Goal: Task Accomplishment & Management: Manage account settings

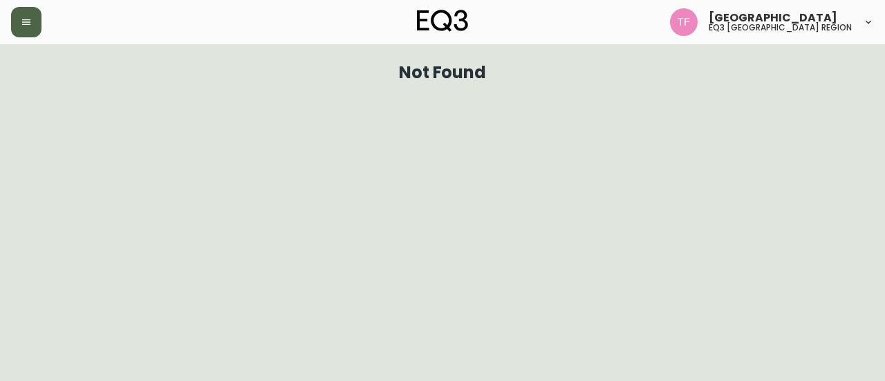
click at [37, 16] on button "button" at bounding box center [26, 22] width 30 height 30
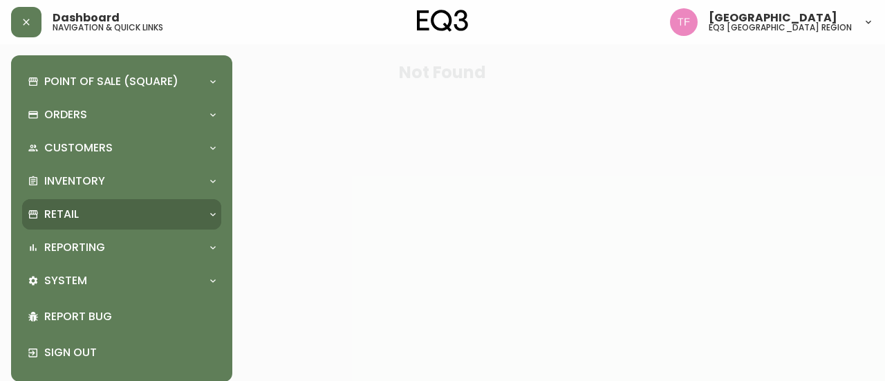
click at [122, 204] on div "Retail" at bounding box center [121, 214] width 199 height 30
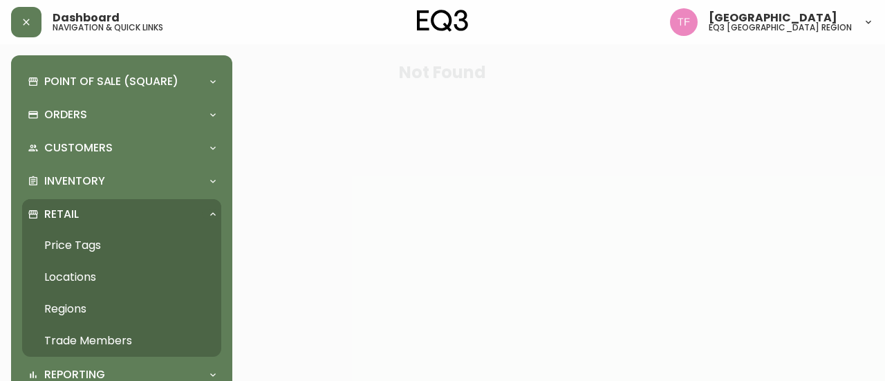
click at [75, 342] on link "Trade Members" at bounding box center [121, 341] width 199 height 32
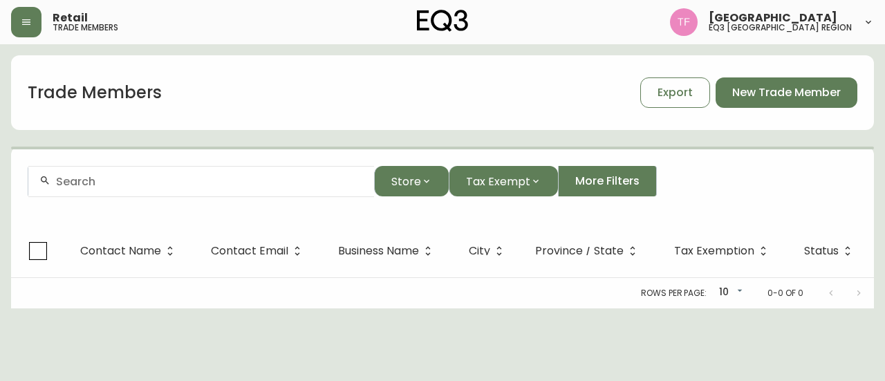
click at [187, 181] on input "text" at bounding box center [209, 181] width 307 height 13
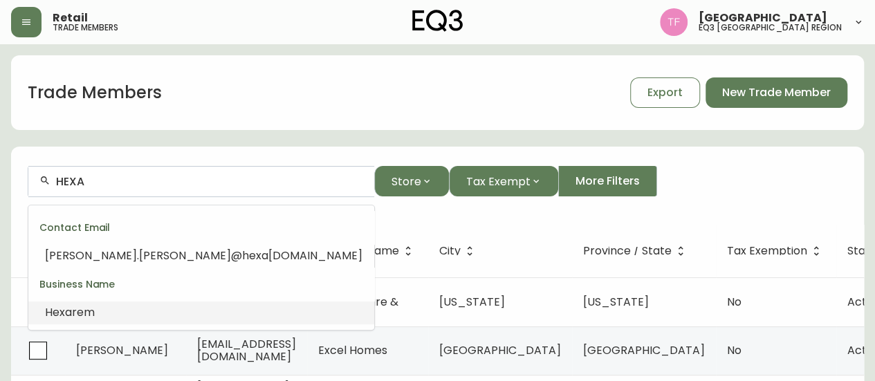
click at [142, 310] on li "Hexa rem" at bounding box center [201, 313] width 346 height 24
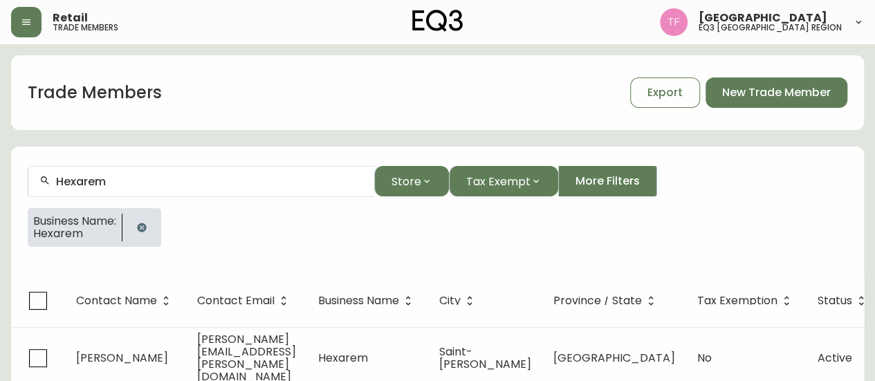
click at [146, 227] on icon "button" at bounding box center [141, 227] width 9 height 9
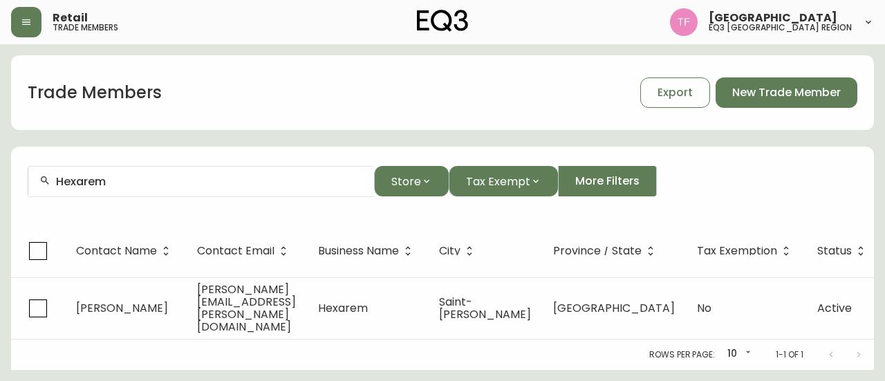
click at [176, 191] on div "Hexarem" at bounding box center [201, 181] width 346 height 31
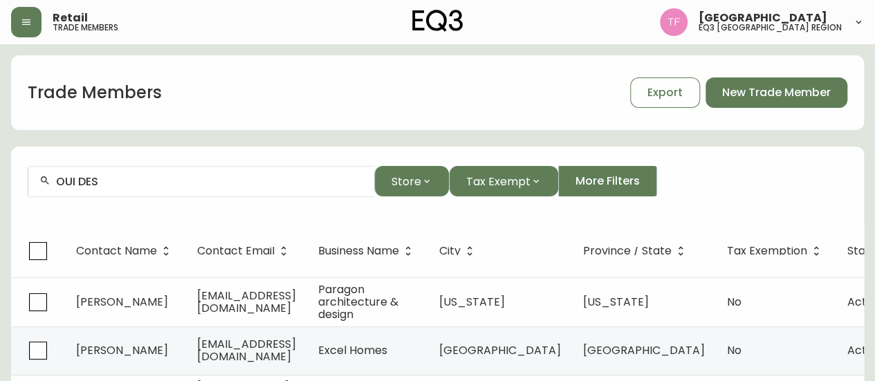
click at [91, 194] on div "OUI DES" at bounding box center [201, 181] width 346 height 31
paste input "NEX CONDOMINIUMS INC."
click at [111, 185] on input "NEX CON" at bounding box center [209, 181] width 307 height 13
paste input "[PERSON_NAME] DESIGNE"
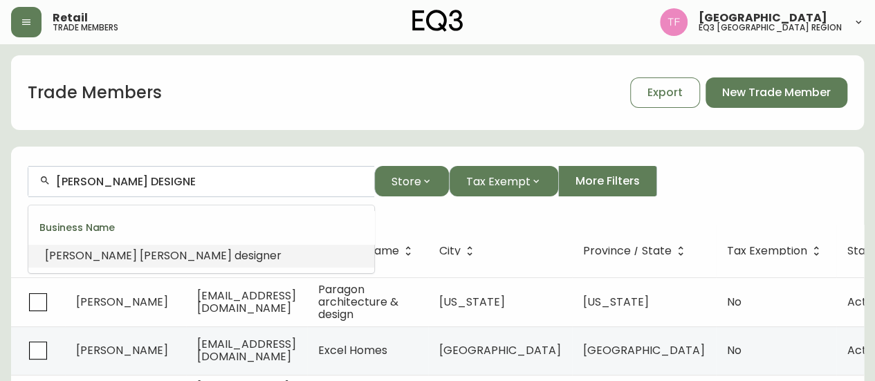
click at [234, 250] on span "designe" at bounding box center [255, 256] width 42 height 16
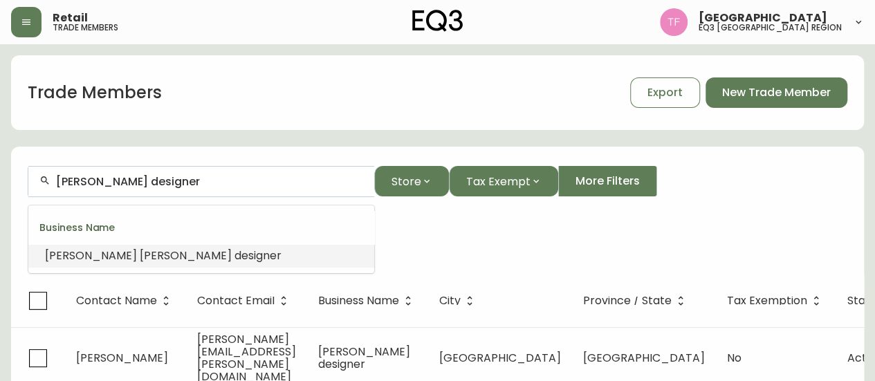
drag, startPoint x: 209, startPoint y: 178, endPoint x: 3, endPoint y: 179, distance: 206.0
click at [3, 179] on main "Trade Members Export New Trade Member [PERSON_NAME] designer Store Tax Exempt M…" at bounding box center [437, 231] width 875 height 375
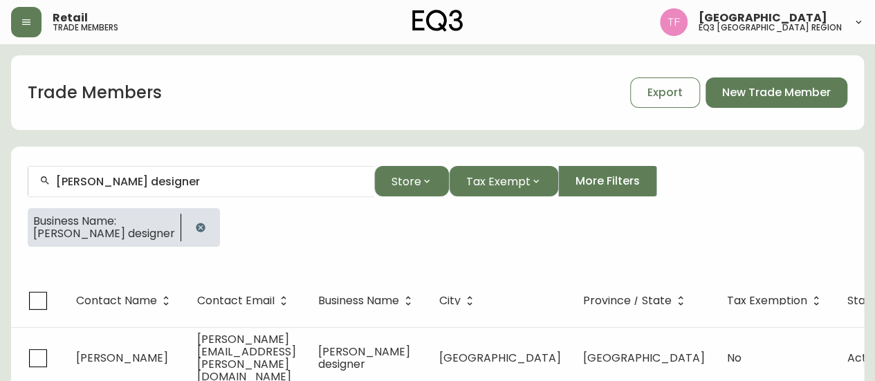
click at [205, 230] on icon "button" at bounding box center [200, 227] width 9 height 9
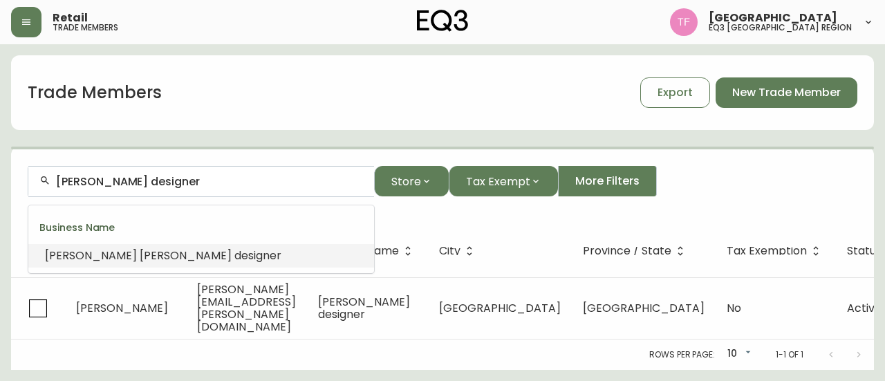
click at [178, 182] on input "[PERSON_NAME] designer" at bounding box center [209, 181] width 307 height 13
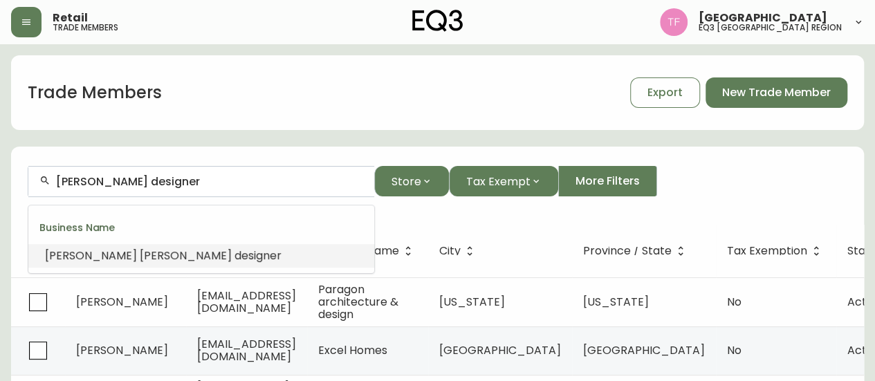
click at [176, 181] on input "[PERSON_NAME] designer" at bounding box center [209, 181] width 307 height 13
paste input "N-900"
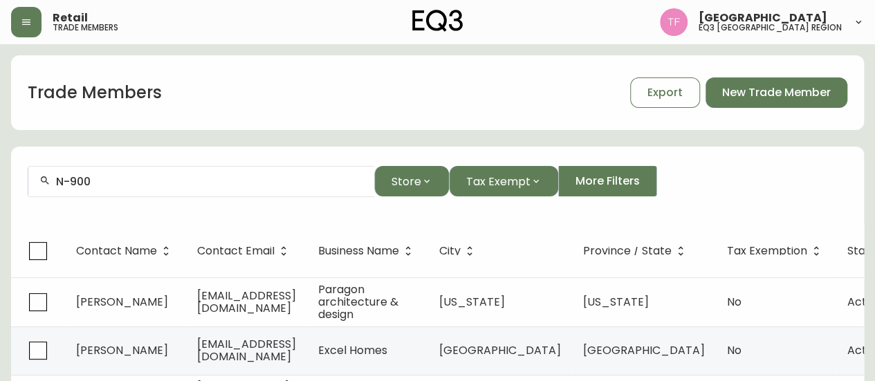
click at [190, 184] on input "N-900" at bounding box center [209, 181] width 307 height 13
paste input "KEOLIS"
click at [186, 179] on input "KEOLI" at bounding box center [209, 181] width 307 height 13
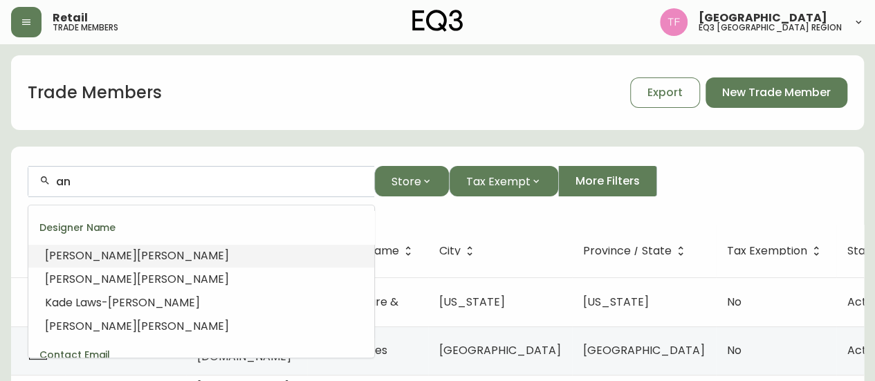
type input "a"
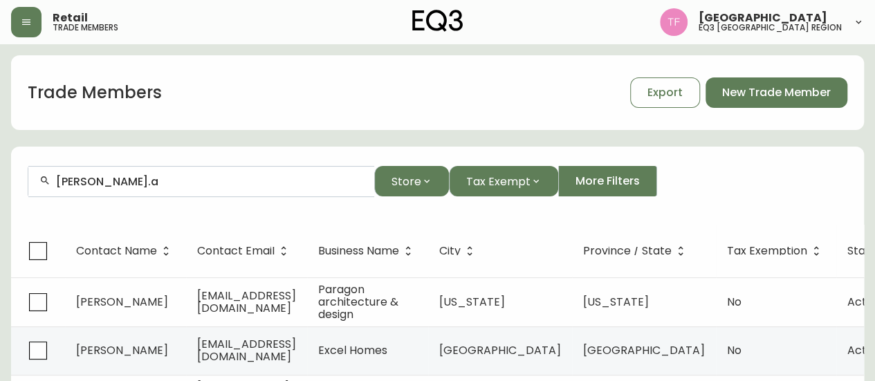
click at [199, 189] on div "[PERSON_NAME].a" at bounding box center [201, 181] width 346 height 31
drag, startPoint x: 199, startPoint y: 189, endPoint x: 144, endPoint y: 183, distance: 55.6
click at [144, 183] on input "[PERSON_NAME].a" at bounding box center [209, 181] width 307 height 13
paste input "[GEOGRAPHIC_DATA]"
drag, startPoint x: 199, startPoint y: 185, endPoint x: 0, endPoint y: 185, distance: 199.1
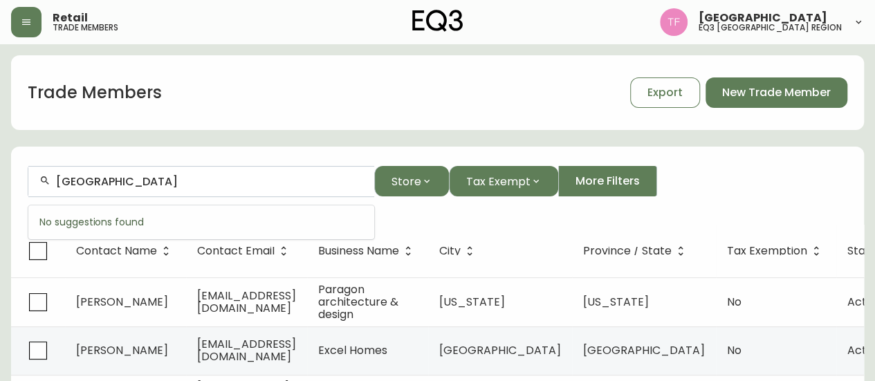
type input "U"
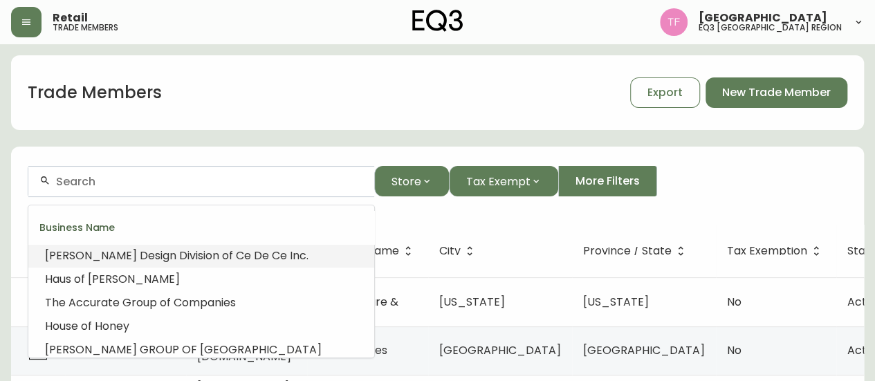
click at [181, 187] on input "text" at bounding box center [209, 181] width 307 height 13
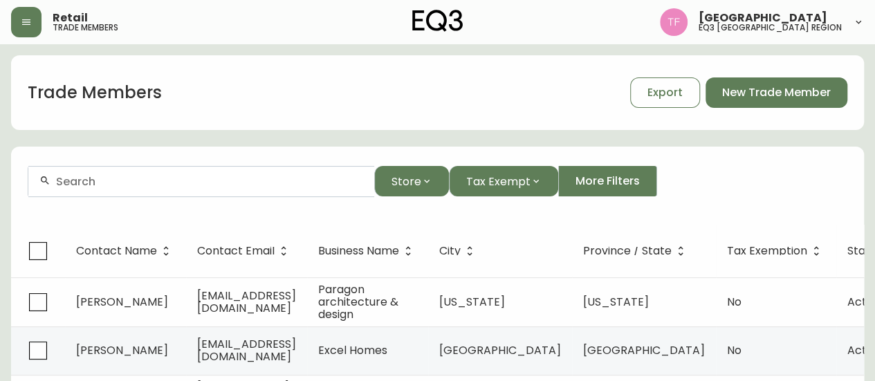
paste input "MAISON ZEPHYR"
click at [211, 187] on div "MAISON ZEPHYR" at bounding box center [201, 181] width 346 height 31
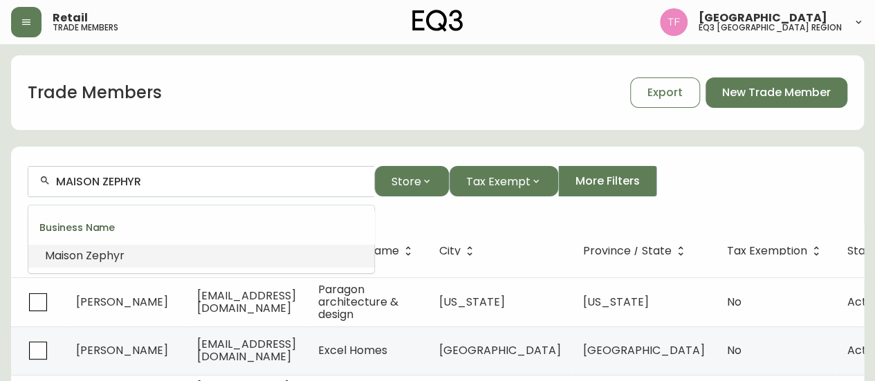
paste input "[PERSON_NAME]"
click at [147, 180] on input "[PERSON_NAME]" at bounding box center [209, 181] width 307 height 13
paste input "raig Major Design"
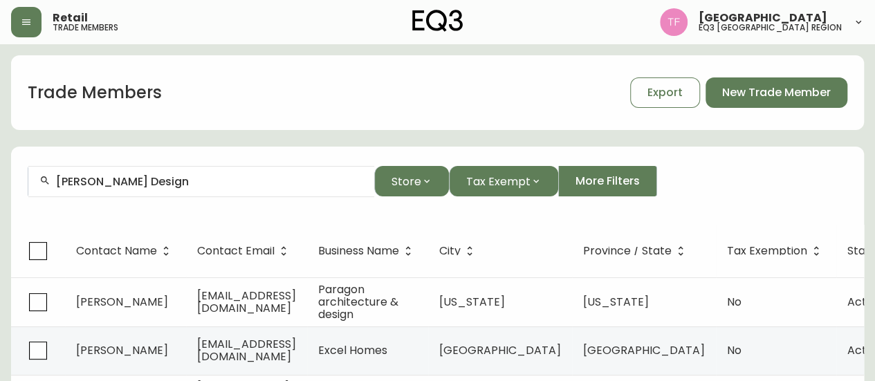
click at [186, 176] on input "[PERSON_NAME] Design" at bounding box center [209, 181] width 307 height 13
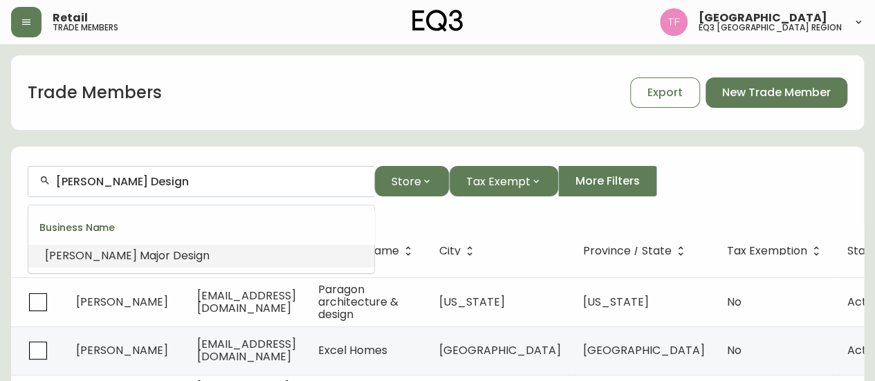
paste input "[PERSON_NAME] DESIGN"
click at [140, 254] on span "[GEOGRAPHIC_DATA]" at bounding box center [201, 256] width 122 height 16
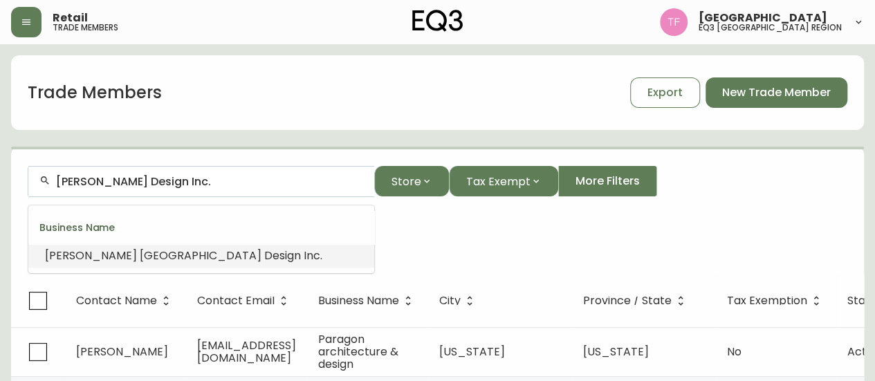
drag, startPoint x: 218, startPoint y: 180, endPoint x: 0, endPoint y: 185, distance: 217.8
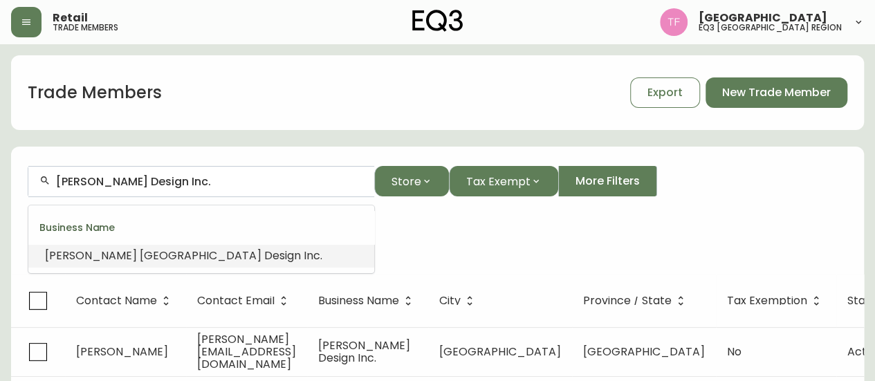
paste input "[PERSON_NAME]"
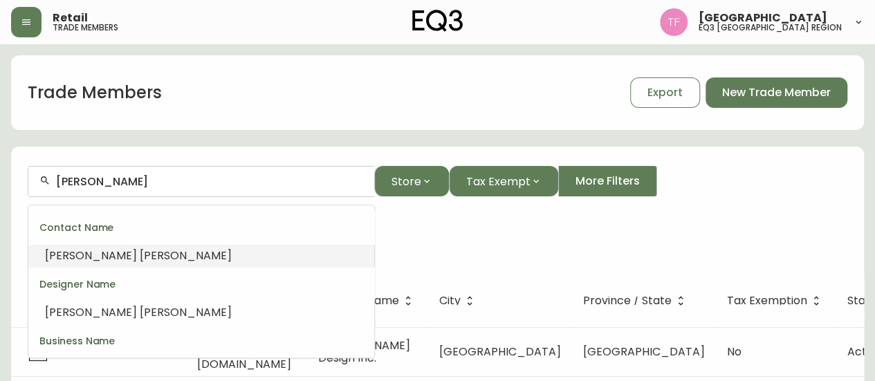
click at [169, 184] on input "[PERSON_NAME]" at bounding box center [209, 181] width 307 height 13
paste input "TRIUM MOBILIER BUREAU INC"
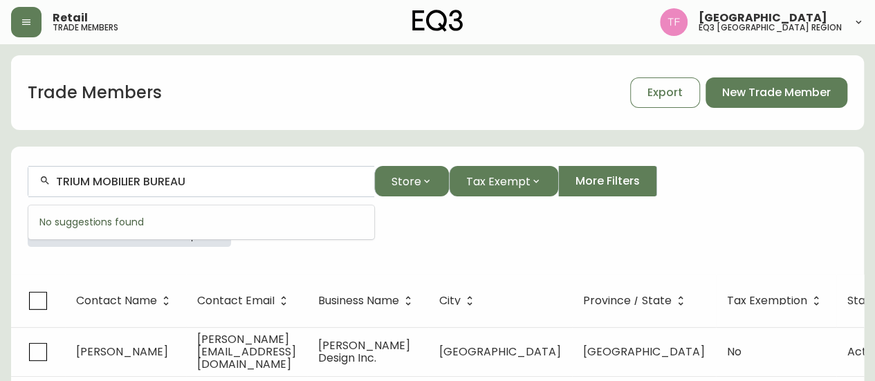
click at [246, 255] on div "Business Name: [PERSON_NAME] Design Inc." at bounding box center [437, 233] width 819 height 50
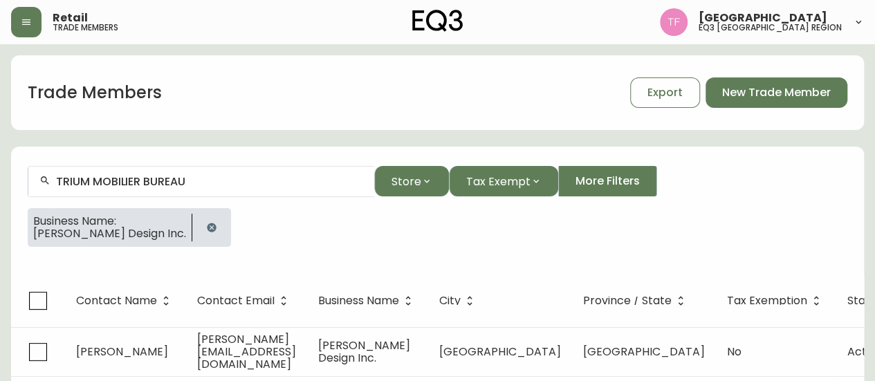
click at [216, 227] on icon "button" at bounding box center [211, 227] width 9 height 9
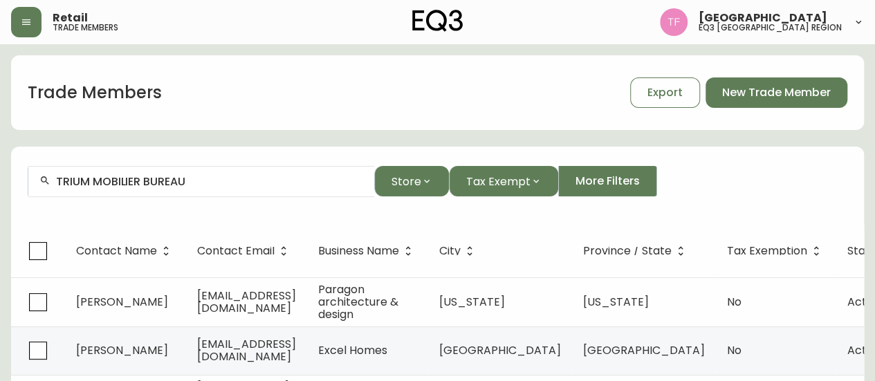
click at [225, 183] on input "TRIUM MOBILIER BUREAU" at bounding box center [209, 181] width 307 height 13
click at [235, 183] on input "TRIUM MOBILIER BUREAU" at bounding box center [209, 181] width 307 height 13
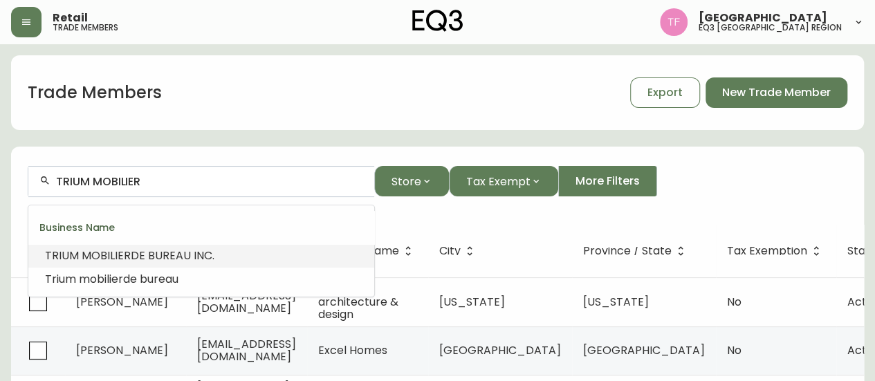
click at [187, 254] on span "DE BUREAU INC." at bounding box center [173, 256] width 84 height 16
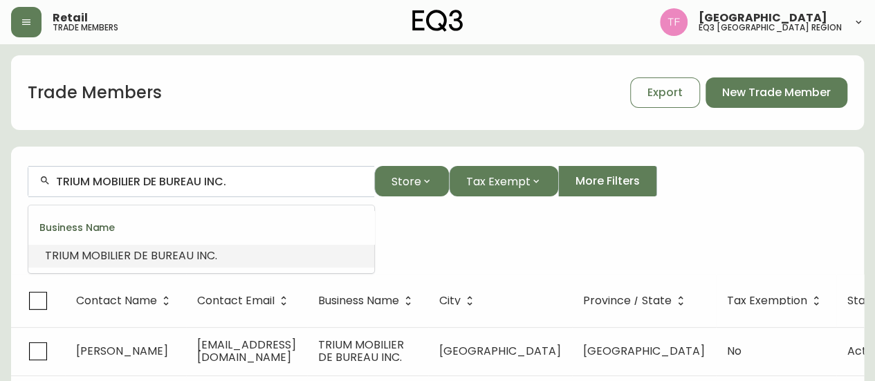
drag, startPoint x: 253, startPoint y: 176, endPoint x: 15, endPoint y: 179, distance: 237.9
click at [15, 179] on form "TRIUM MOBILIER DE BUREAU INC. Store Tax Exempt More Filters Business Name: TRIU…" at bounding box center [437, 211] width 852 height 125
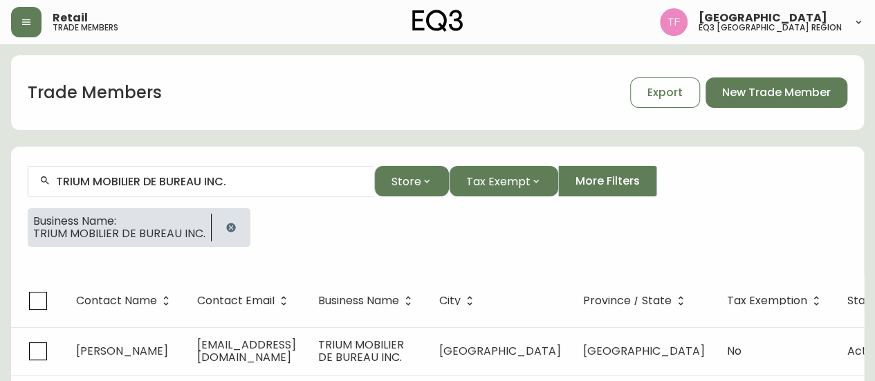
click at [227, 222] on icon "button" at bounding box center [230, 227] width 11 height 11
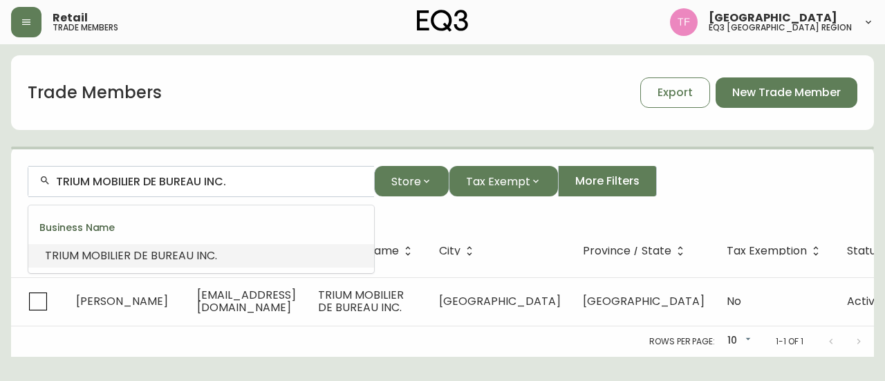
click at [245, 182] on input "TRIUM MOBILIER DE BUREAU INC." at bounding box center [209, 181] width 307 height 13
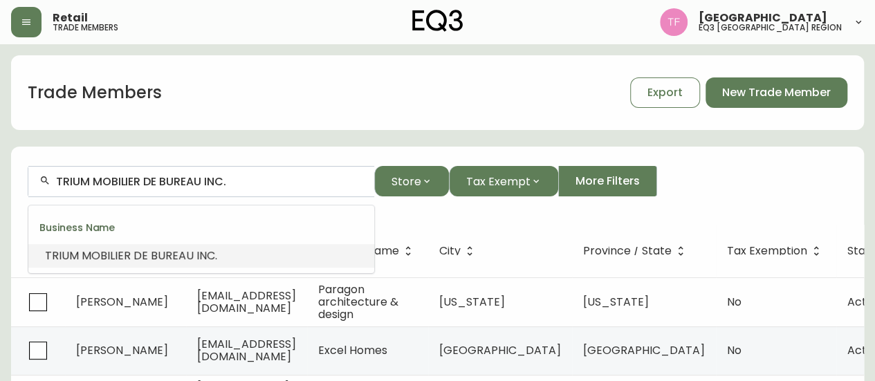
click at [245, 182] on input "TRIUM MOBILIER DE BUREAU INC." at bounding box center [209, 181] width 307 height 13
paste input "[PERSON_NAME]"
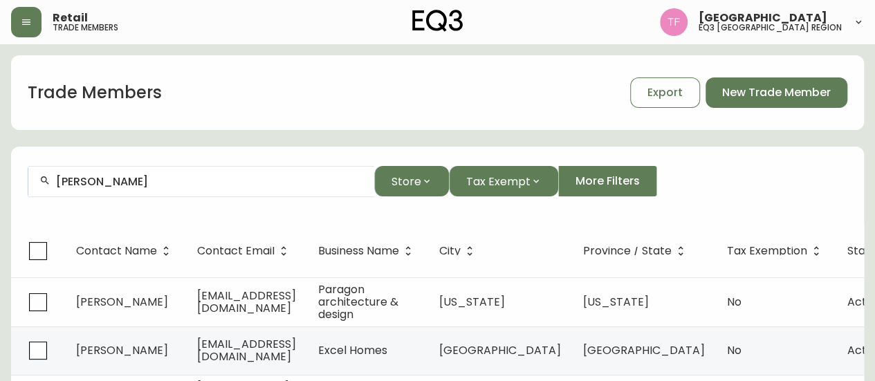
click at [189, 178] on input "[PERSON_NAME]" at bounding box center [209, 181] width 307 height 13
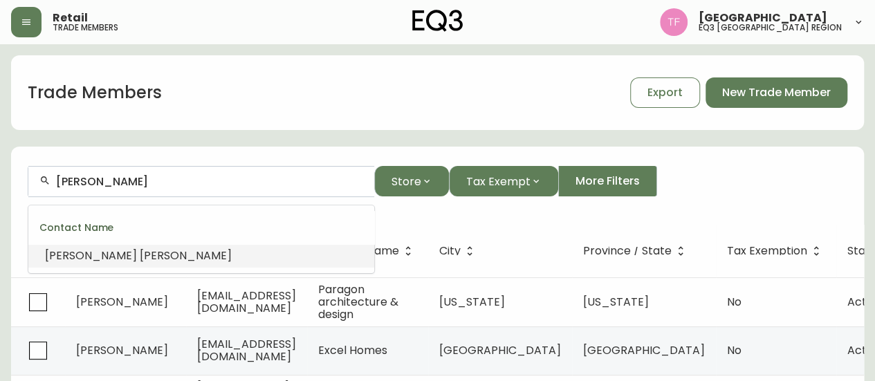
paste input "[PERSON_NAME]"
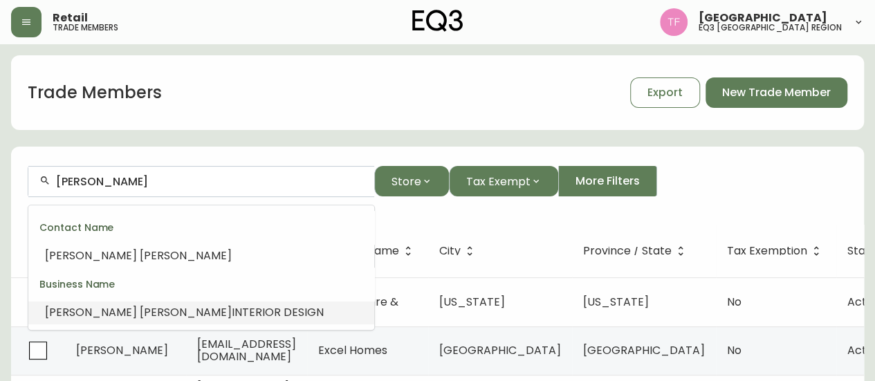
click at [232, 313] on span "INTERIOR DESIGN" at bounding box center [278, 312] width 92 height 16
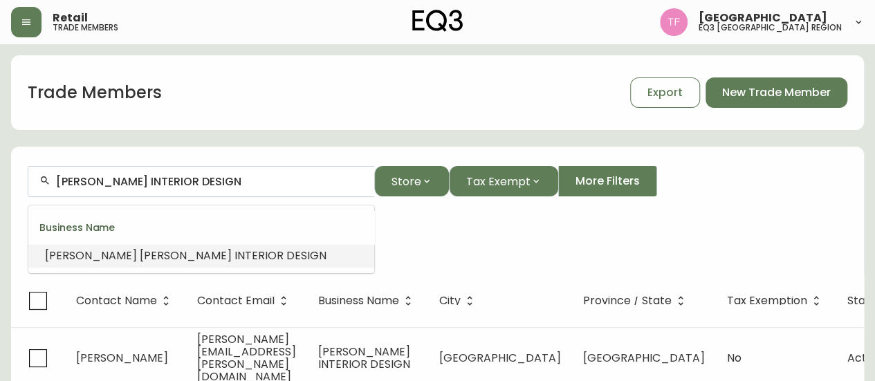
drag, startPoint x: 248, startPoint y: 186, endPoint x: 49, endPoint y: 180, distance: 198.5
click at [49, 180] on div "[PERSON_NAME] INTERIOR DESIGN" at bounding box center [201, 181] width 346 height 31
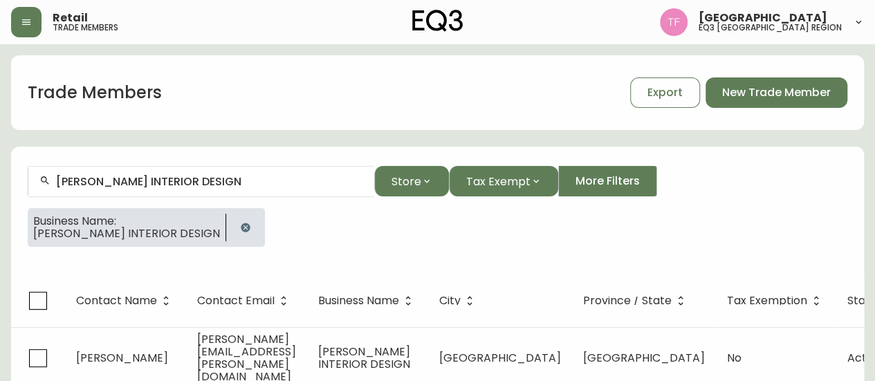
click at [241, 224] on div at bounding box center [245, 227] width 39 height 39
click at [232, 238] on button "button" at bounding box center [246, 228] width 28 height 28
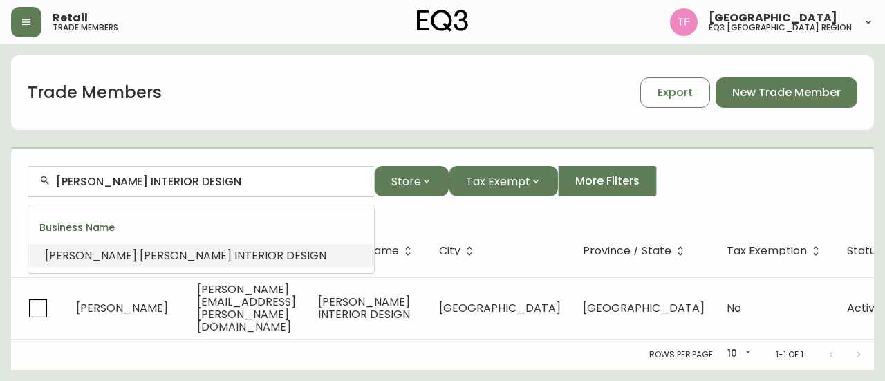
click at [246, 182] on input "[PERSON_NAME] INTERIOR DESIGN" at bounding box center [209, 181] width 307 height 13
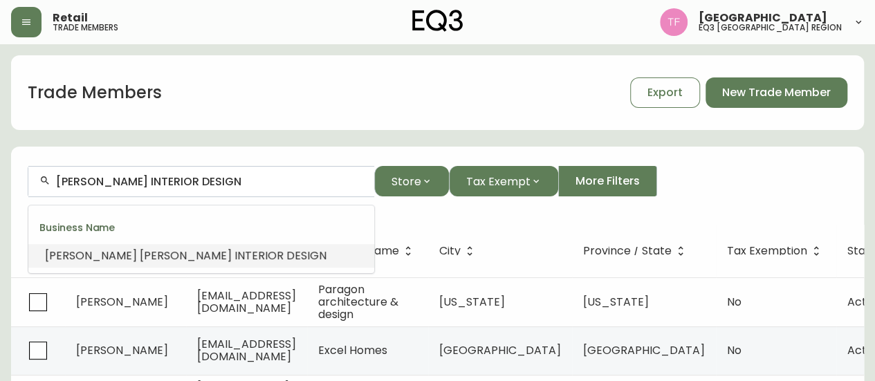
paste input "HRH Design Inc."
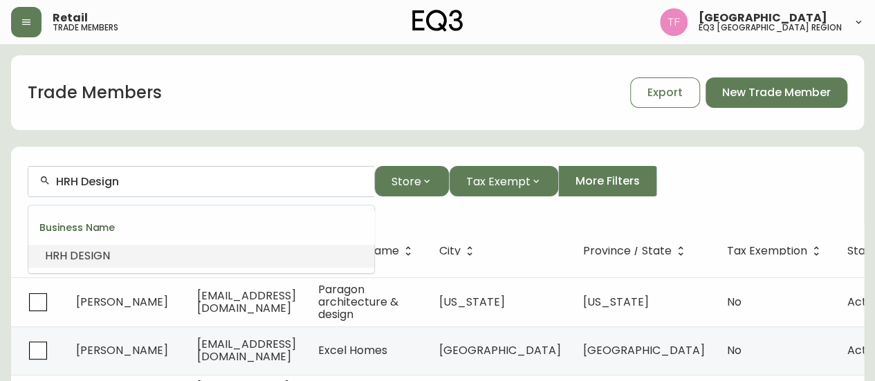
click at [101, 250] on span "DESIGN" at bounding box center [90, 256] width 40 height 16
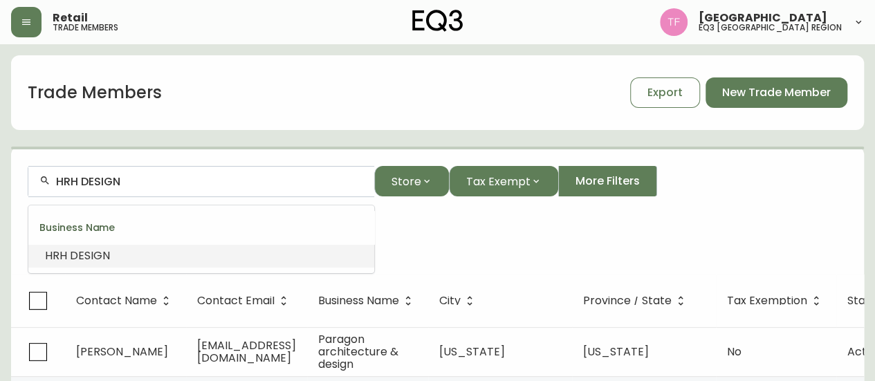
drag, startPoint x: 156, startPoint y: 183, endPoint x: 0, endPoint y: 183, distance: 155.6
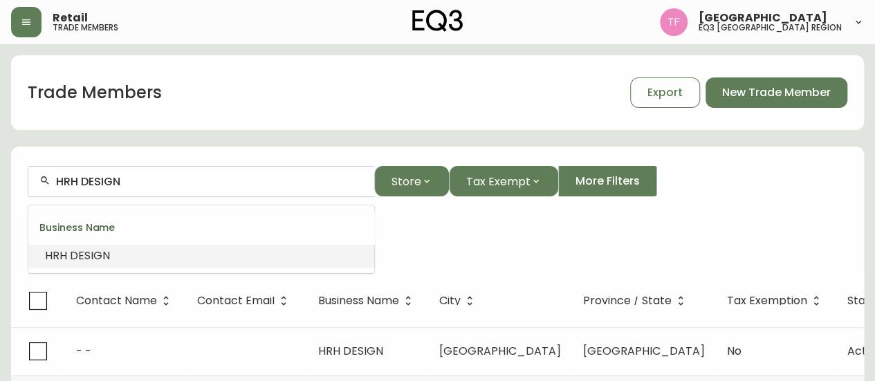
paste input "[PERSON_NAME]"
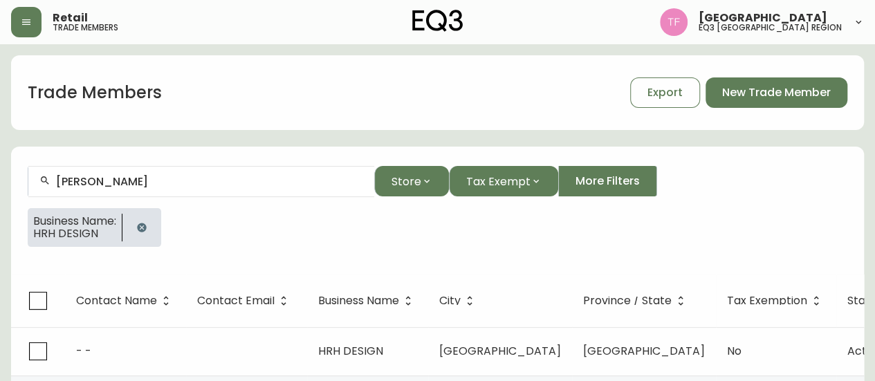
click at [140, 223] on icon "button" at bounding box center [141, 227] width 11 height 11
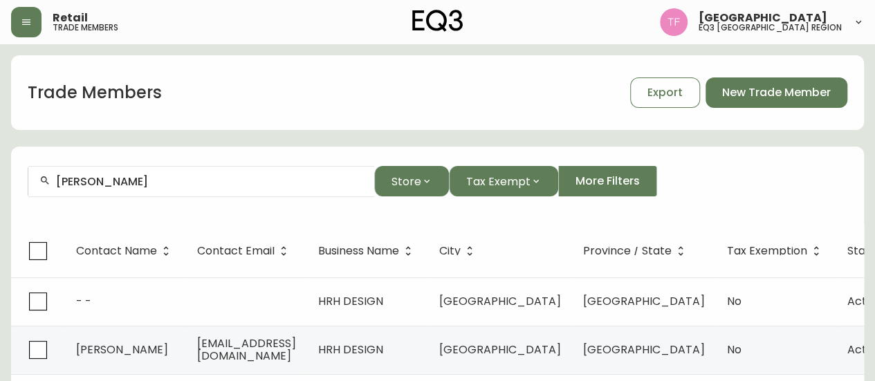
click at [209, 175] on input "[PERSON_NAME]" at bounding box center [209, 181] width 307 height 13
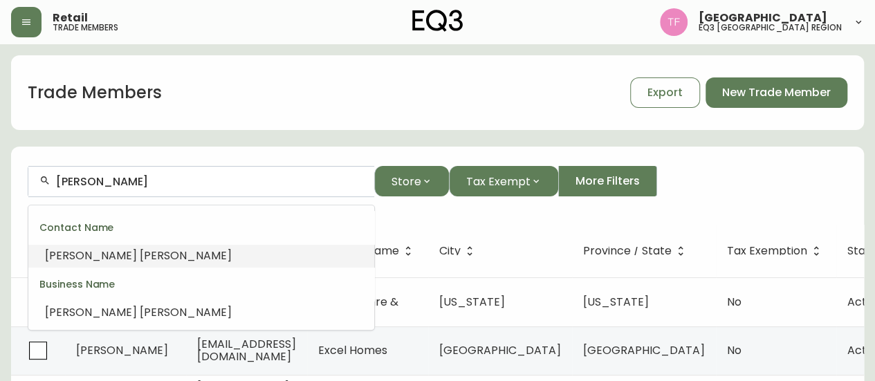
paste input "[PERSON_NAME] ARCHITECTUR"
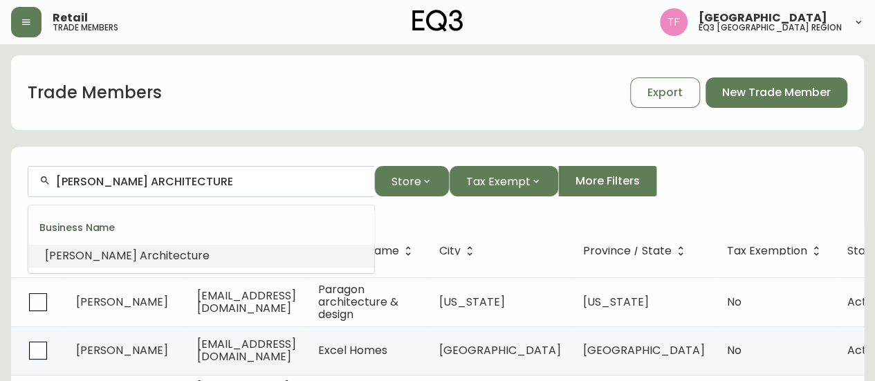
click at [165, 179] on input "[PERSON_NAME] ARCHITECTURE" at bounding box center [209, 181] width 307 height 13
paste input "[PERSON_NAME]"
click at [155, 178] on input "[PERSON_NAME]" at bounding box center [209, 181] width 307 height 13
paste input "LES DEVELOPPEMENTS PUR"
click at [206, 245] on li "Les développements Pur Immobilia" at bounding box center [201, 256] width 346 height 24
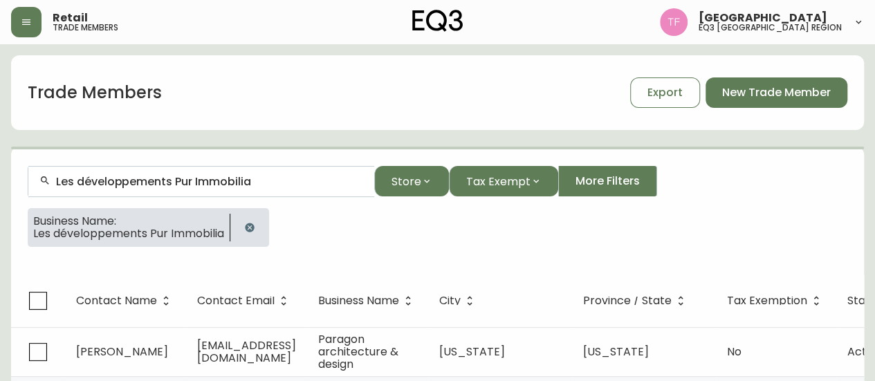
click at [225, 175] on input "Les développements Pur Immobilia" at bounding box center [209, 181] width 307 height 13
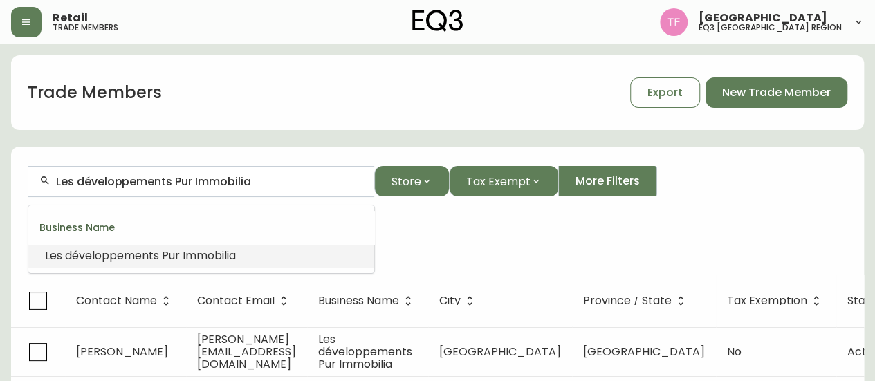
click at [225, 175] on input "Les développements Pur Immobilia" at bounding box center [209, 181] width 307 height 13
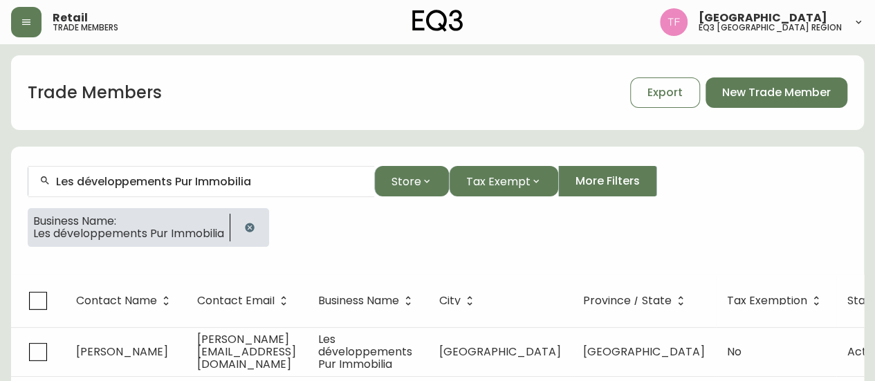
click at [248, 223] on icon "button" at bounding box center [249, 227] width 11 height 11
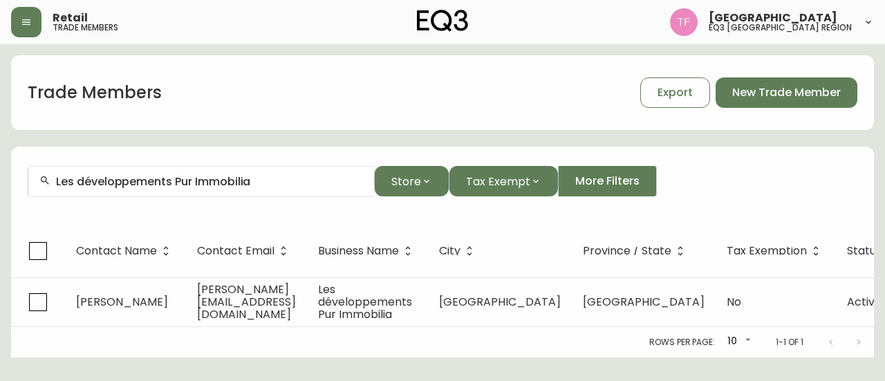
click at [249, 179] on input "Les développements Pur Immobilia" at bounding box center [209, 181] width 307 height 13
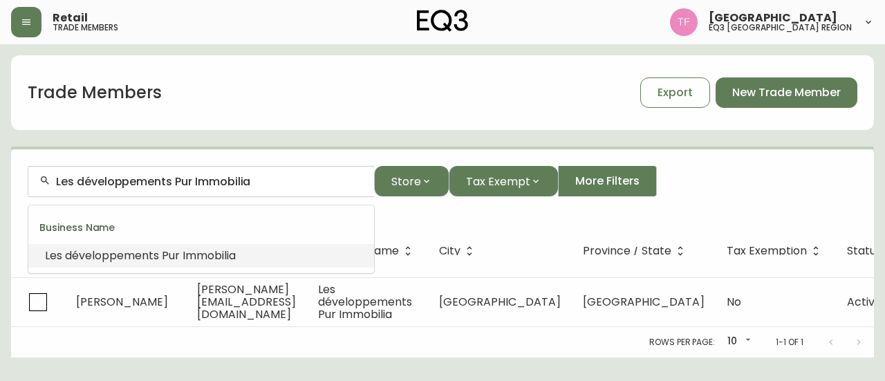
click at [246, 179] on input "Les développements Pur Immobilia" at bounding box center [209, 181] width 307 height 13
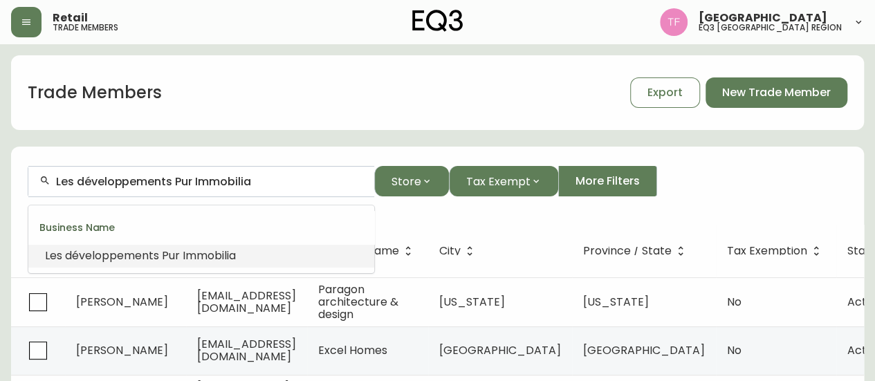
paste input "CONCEPTUAL DESIGN"
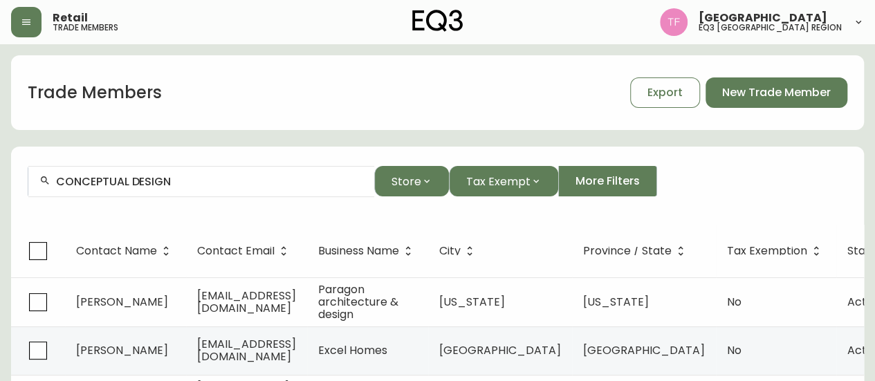
click at [176, 183] on input "CONCEPTUAL DESIGN" at bounding box center [209, 181] width 307 height 13
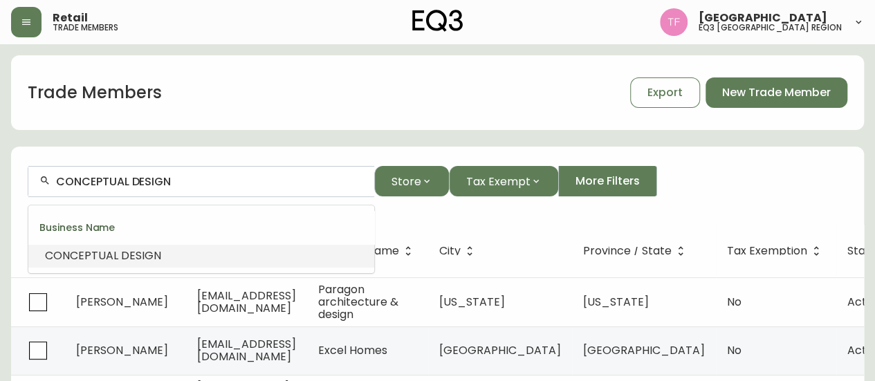
paste input "[PERSON_NAME]"
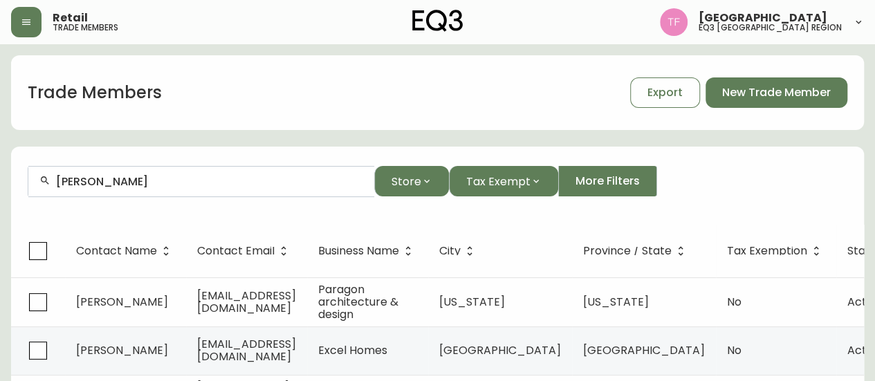
click at [273, 174] on div "[PERSON_NAME]" at bounding box center [201, 181] width 346 height 31
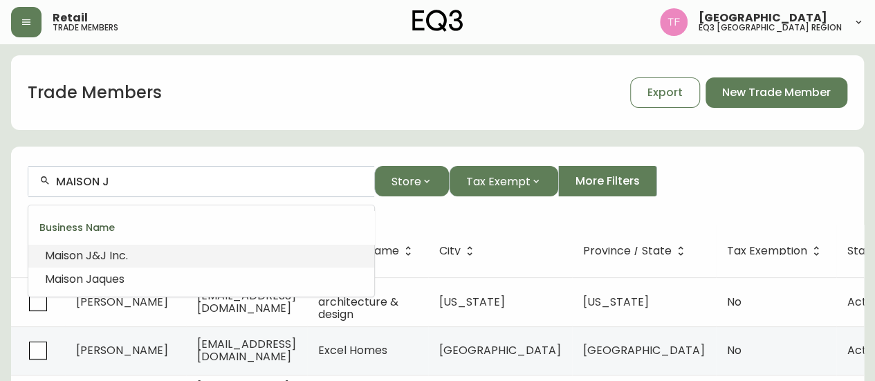
click at [158, 250] on li "Maison J &J Inc." at bounding box center [201, 256] width 346 height 24
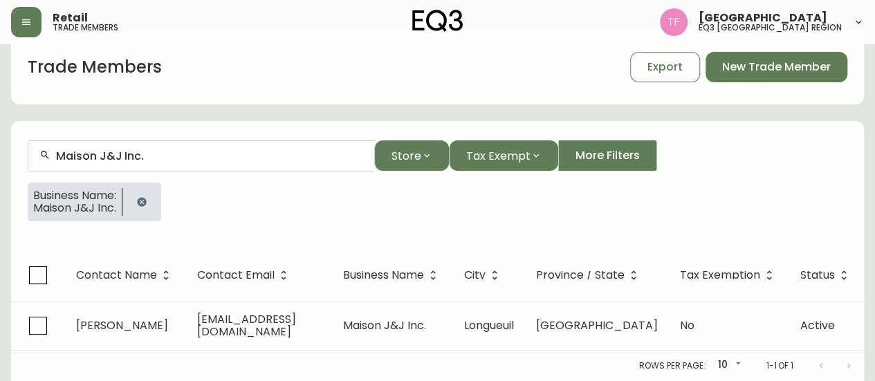
scroll to position [35, 0]
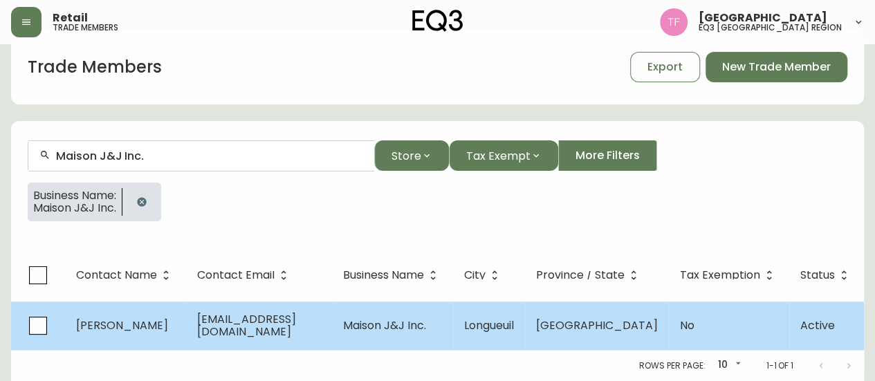
type input "Maison J&J Inc."
click at [476, 309] on td "Longueuil" at bounding box center [489, 325] width 72 height 48
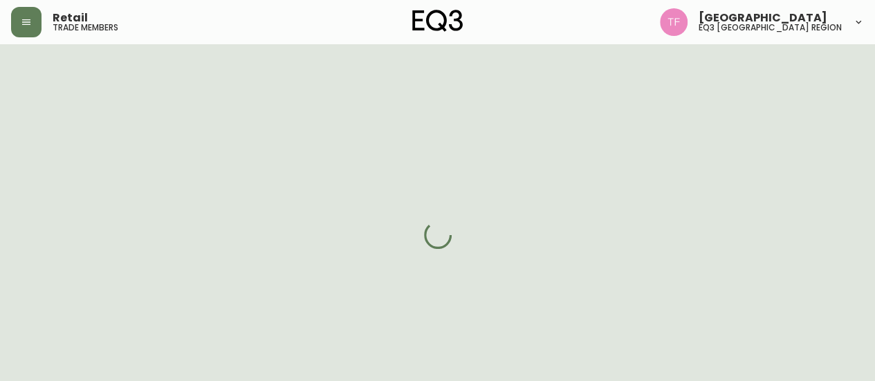
select select "QC"
select select "CA"
select select "CA_EN"
select select "Other"
select select "Interior Designer"
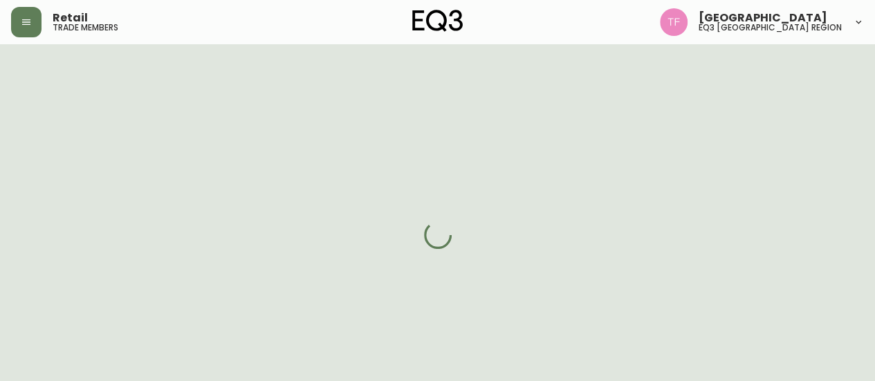
select select "cjw10z96s008u6gs0ccm7hd19"
select select "false"
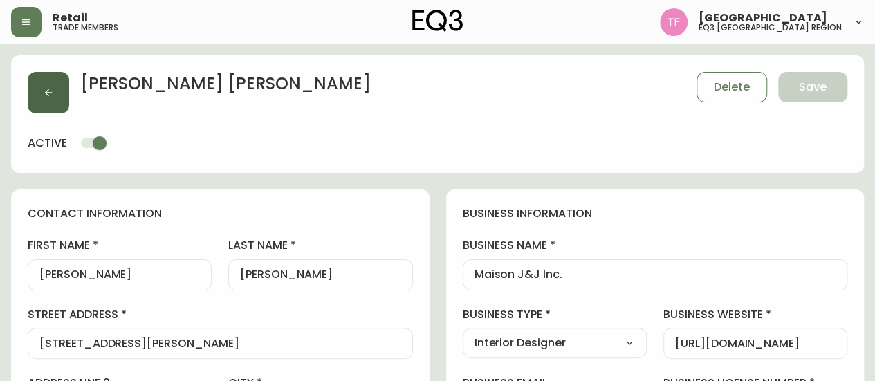
click at [42, 93] on button "button" at bounding box center [48, 92] width 41 height 41
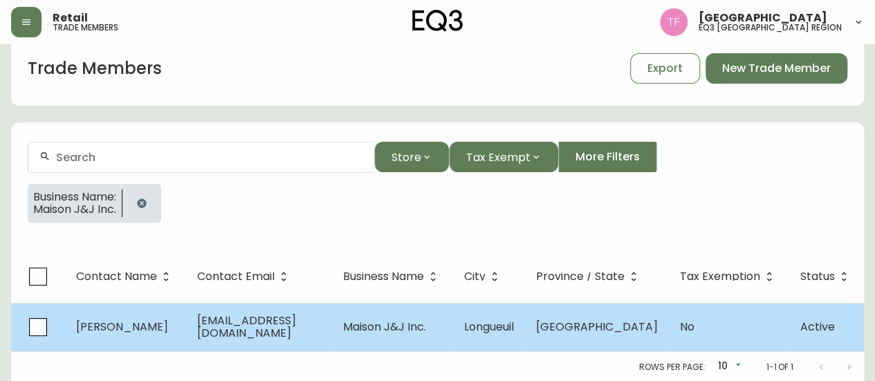
click at [511, 322] on span "Longueuil" at bounding box center [489, 327] width 50 height 16
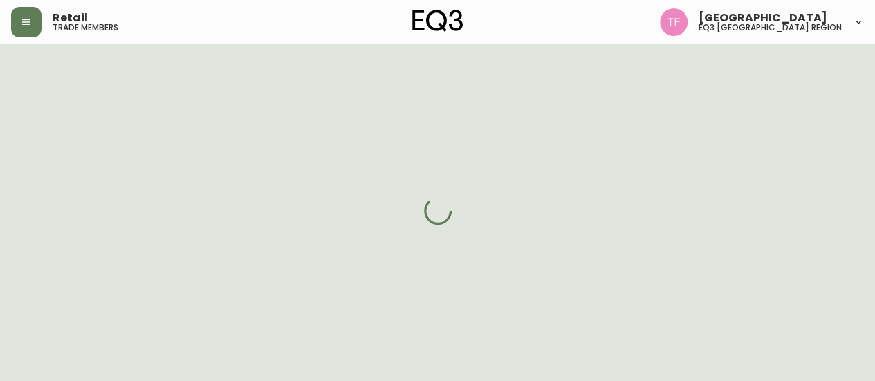
select select "QC"
select select "CA"
select select "CA_EN"
select select "Other"
select select "Interior Designer"
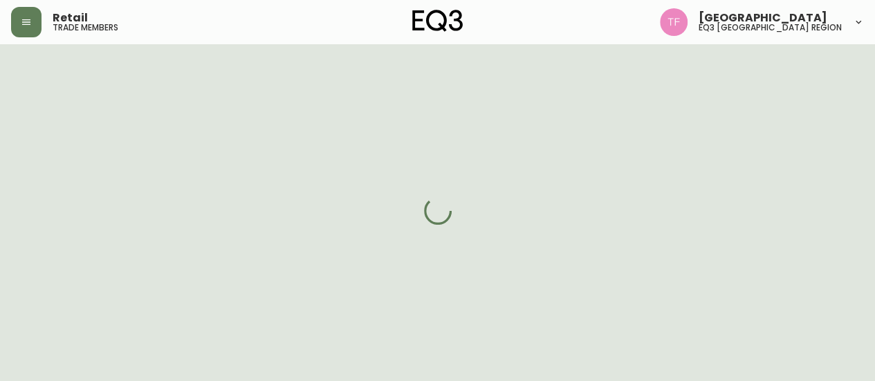
select select "cjw10z96s008u6gs0ccm7hd19"
select select "false"
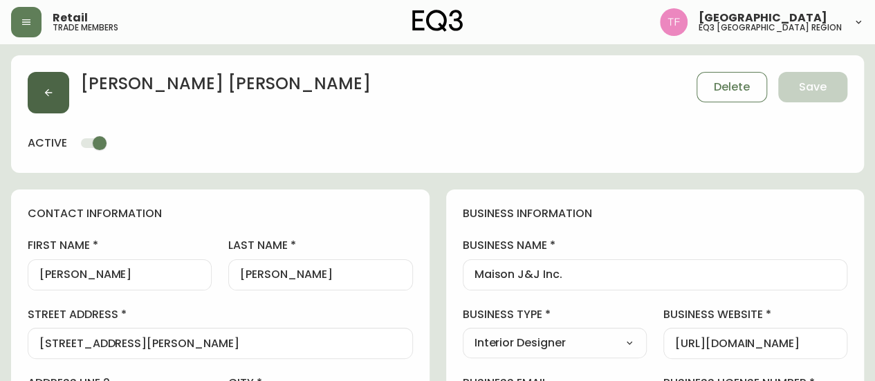
click at [40, 90] on button "button" at bounding box center [48, 92] width 41 height 41
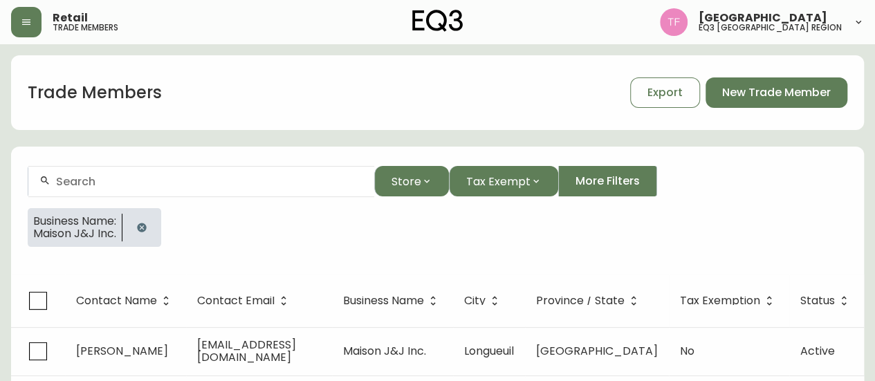
click at [675, 248] on div "Business Name: Maison J&J Inc." at bounding box center [437, 233] width 819 height 50
click at [138, 235] on button "button" at bounding box center [142, 228] width 28 height 28
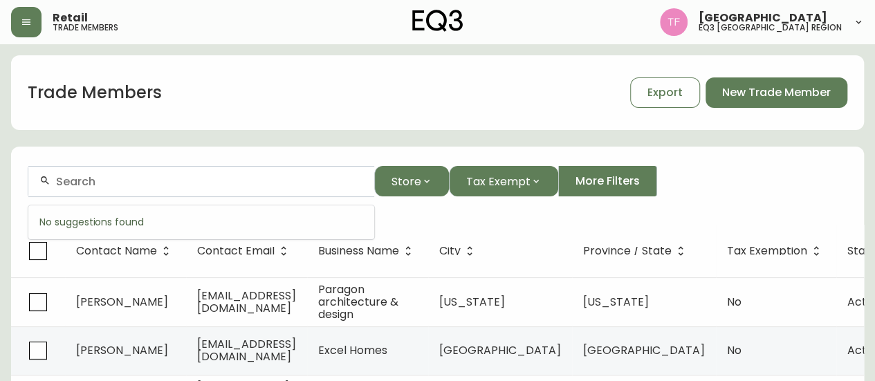
click at [177, 186] on input "text" at bounding box center [209, 181] width 307 height 13
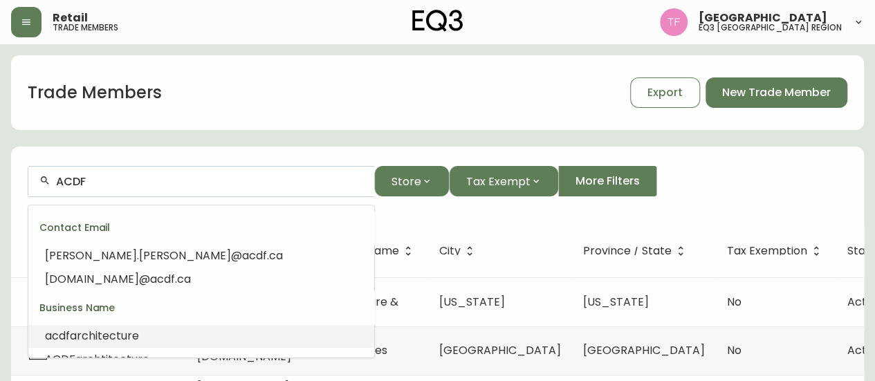
click at [162, 326] on li "acdf architecture" at bounding box center [201, 336] width 346 height 24
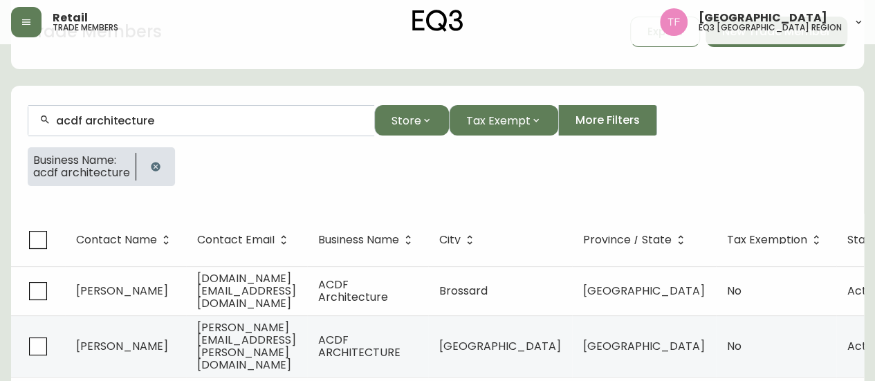
scroll to position [131, 0]
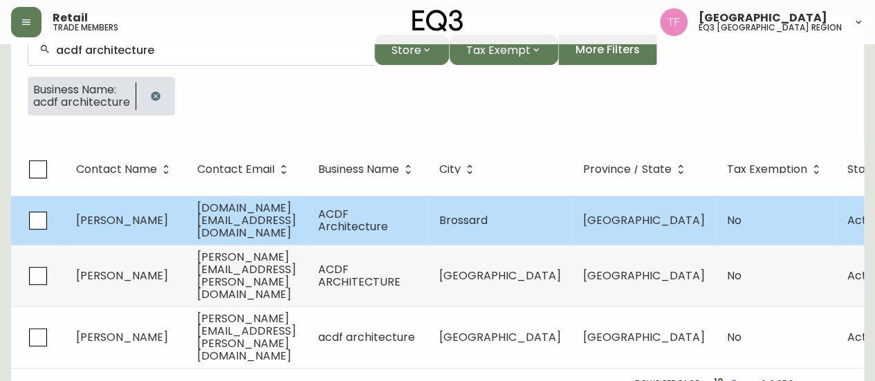
type input "acdf architecture"
click at [388, 225] on span "ACDF Architecture" at bounding box center [353, 220] width 70 height 28
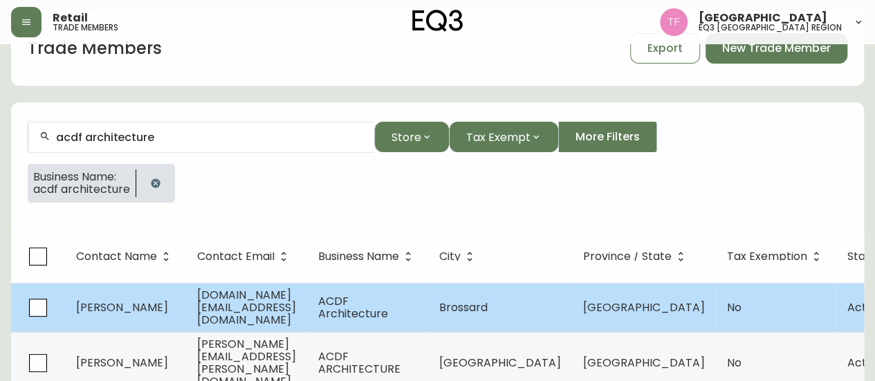
select select "QC"
select select "CA"
select select "CA_EN"
select select "Other"
select select "Architect"
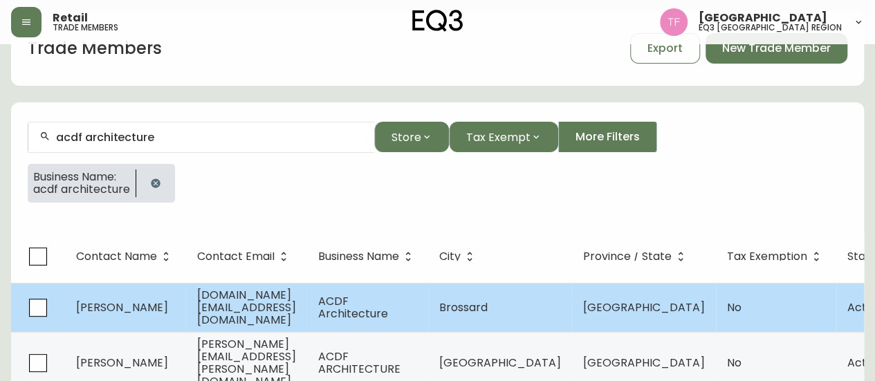
select select "false"
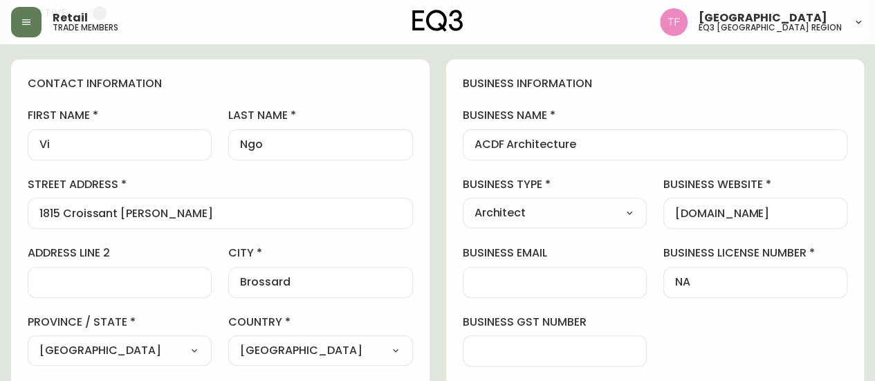
type input "EQ3 Brossard"
select select "cjw10z96u00fa6gs0941re9ze"
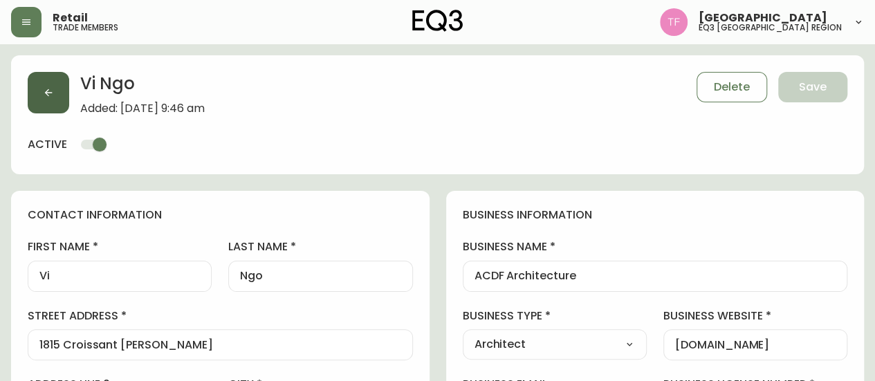
click at [53, 101] on button "button" at bounding box center [48, 92] width 41 height 41
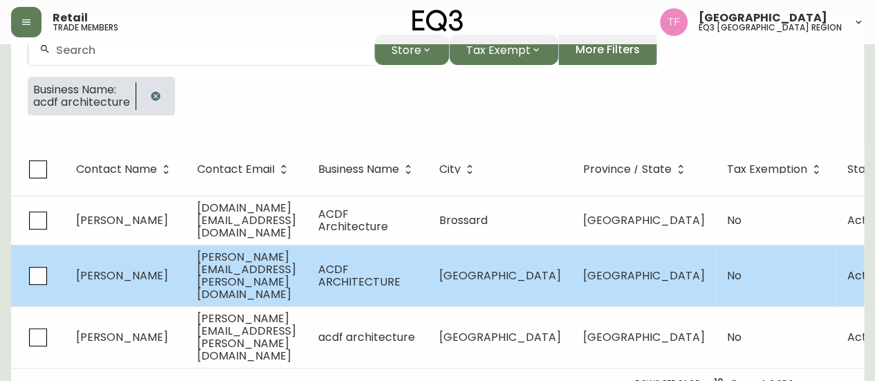
click at [425, 263] on td "ACDF ARCHITECTURE" at bounding box center [367, 276] width 121 height 62
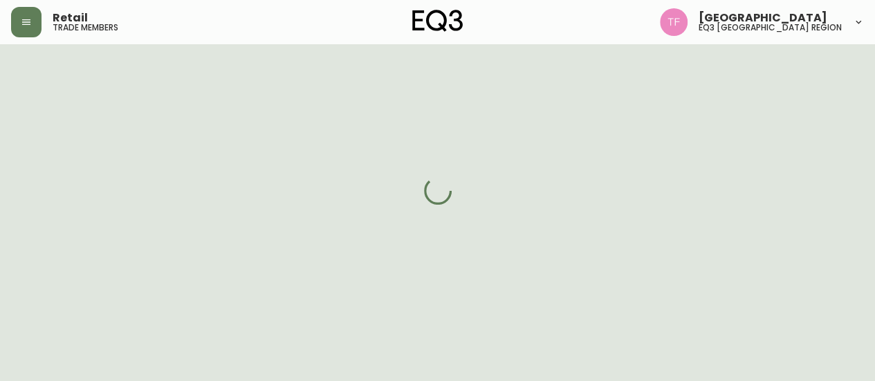
select select "QC"
select select "CA"
select select "CA_FR"
select select "Other"
select select "Architect"
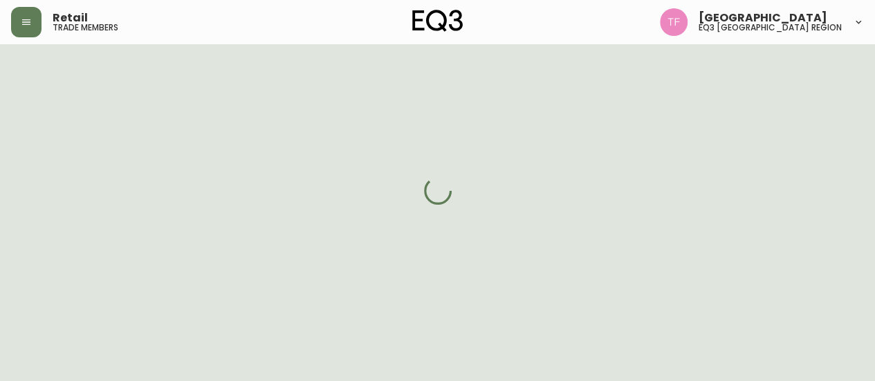
select select "cjw10z96t00bn6gs0dfqi5bhz"
select select "false"
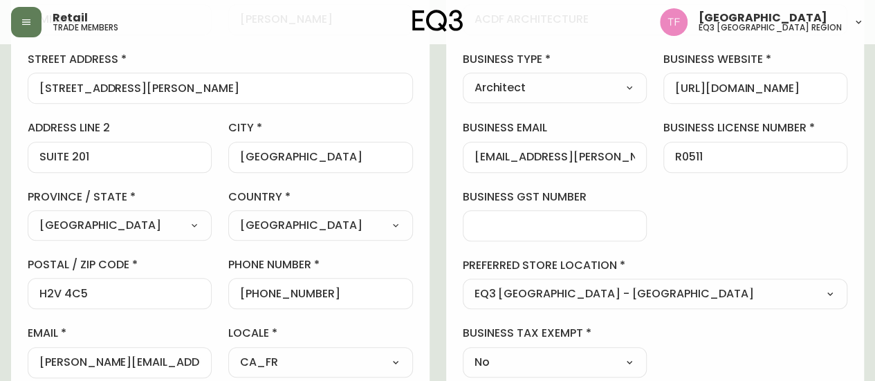
scroll to position [408, 0]
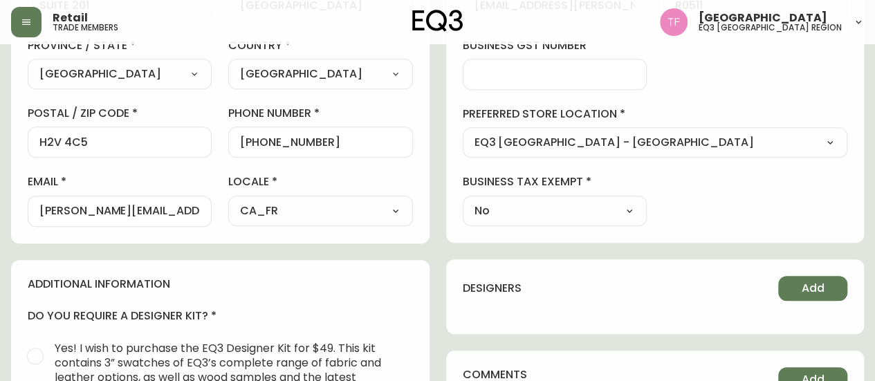
drag, startPoint x: 853, startPoint y: 108, endPoint x: 881, endPoint y: 64, distance: 51.6
click at [854, 107] on div "business information business name ACDF ARCHITECTURE business type Architect Se…" at bounding box center [655, 13] width 418 height 460
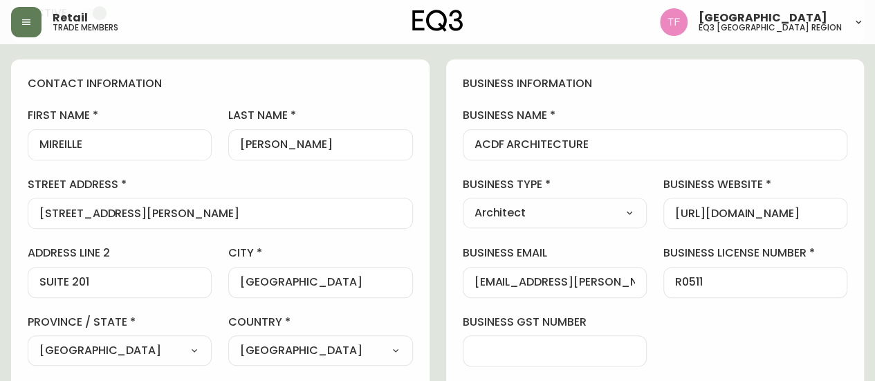
scroll to position [0, 0]
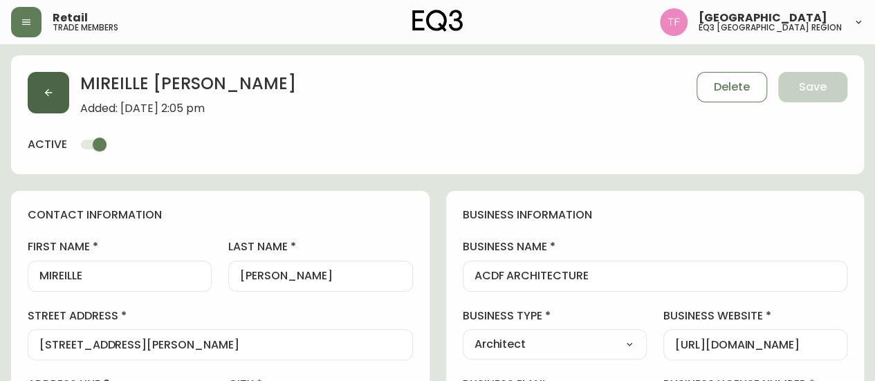
click at [42, 86] on button "button" at bounding box center [48, 92] width 41 height 41
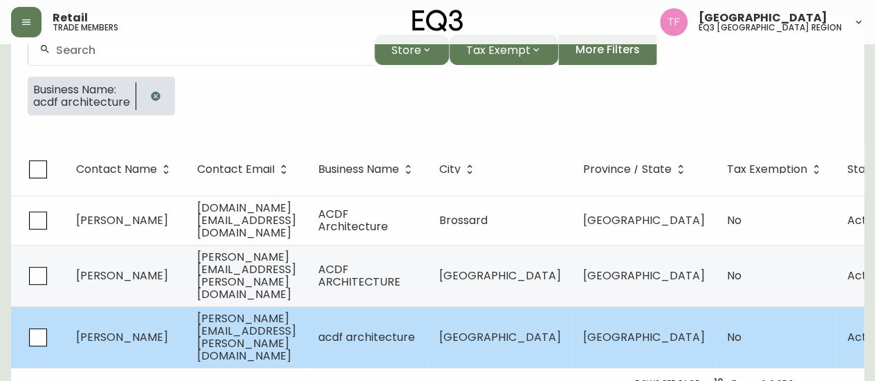
click at [415, 329] on span "acdf architecture" at bounding box center [366, 337] width 97 height 16
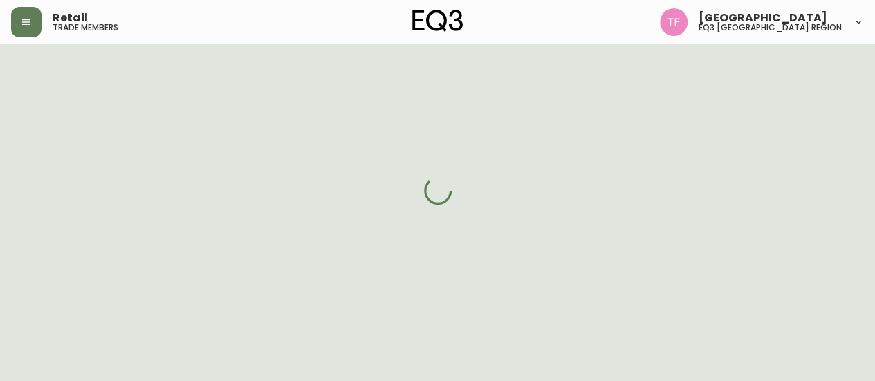
select select "QC"
select select "CA"
select select "CA_FR"
select select "Outreach from a Trade Rep"
select select "Other"
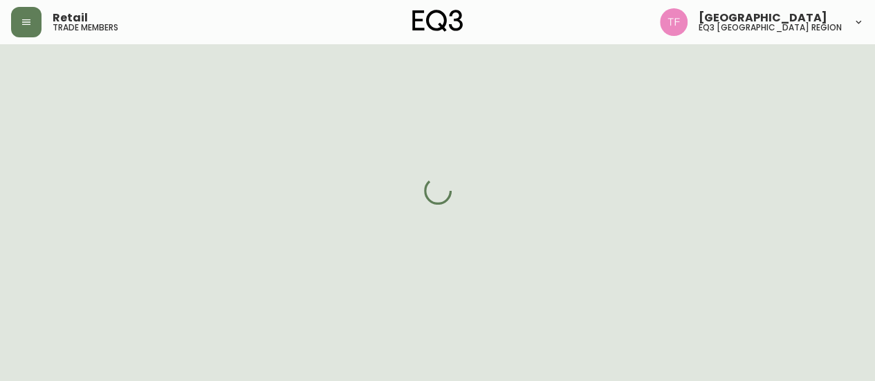
select select "cjw10z96t00cw6gs04aeyfqxf"
select select "false"
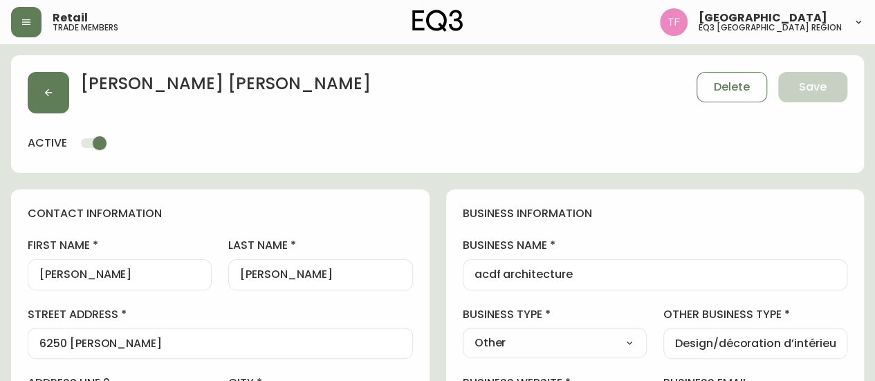
click at [21, 86] on div "[PERSON_NAME] Delete Save active" at bounding box center [437, 114] width 852 height 118
click at [46, 89] on icon "button" at bounding box center [48, 92] width 11 height 11
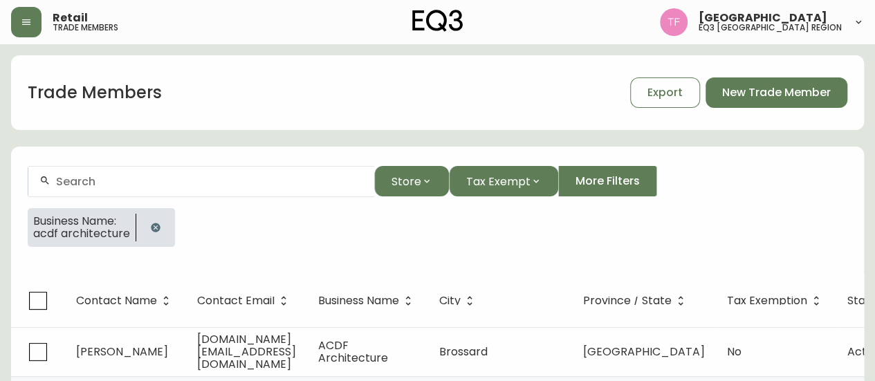
click at [158, 212] on div at bounding box center [155, 227] width 39 height 39
click at [158, 208] on div at bounding box center [155, 227] width 39 height 39
click at [158, 222] on icon "button" at bounding box center [155, 227] width 11 height 11
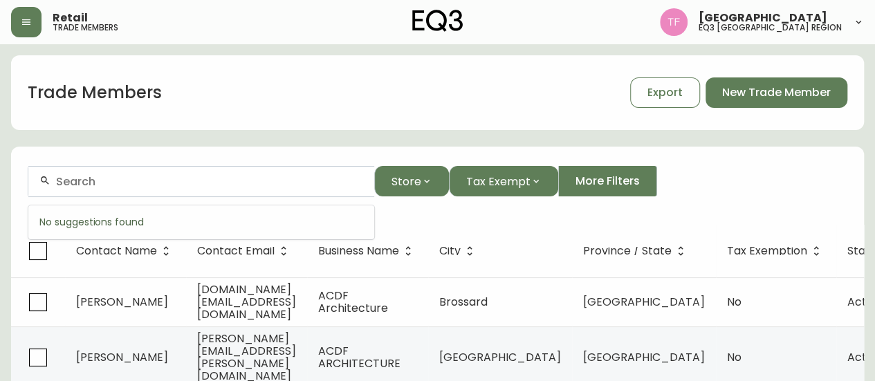
click at [194, 177] on input "text" at bounding box center [209, 181] width 307 height 13
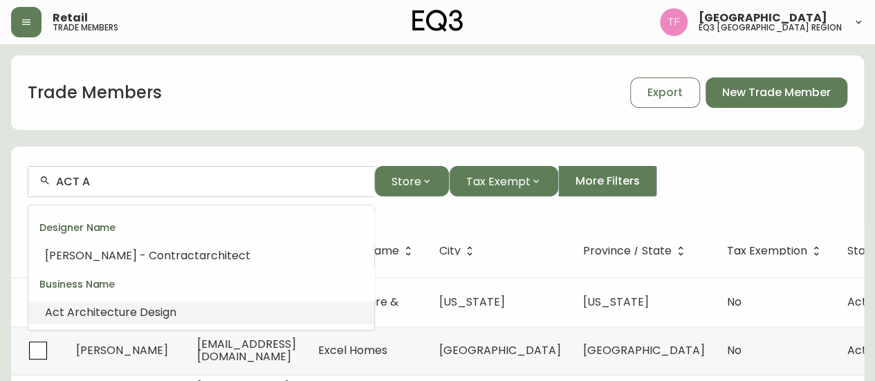
click at [171, 308] on span "rchitecture Design" at bounding box center [126, 312] width 102 height 16
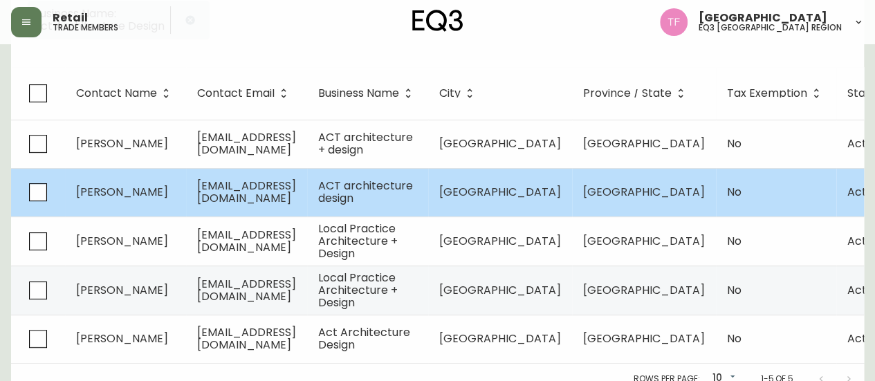
scroll to position [230, 0]
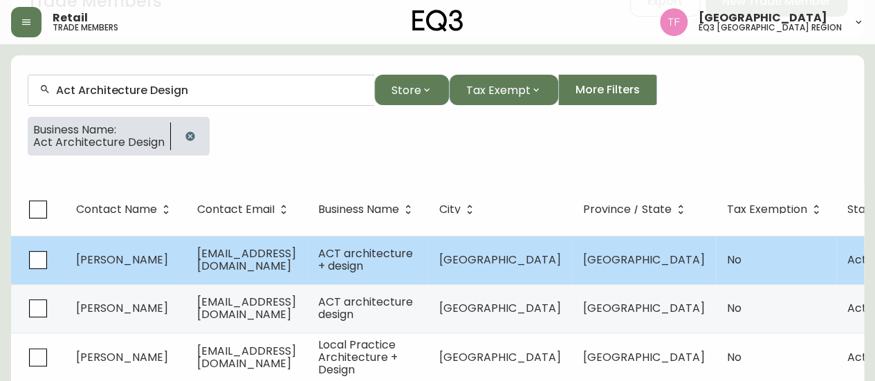
type input "Act Architecture Design"
click at [393, 259] on span "ACT architecture + design" at bounding box center [365, 259] width 95 height 28
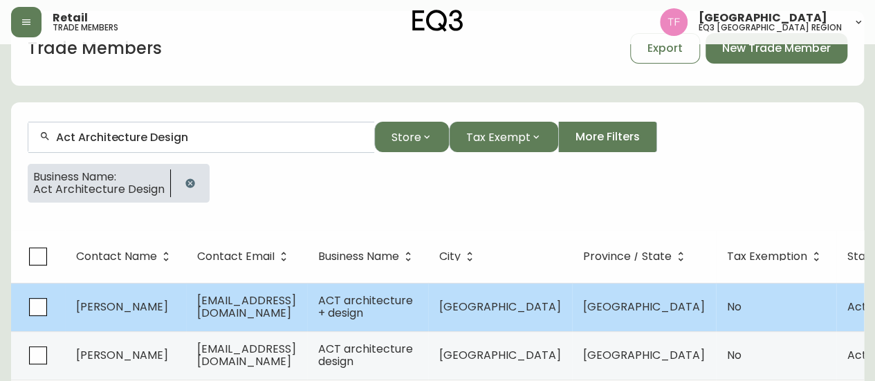
select select "QC"
select select "CA"
select select "CA_EN"
select select "Other"
select select "Interior Designer"
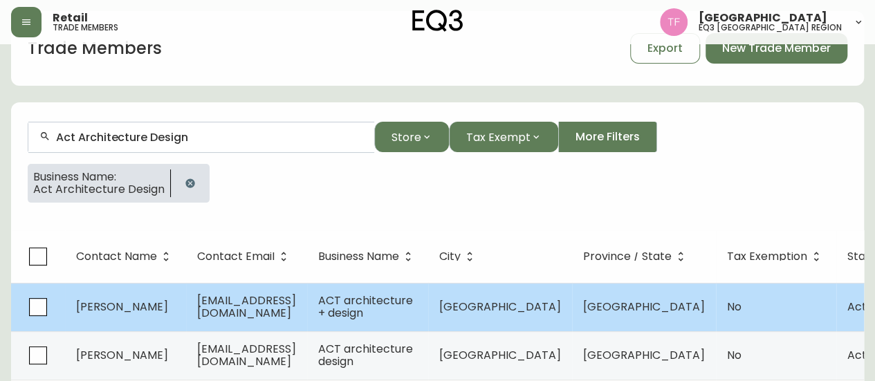
select select "false"
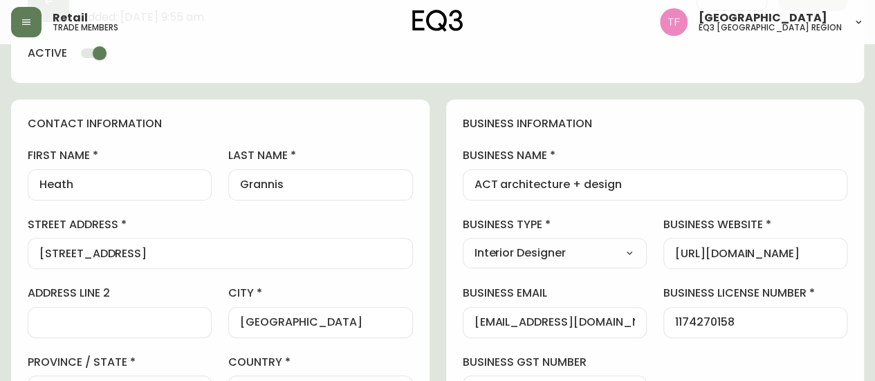
type input "EQ3 [GEOGRAPHIC_DATA] - [GEOGRAPHIC_DATA]"
select select "cjw10z96t00cw6gs04aeyfqxf"
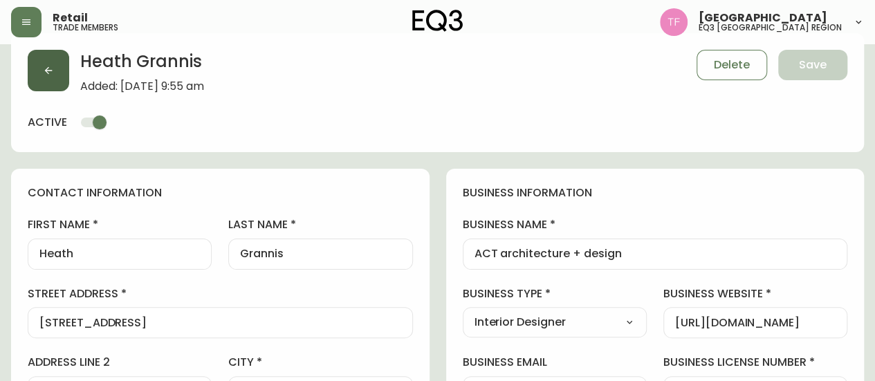
click at [39, 71] on button "button" at bounding box center [48, 70] width 41 height 41
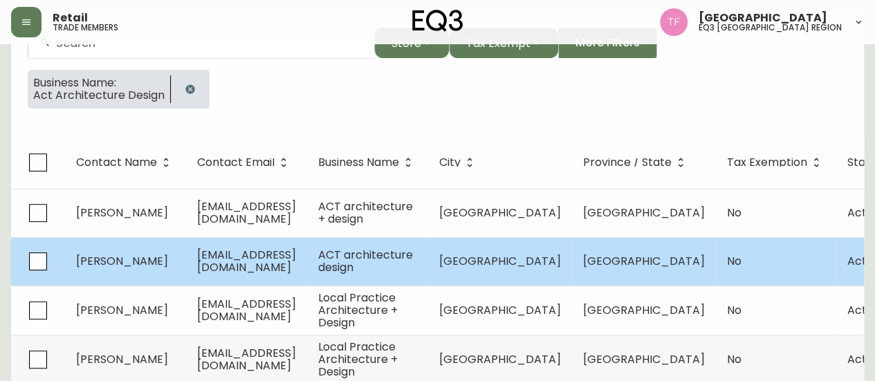
click at [395, 248] on span "ACT architecture design" at bounding box center [365, 261] width 95 height 28
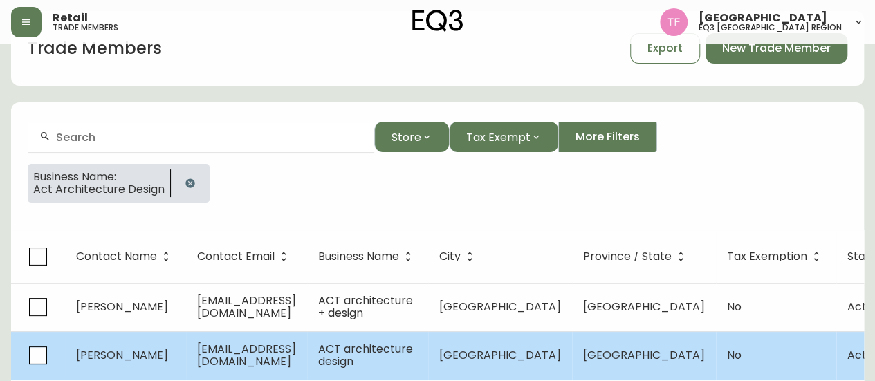
select select "QC"
select select "CA"
select select "CA_EN"
select select "Outreach from a Trade Rep"
select select "Interior Designer"
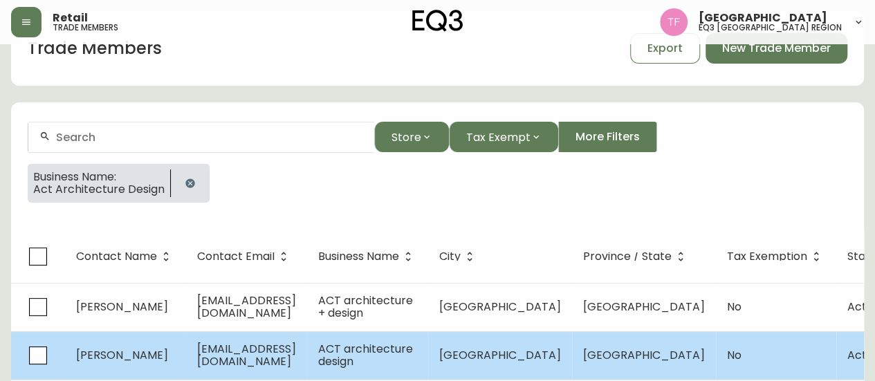
select select "false"
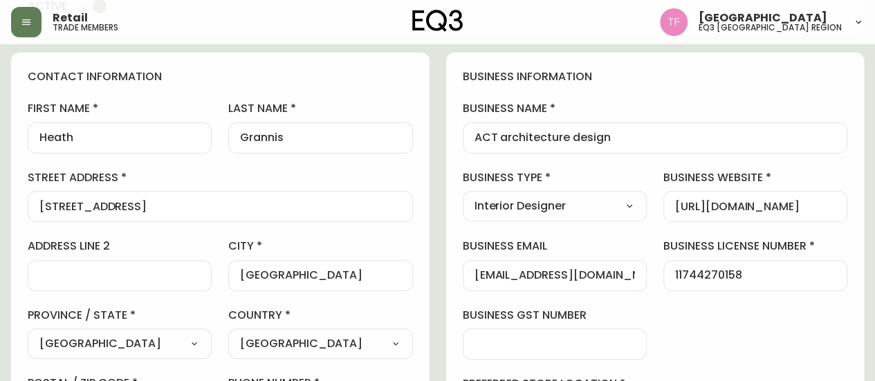
type input "EQ3 [GEOGRAPHIC_DATA] - [GEOGRAPHIC_DATA]"
select select "cjw10z96t00cw6gs04aeyfqxf"
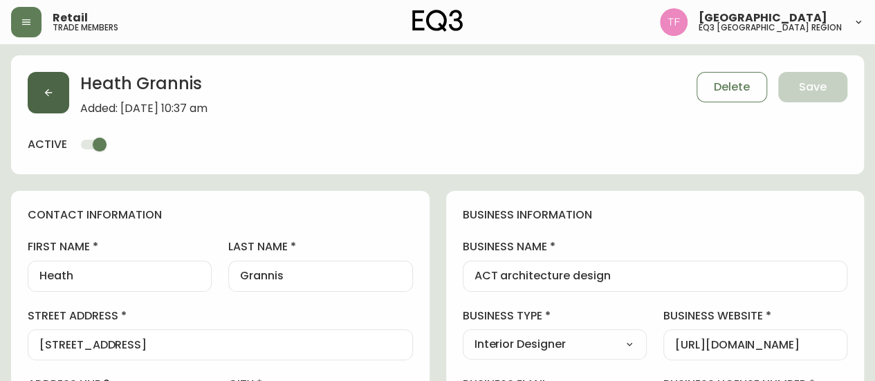
click at [48, 91] on icon "button" at bounding box center [48, 92] width 11 height 11
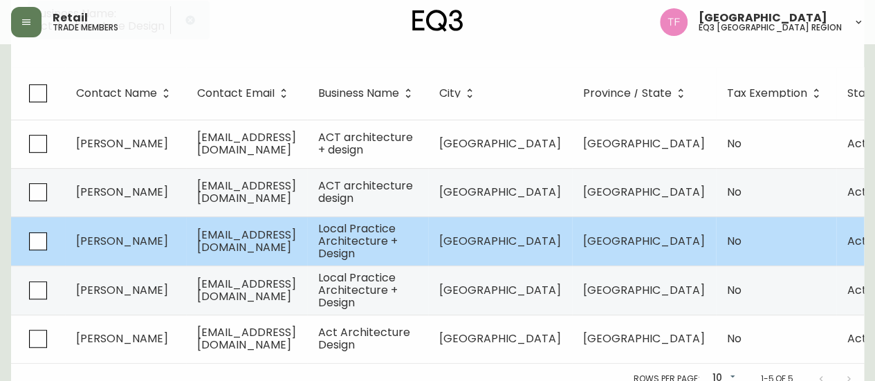
click at [398, 241] on span "Local Practice Architecture + Design" at bounding box center [358, 241] width 80 height 41
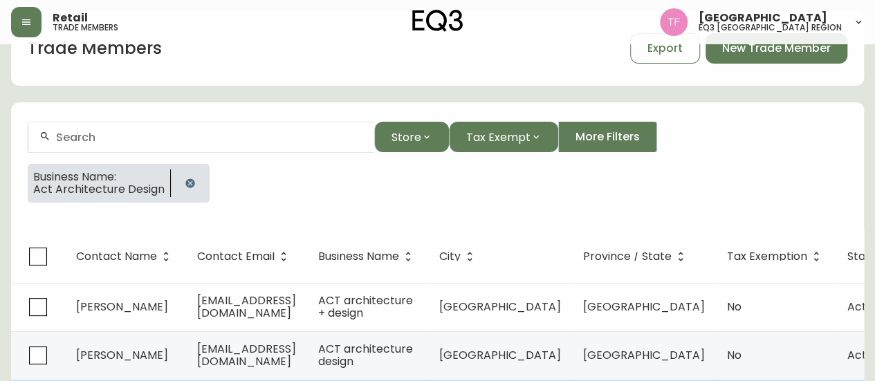
select select "BC"
select select "CA"
select select "CA_EN"
select select "Outreach from a Trade Rep"
select select "Architect"
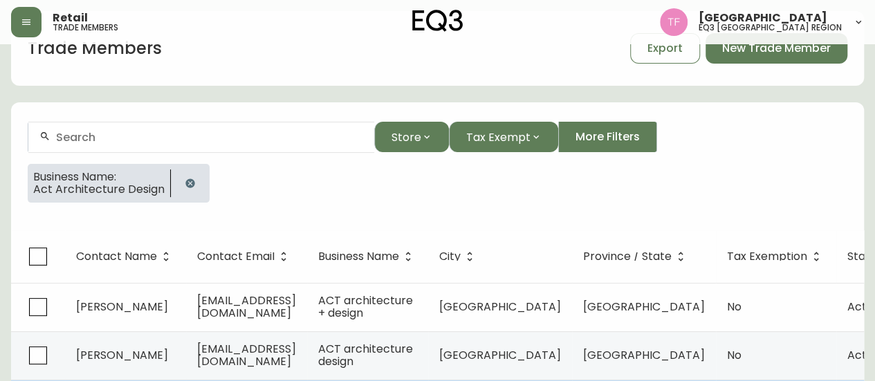
select select "false"
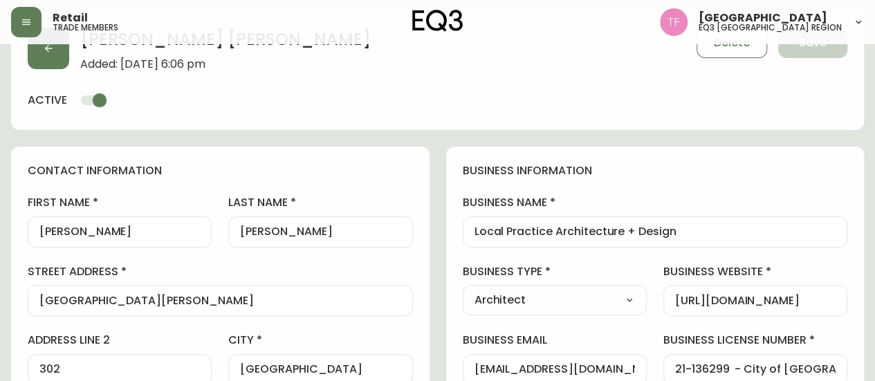
scroll to position [207, 0]
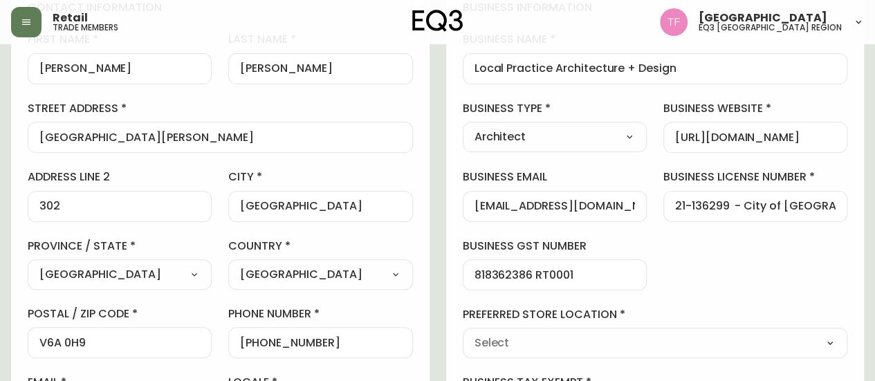
type input "EQ3 [GEOGRAPHIC_DATA]"
select select "cjw10z96p001r6gs00juufhhe"
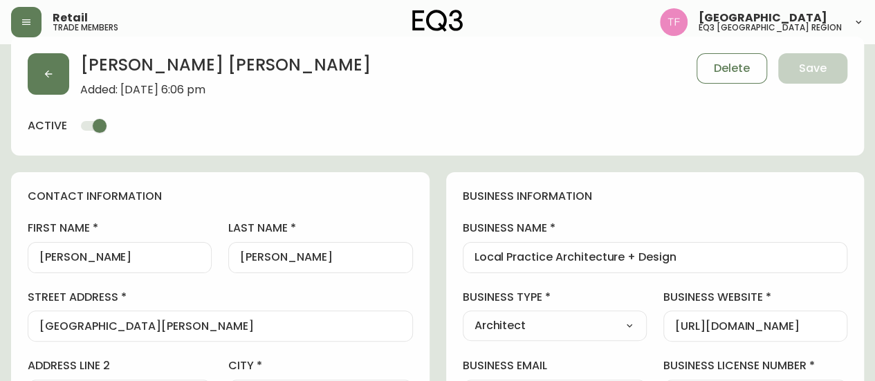
scroll to position [0, 0]
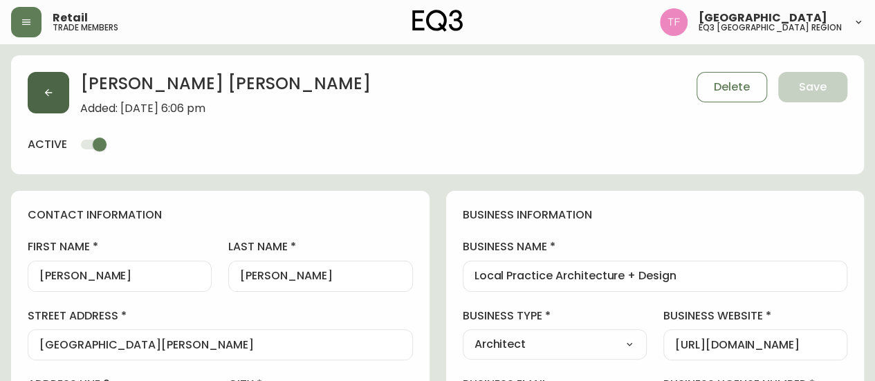
click at [47, 84] on button "button" at bounding box center [48, 92] width 41 height 41
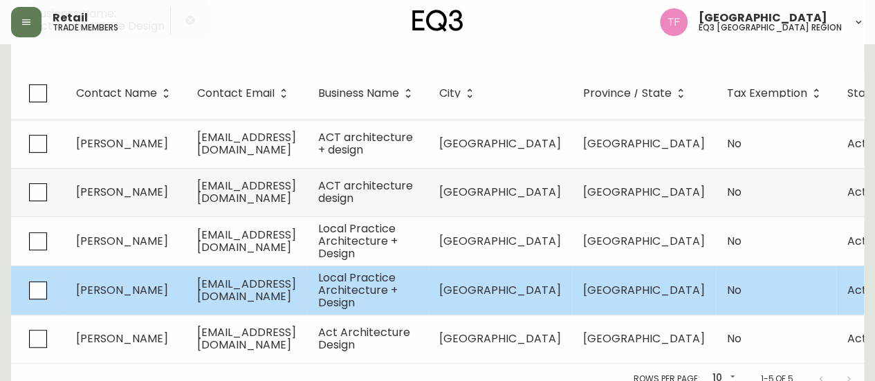
scroll to position [230, 0]
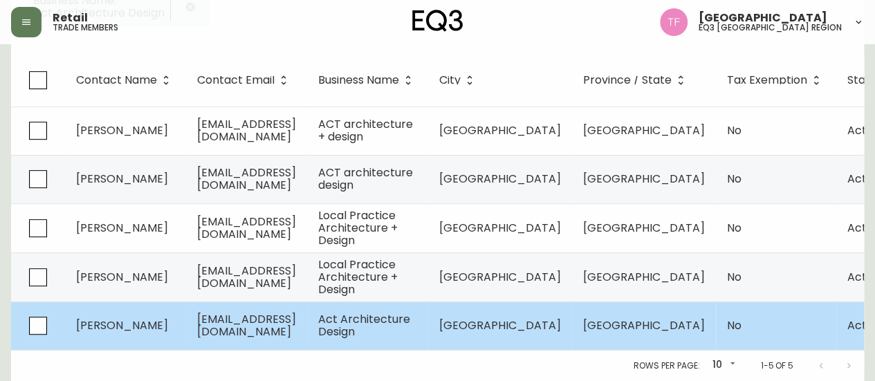
click at [428, 306] on td "Act Architecture Design" at bounding box center [367, 325] width 121 height 48
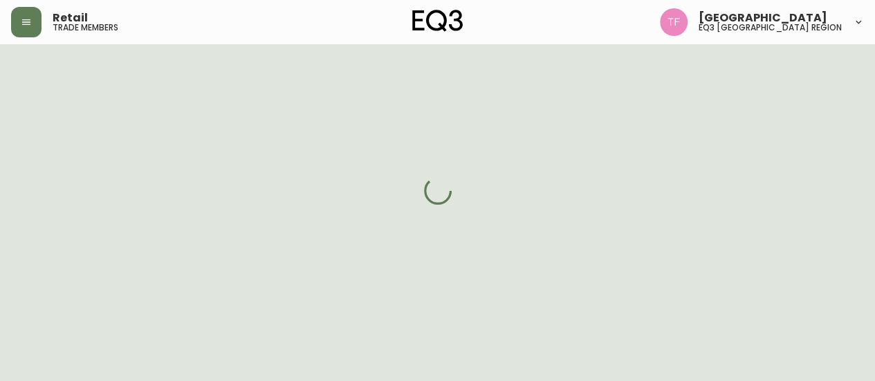
scroll to position [230, 0]
select select "QC"
select select "CA"
select select "CA_FR"
select select "Social Media"
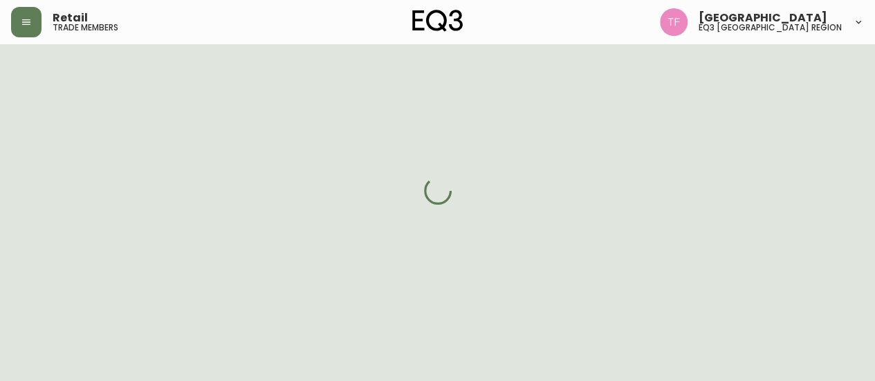
select select "Interior Designer"
select select "cjw10z96t00bn6gs0dfqi5bhz"
select select "false"
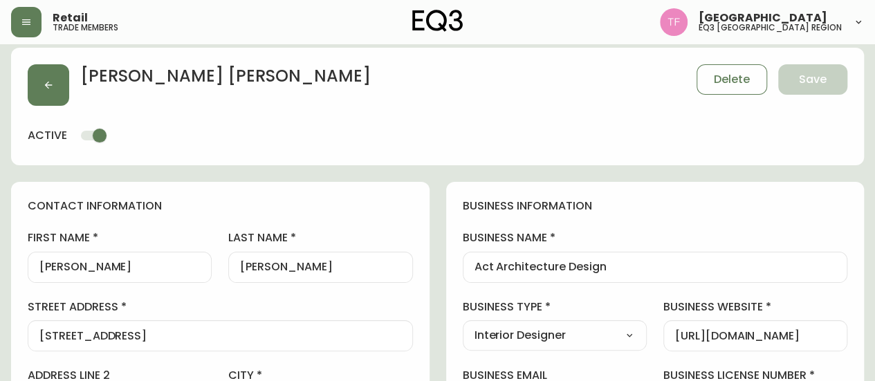
scroll to position [0, 0]
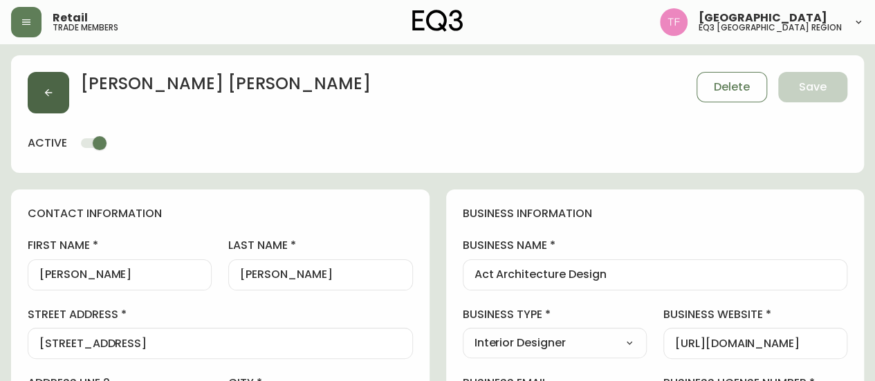
click at [64, 86] on button "button" at bounding box center [48, 92] width 41 height 41
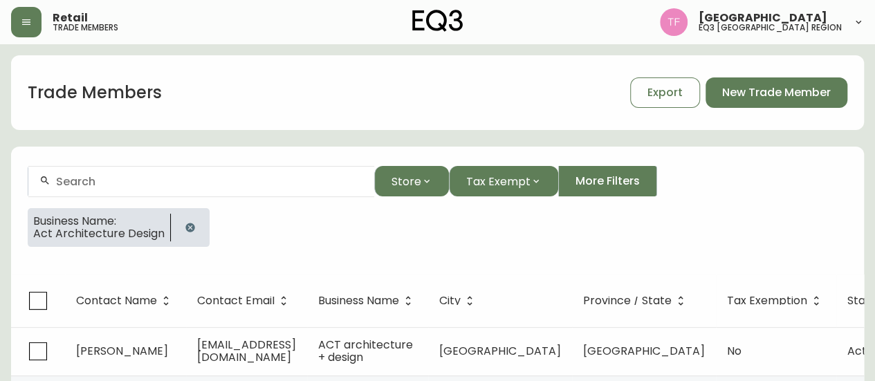
click at [195, 224] on button "button" at bounding box center [190, 228] width 28 height 28
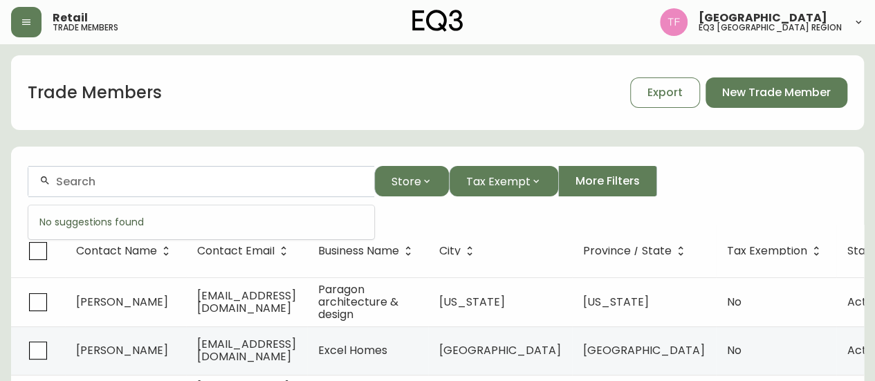
paste input "[PERSON_NAME]"
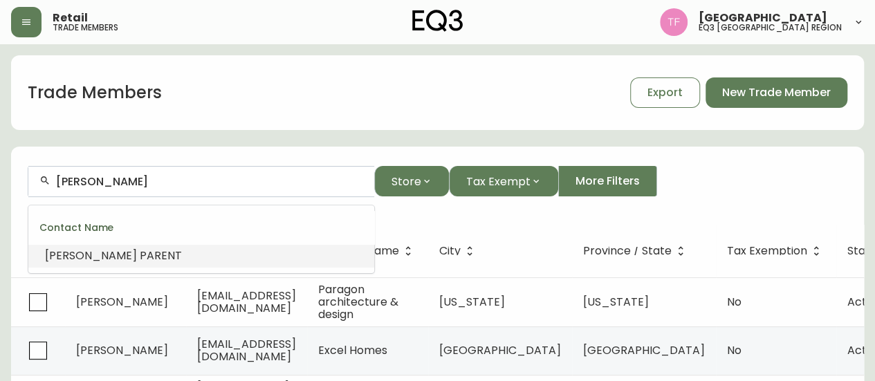
click at [284, 252] on li "[PERSON_NAME]" at bounding box center [201, 256] width 346 height 24
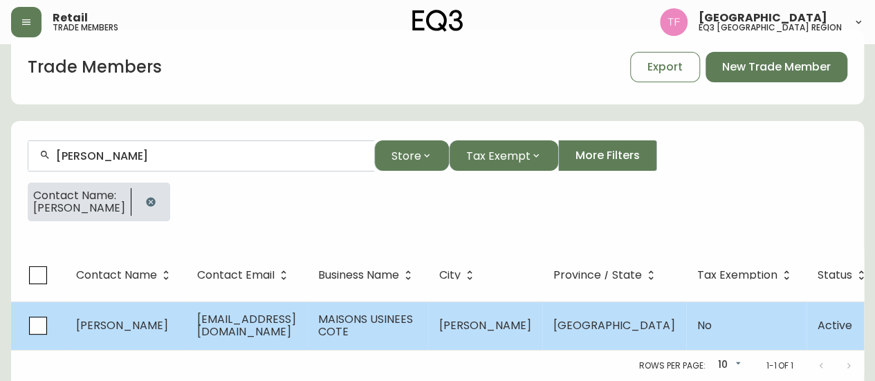
type input "[PERSON_NAME]"
click at [531, 317] on span "[PERSON_NAME]" at bounding box center [485, 325] width 92 height 16
select select "QC"
select select "CA"
select select "CA_FR"
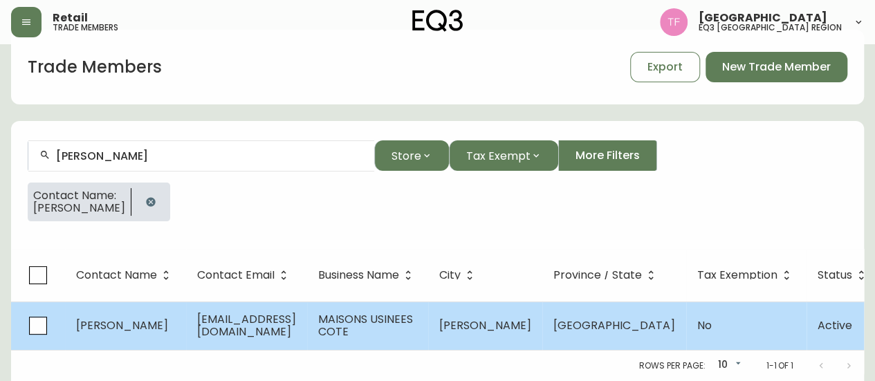
select select "Outreach from a Trade Rep"
select select "Home Builder"
select select "false"
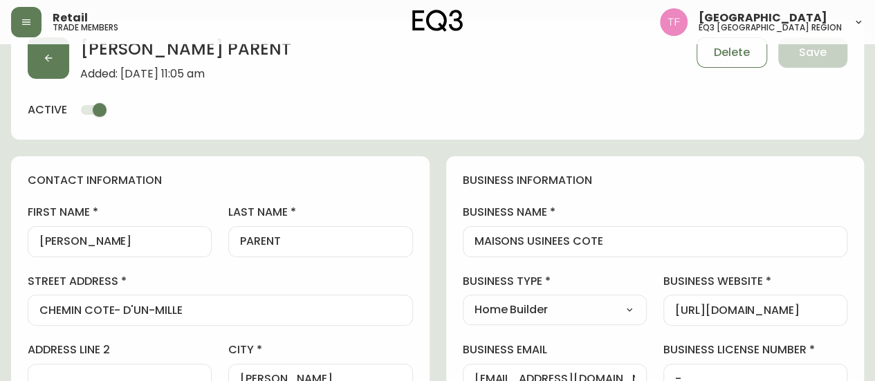
type input "EQ3 [GEOGRAPHIC_DATA]"
select select "cjw10z96r006i6gs06enveott"
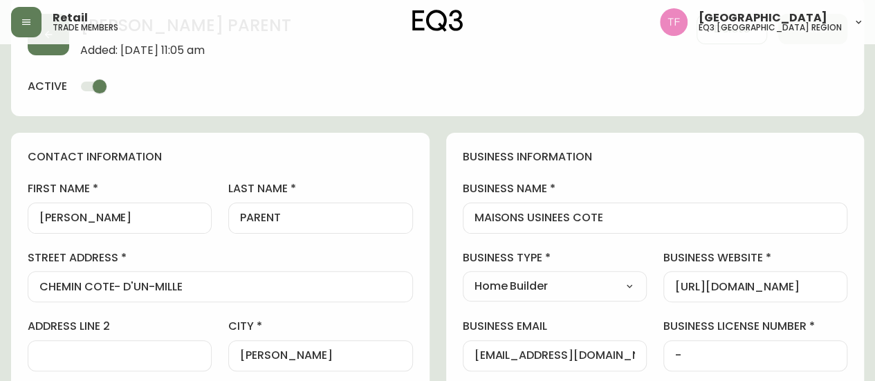
scroll to position [35, 0]
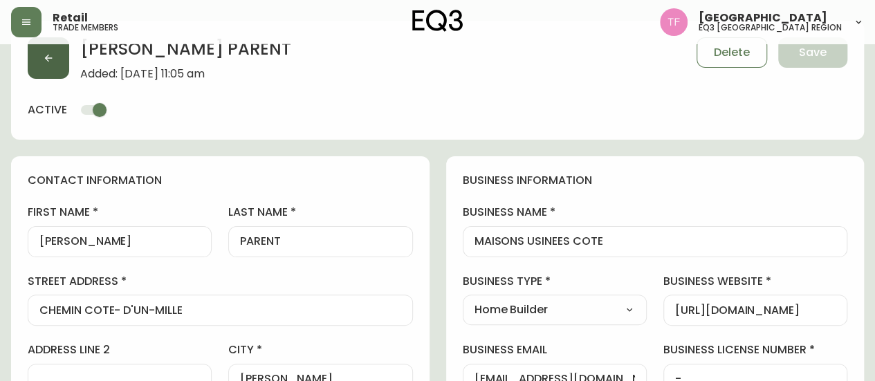
click at [57, 59] on button "button" at bounding box center [48, 57] width 41 height 41
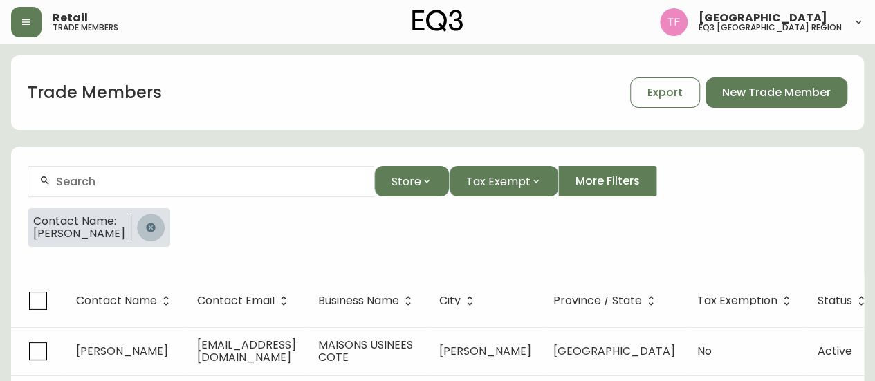
click at [155, 227] on icon "button" at bounding box center [150, 227] width 9 height 9
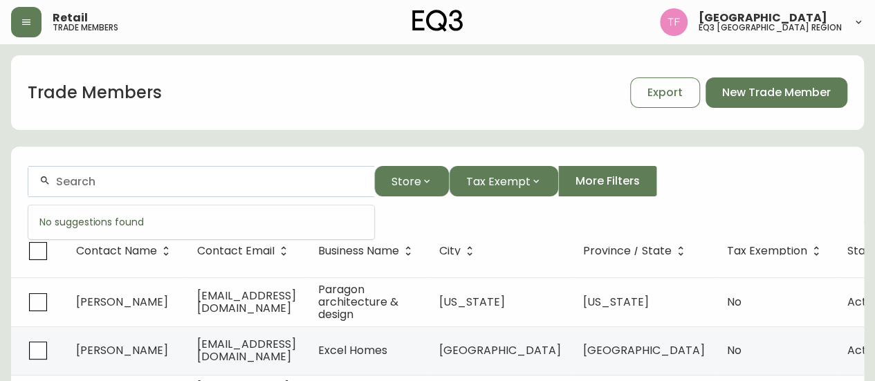
paste input "[PERSON_NAME]"
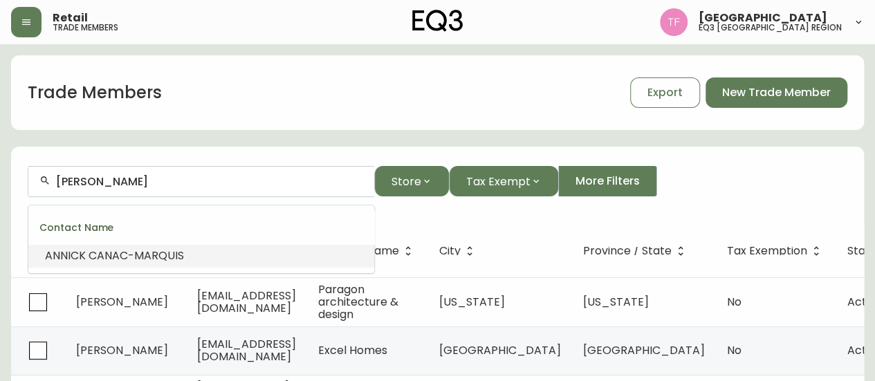
click at [225, 251] on li "[PERSON_NAME]" at bounding box center [201, 256] width 346 height 24
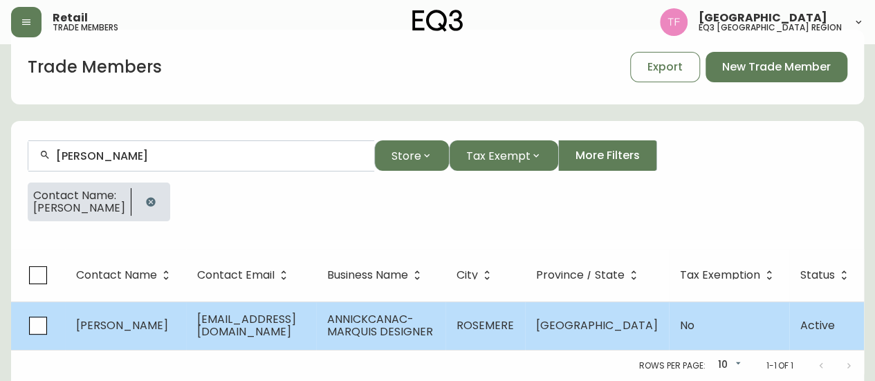
type input "[PERSON_NAME]"
click at [445, 304] on td "ANNICKCANAC-MARQUIS DESIGNER" at bounding box center [380, 325] width 129 height 48
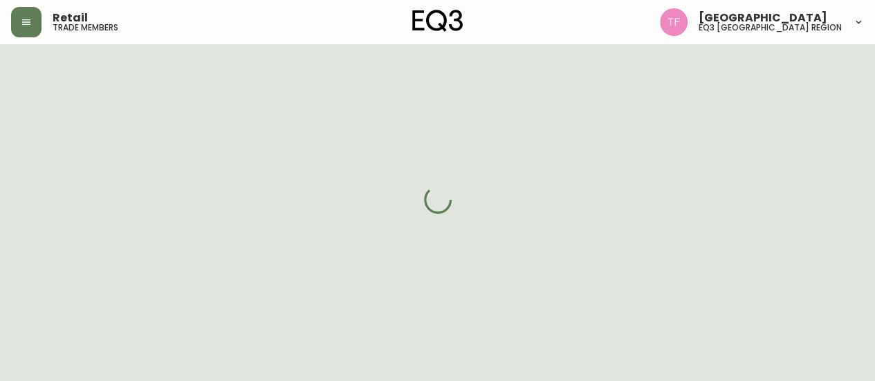
select select "QC"
select select "CA"
select select "CA_FR"
select select "Social Media"
select select "Interior Designer"
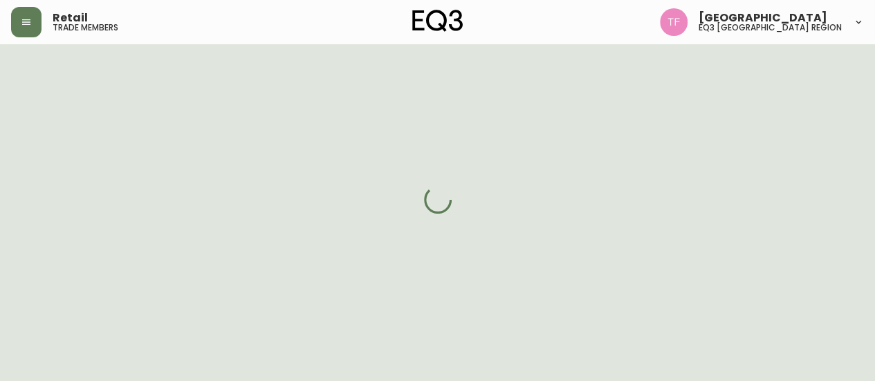
select select "cjw10z96t00bn6gs0dfqi5bhz"
select select "false"
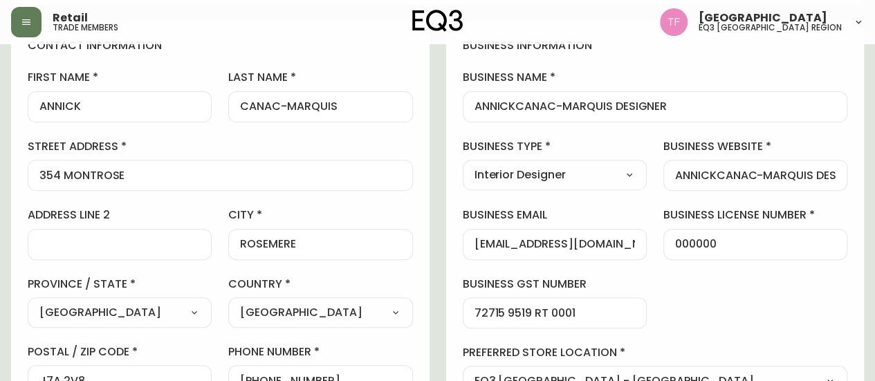
scroll to position [35, 0]
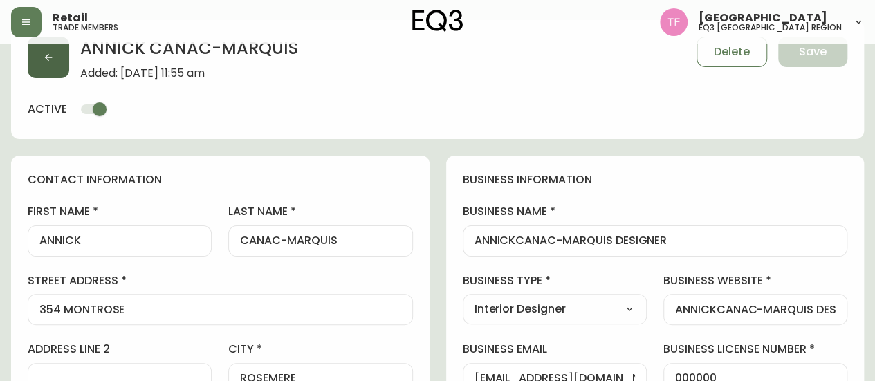
click at [43, 57] on icon "button" at bounding box center [48, 57] width 11 height 11
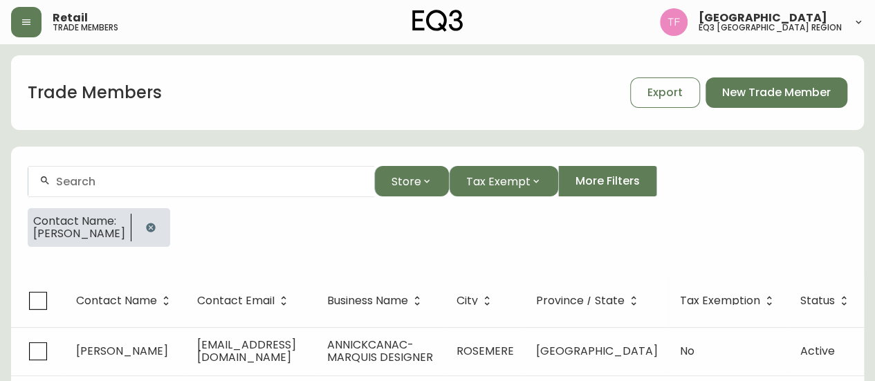
click at [155, 230] on icon "button" at bounding box center [150, 227] width 9 height 9
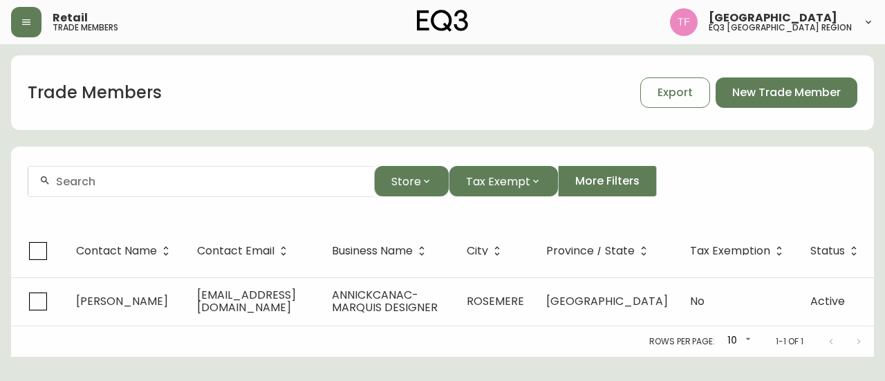
click at [188, 178] on input "text" at bounding box center [209, 181] width 307 height 13
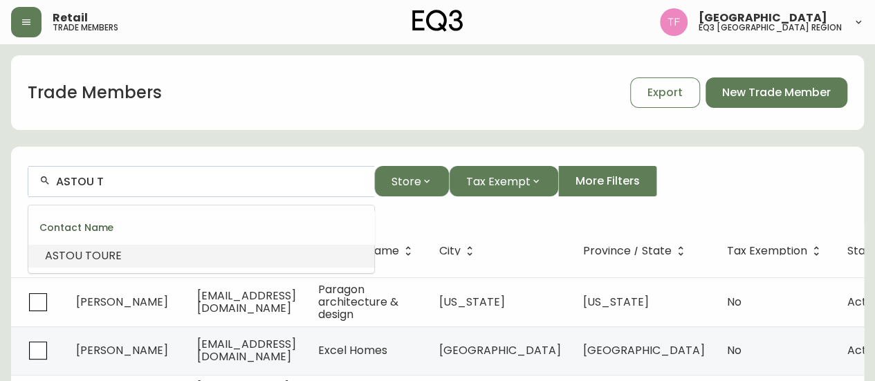
click at [214, 243] on div "Contact Name" at bounding box center [201, 227] width 346 height 33
click at [290, 242] on div "Contact Name" at bounding box center [201, 227] width 346 height 33
click at [322, 250] on li "ASTOU T OURE" at bounding box center [201, 256] width 346 height 24
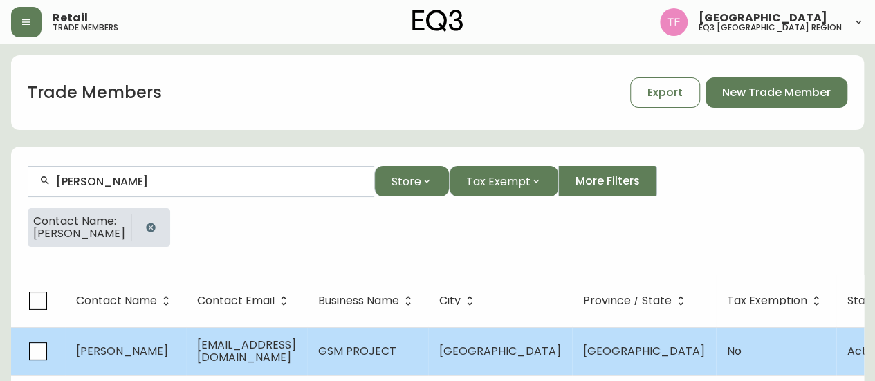
type input "[PERSON_NAME]"
click at [428, 335] on td "GSM PROJECT" at bounding box center [367, 351] width 121 height 48
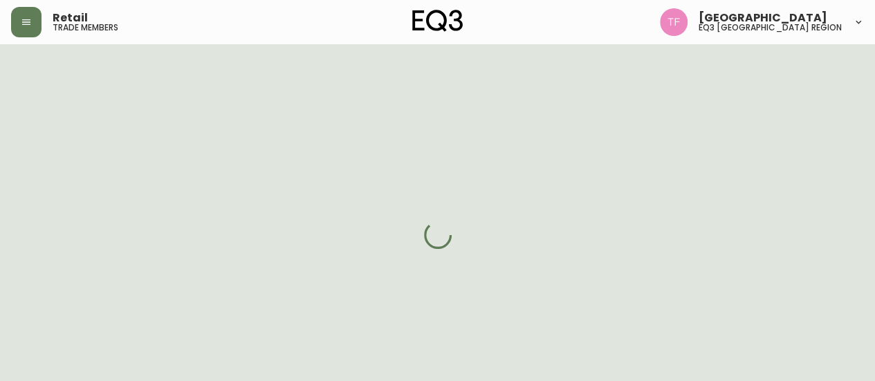
select select "QC"
select select "CA"
select select "CA_FR"
select select "Other"
select select "Interior Designer"
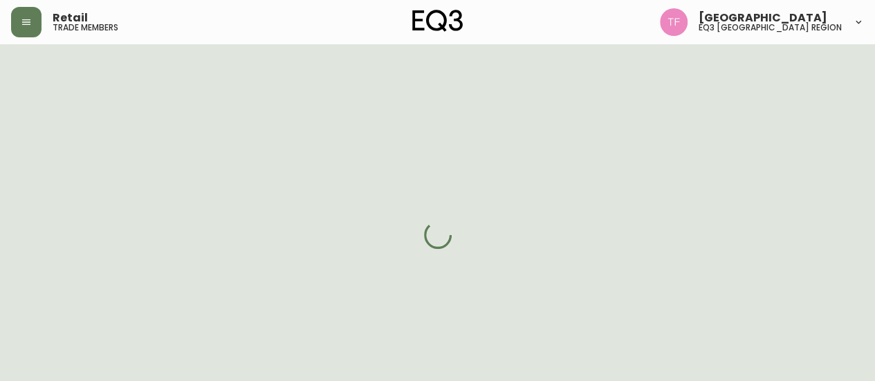
select select "cjw10z96t00bn6gs0dfqi5bhz"
select select "false"
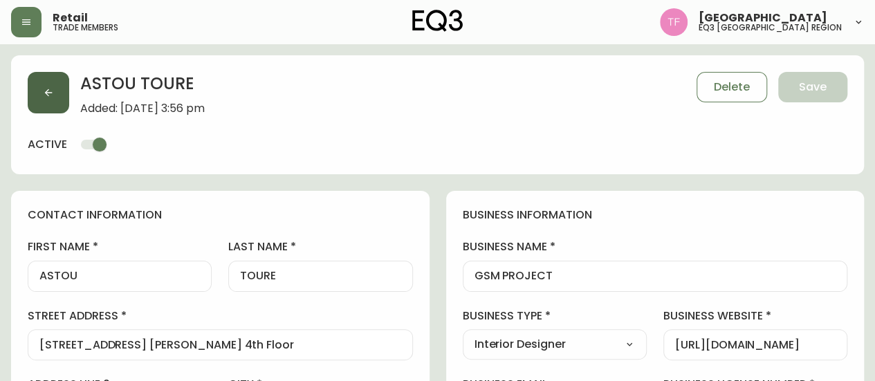
click at [62, 106] on button "button" at bounding box center [48, 92] width 41 height 41
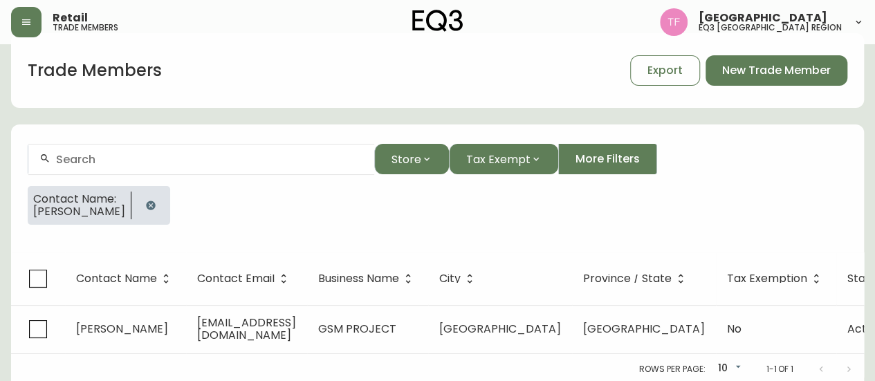
scroll to position [35, 0]
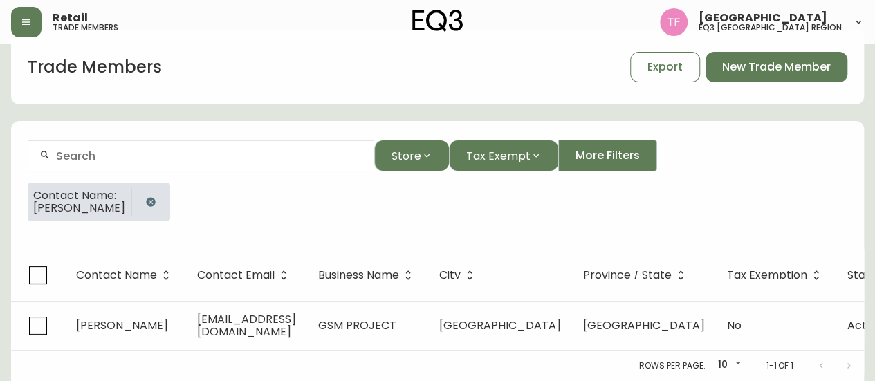
click at [146, 197] on icon "button" at bounding box center [150, 201] width 9 height 9
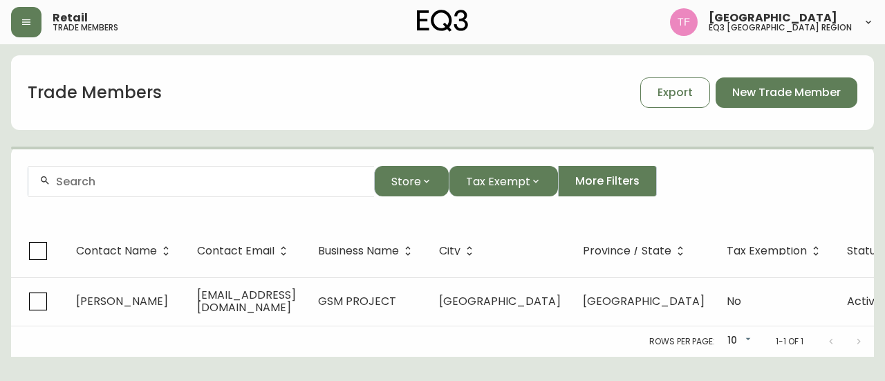
click at [158, 149] on form "Store Tax Exempt More Filters" at bounding box center [442, 186] width 863 height 75
click at [135, 176] on input "text" at bounding box center [209, 181] width 307 height 13
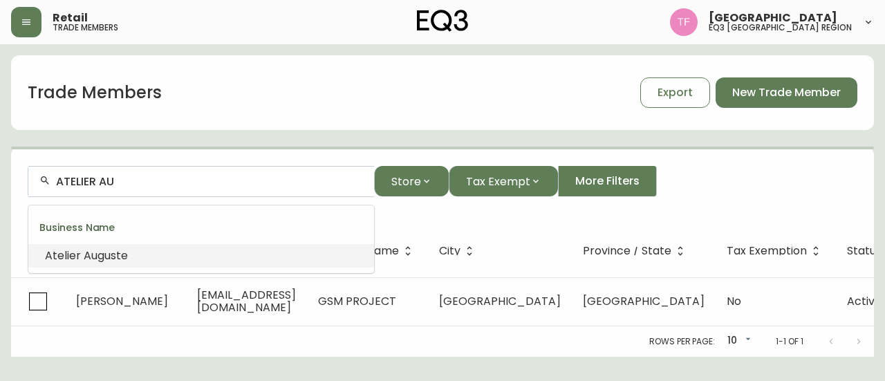
click at [124, 246] on li "Atelier Au guste" at bounding box center [201, 256] width 346 height 24
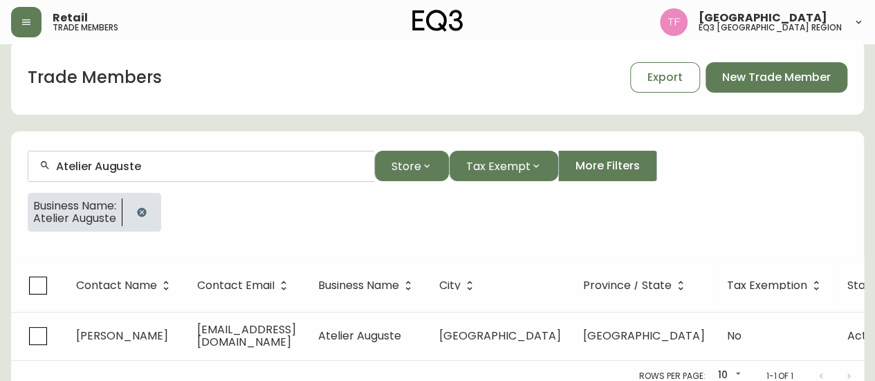
scroll to position [24, 0]
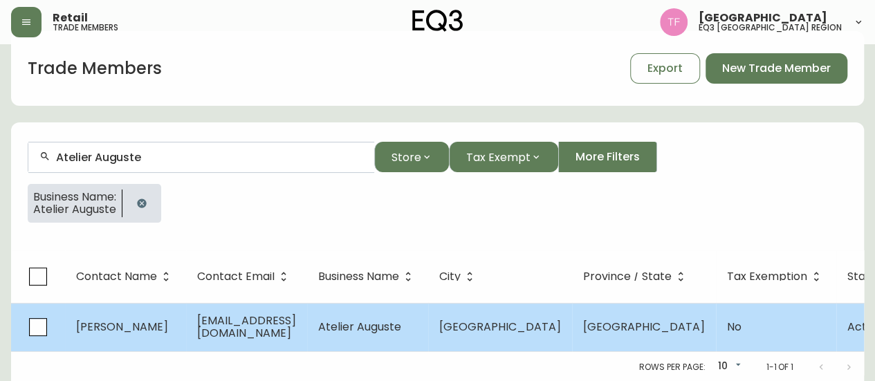
type input "Atelier Auguste"
click at [401, 324] on span "Atelier Auguste" at bounding box center [359, 327] width 83 height 16
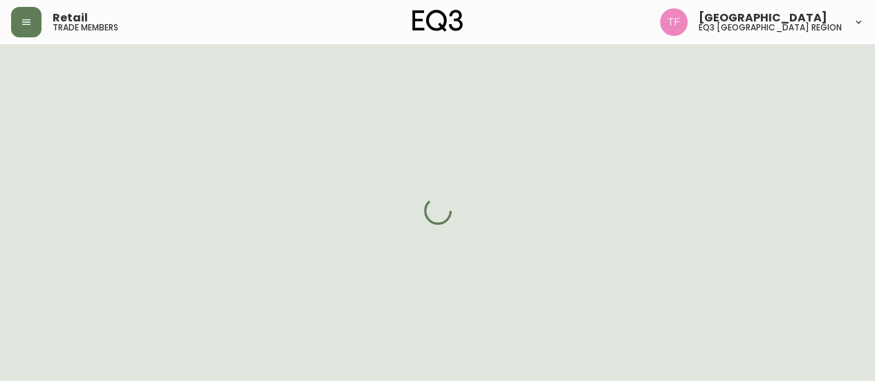
select select "QC"
select select "CA"
select select "CA_FR"
select select "Other"
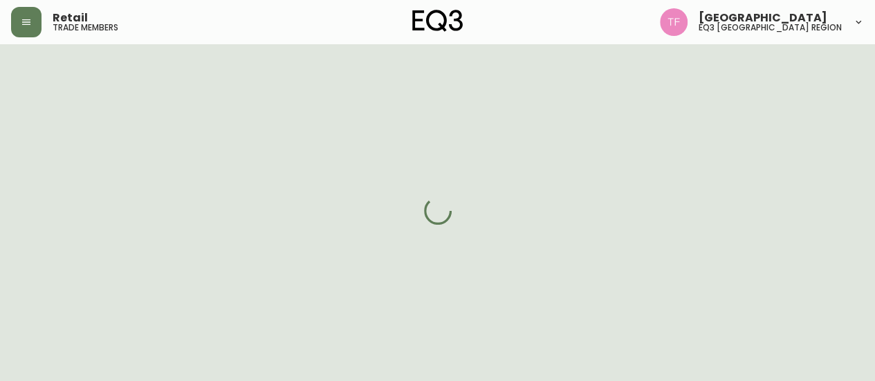
select select "cjw10z96t00bn6gs0dfqi5bhz"
select select "false"
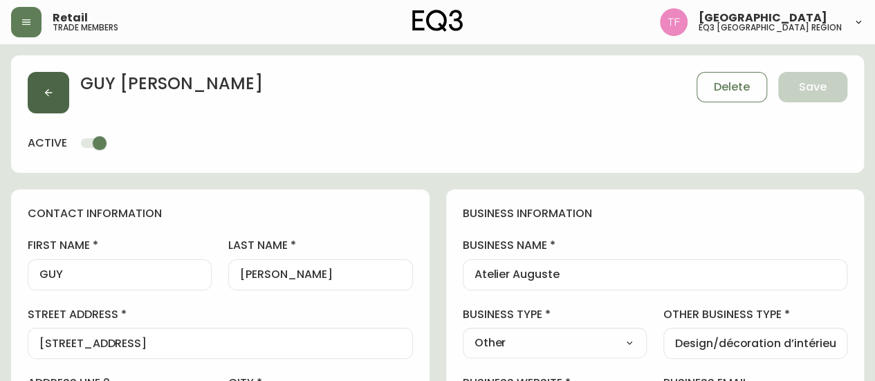
click at [45, 94] on icon "button" at bounding box center [48, 92] width 11 height 11
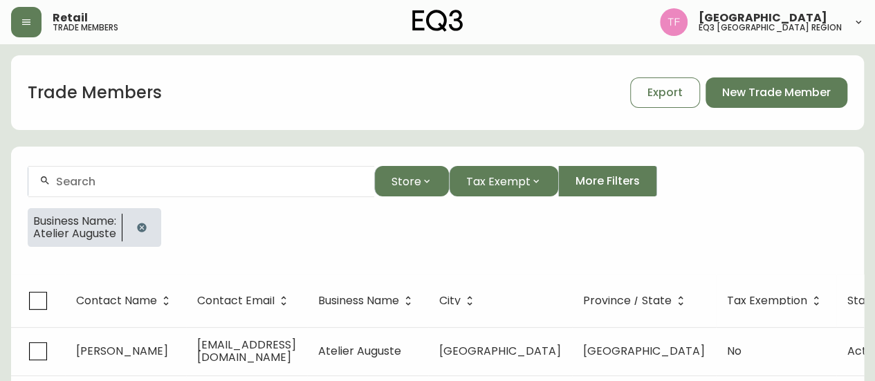
click at [144, 223] on icon "button" at bounding box center [141, 227] width 9 height 9
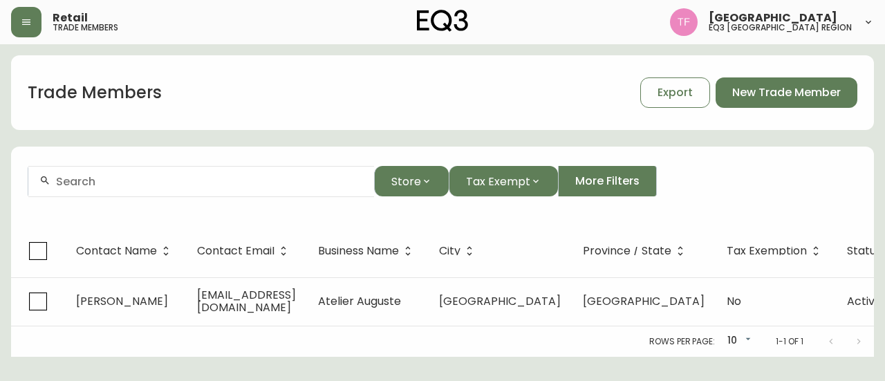
click at [160, 182] on input "text" at bounding box center [209, 181] width 307 height 13
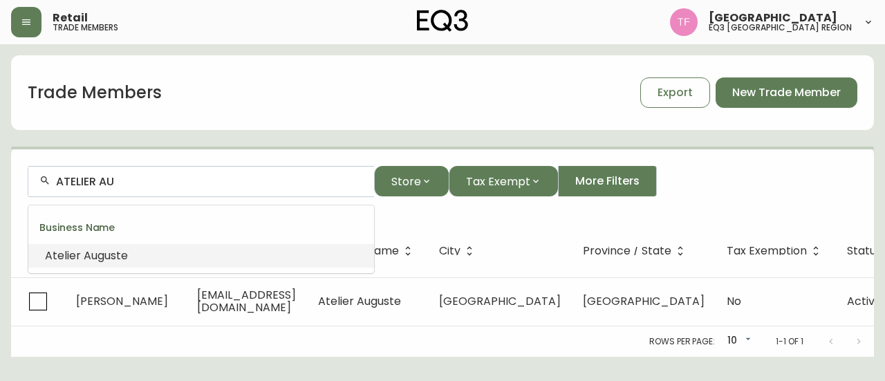
click at [147, 250] on li "Atelier Au guste" at bounding box center [201, 256] width 346 height 24
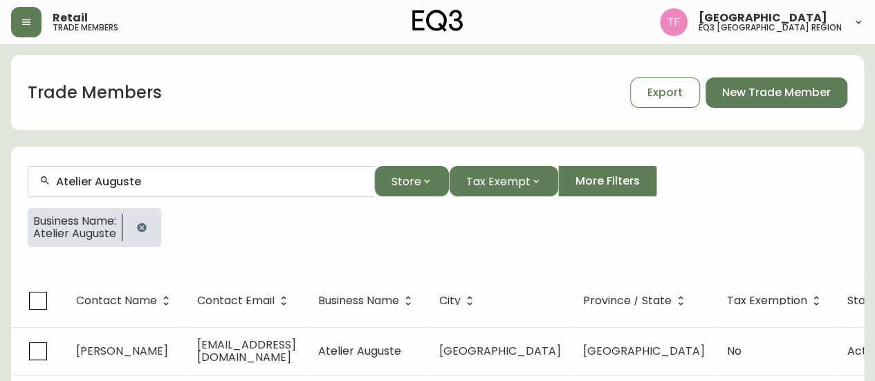
scroll to position [24, 0]
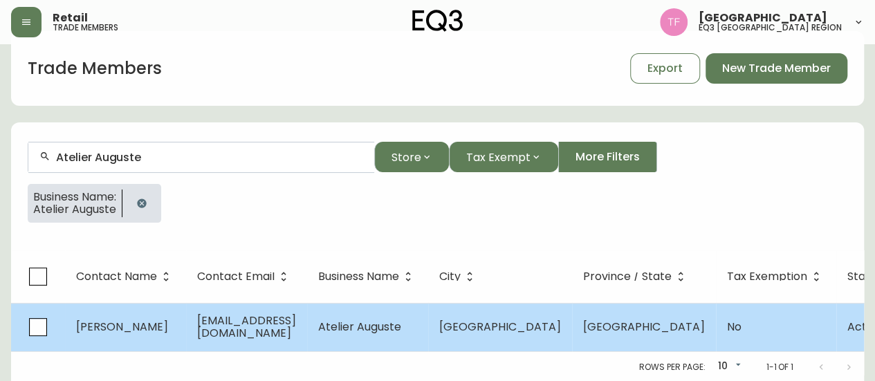
type input "Atelier Auguste"
click at [474, 316] on td "[GEOGRAPHIC_DATA]" at bounding box center [500, 327] width 144 height 48
select select "QC"
select select "CA"
select select "CA_FR"
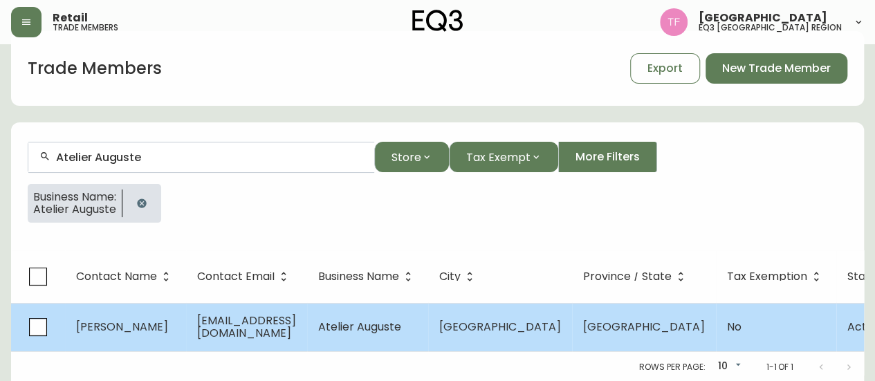
select select "Other"
select select "false"
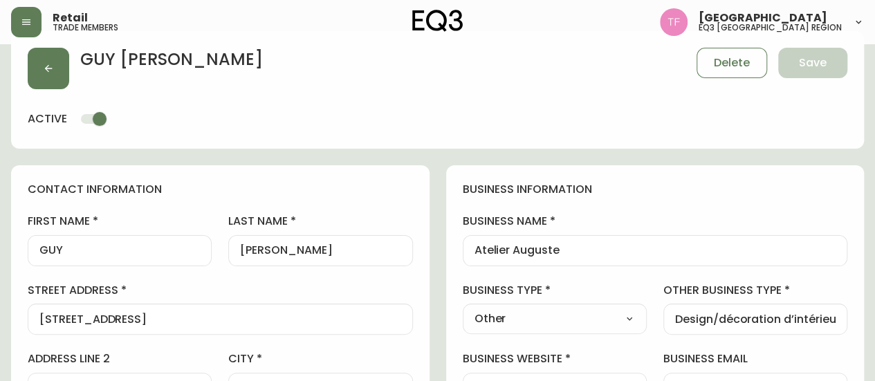
type input "EQ3 [GEOGRAPHIC_DATA] - [GEOGRAPHIC_DATA]"
select select "cjw10z96t00bn6gs0dfqi5bhz"
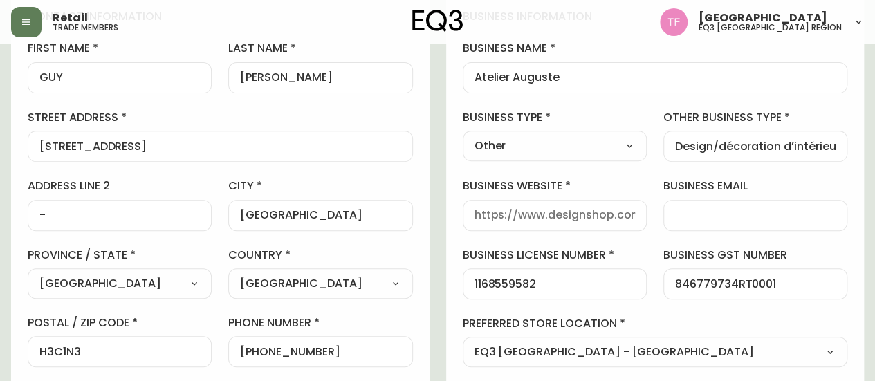
scroll to position [24, 0]
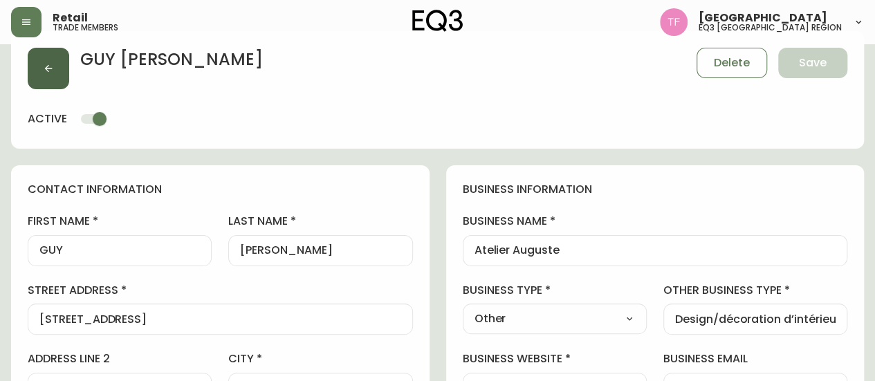
click at [62, 73] on button "button" at bounding box center [48, 68] width 41 height 41
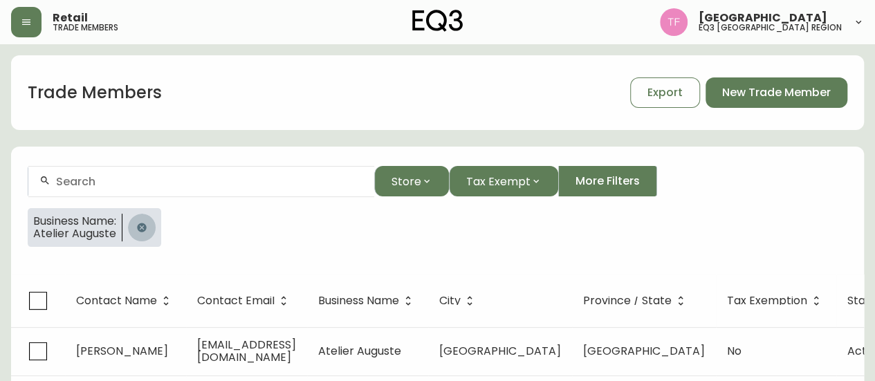
drag, startPoint x: 140, startPoint y: 223, endPoint x: 159, endPoint y: 186, distance: 42.1
click at [140, 223] on icon "button" at bounding box center [141, 227] width 11 height 11
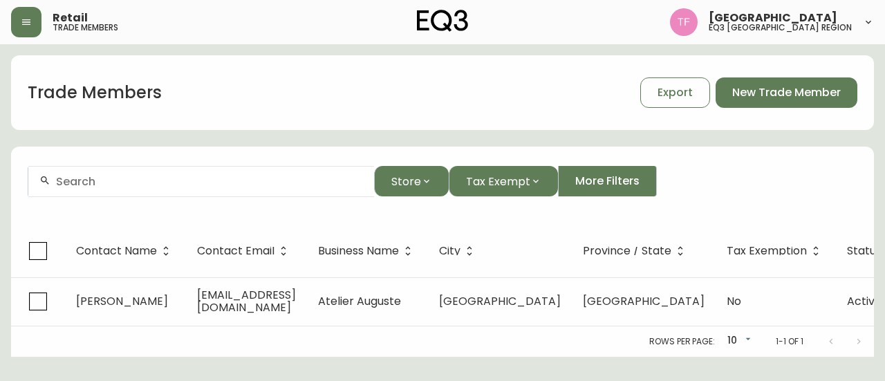
click at [159, 183] on input "text" at bounding box center [209, 181] width 307 height 13
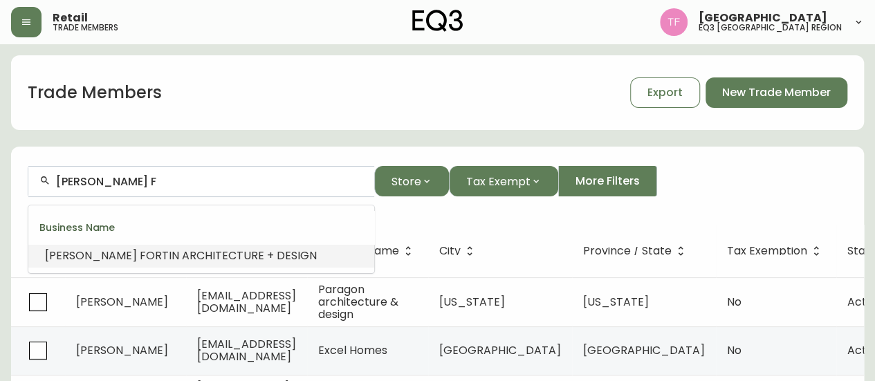
click at [162, 245] on li "[PERSON_NAME] F ORTIN ARCHITECTURE + DESIGN" at bounding box center [201, 256] width 346 height 24
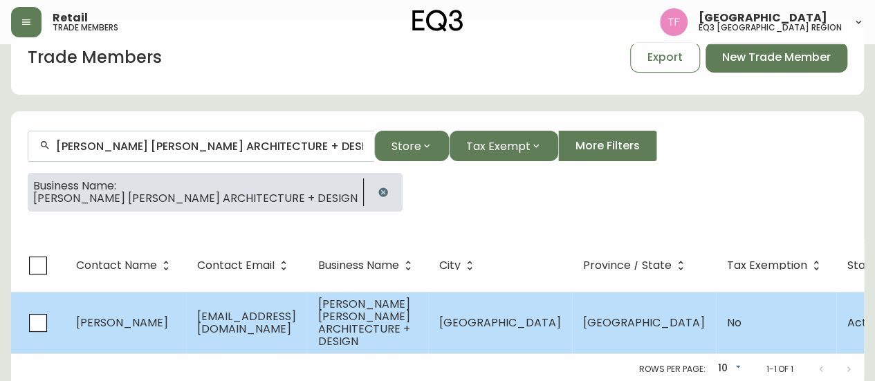
type input "[PERSON_NAME] [PERSON_NAME] ARCHITECTURE + DESIGN"
click at [428, 313] on td "[PERSON_NAME] [PERSON_NAME] ARCHITECTURE + DESIGN" at bounding box center [367, 323] width 121 height 62
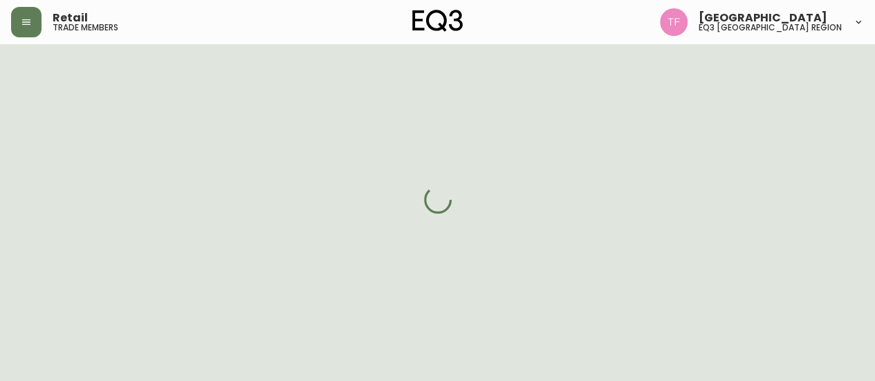
select select "QC"
select select "CA"
select select "CA_FR"
select select "Other"
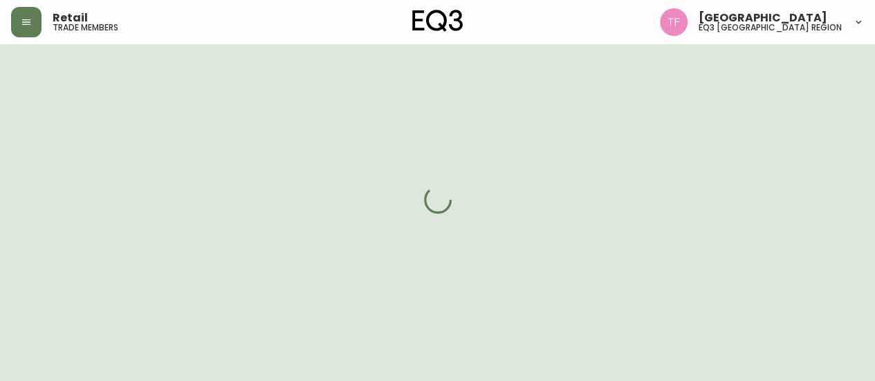
select select "cjw10z96t00cw6gs04aeyfqxf"
select select "false"
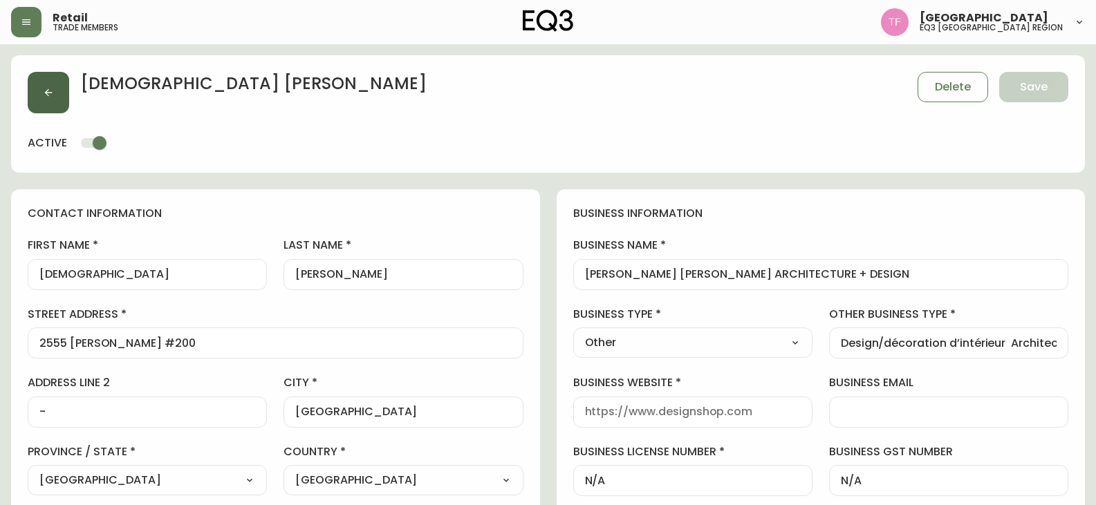
click at [49, 97] on icon "button" at bounding box center [48, 92] width 11 height 11
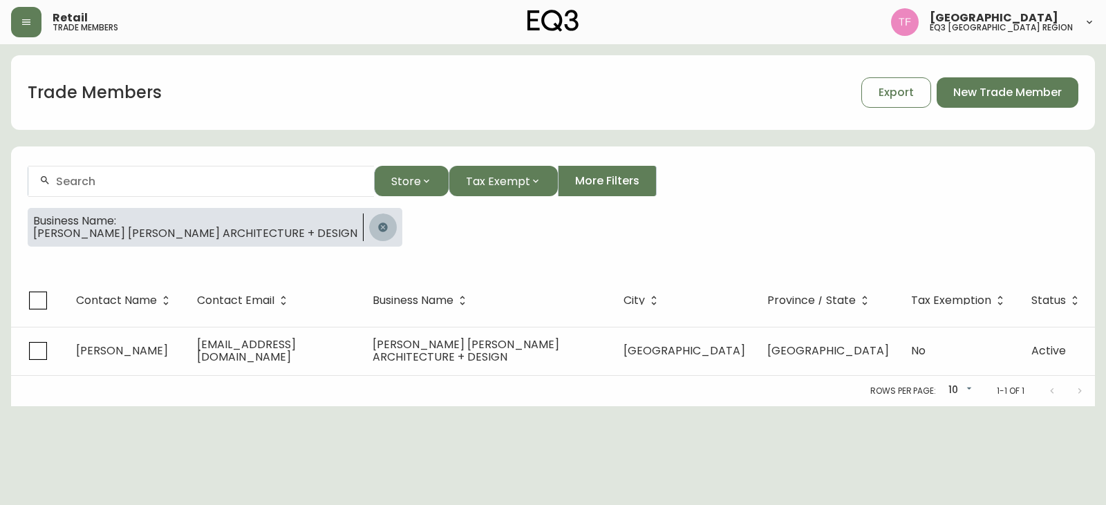
click at [369, 232] on button "button" at bounding box center [383, 228] width 28 height 28
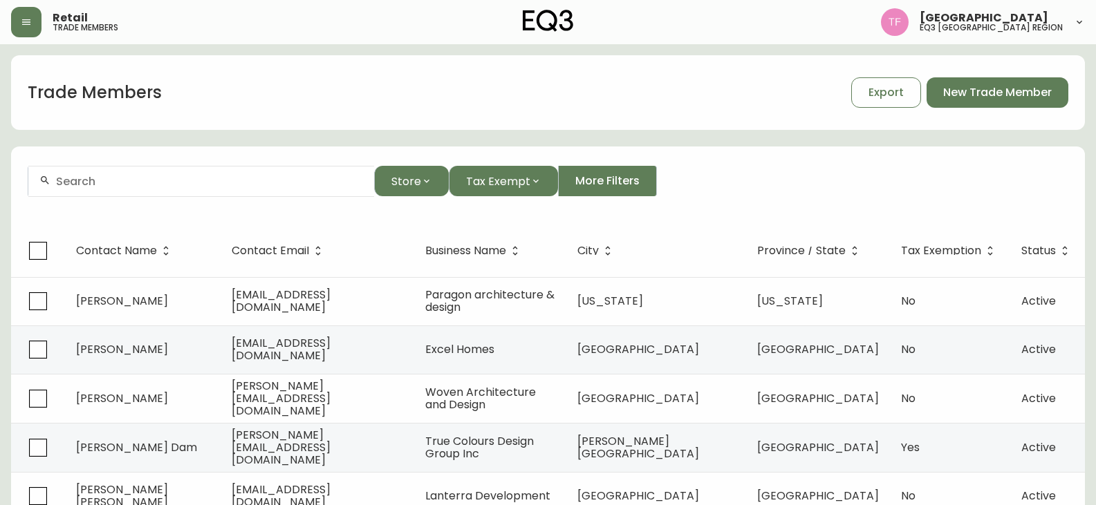
click at [207, 184] on input "text" at bounding box center [209, 181] width 307 height 13
paste input "[PERSON_NAME]"
click at [158, 178] on input "[PERSON_NAME]" at bounding box center [209, 181] width 307 height 13
paste input "[PERSON_NAME] BHERER"
click at [196, 183] on input "[PERSON_NAME] BHERER" at bounding box center [209, 181] width 307 height 13
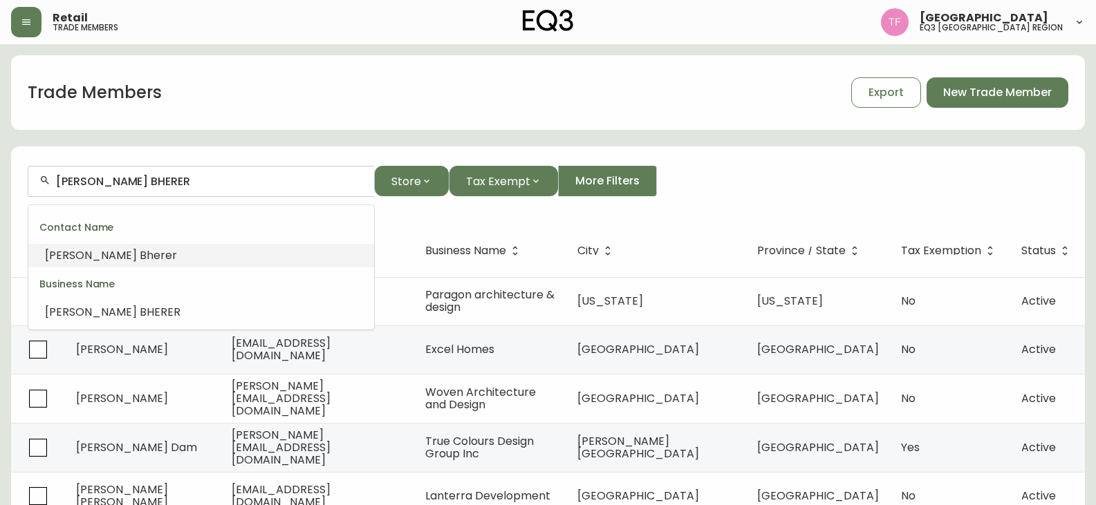
paste input "OMINIC [PERSON_NAME]"
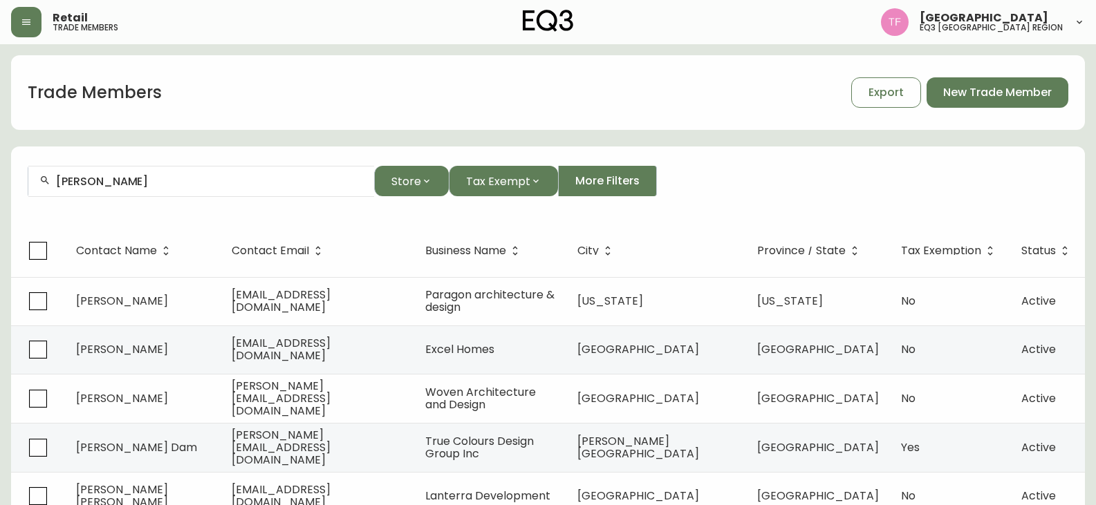
click at [209, 187] on input "[PERSON_NAME]" at bounding box center [209, 181] width 307 height 13
paste input "[PERSON_NAME]"
click at [172, 183] on input "[PERSON_NAME]" at bounding box center [209, 181] width 307 height 13
paste input "[PERSON_NAME]"
click at [136, 186] on input "[PERSON_NAME]" at bounding box center [209, 181] width 307 height 13
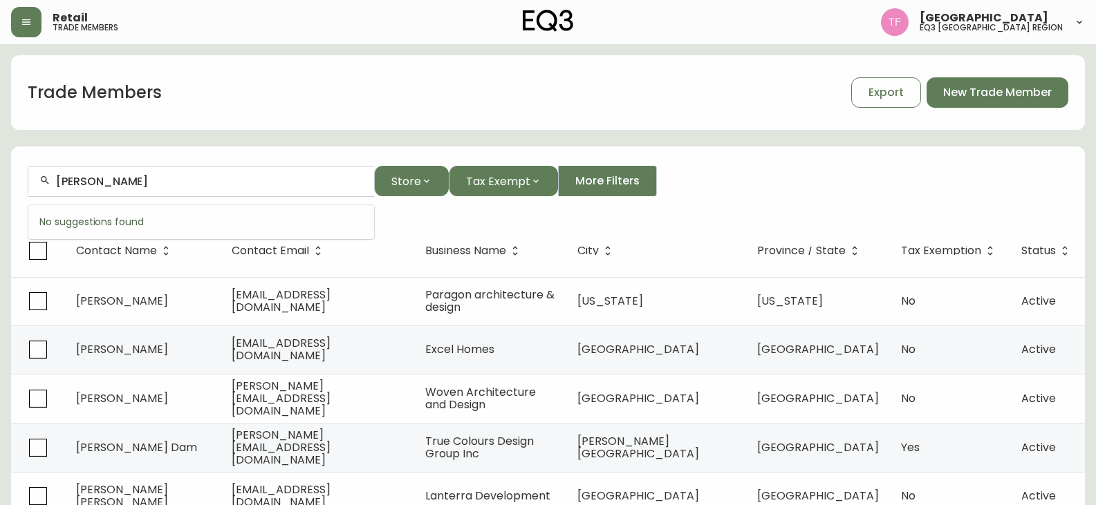
paste input "[PERSON_NAME]"
click at [174, 185] on input "[PERSON_NAME]" at bounding box center [209, 181] width 307 height 13
paste input "[PERSON_NAME]"
click at [184, 187] on input "[PERSON_NAME]" at bounding box center [209, 181] width 307 height 13
paste input "[DEMOGRAPHIC_DATA][PERSON_NAME]"
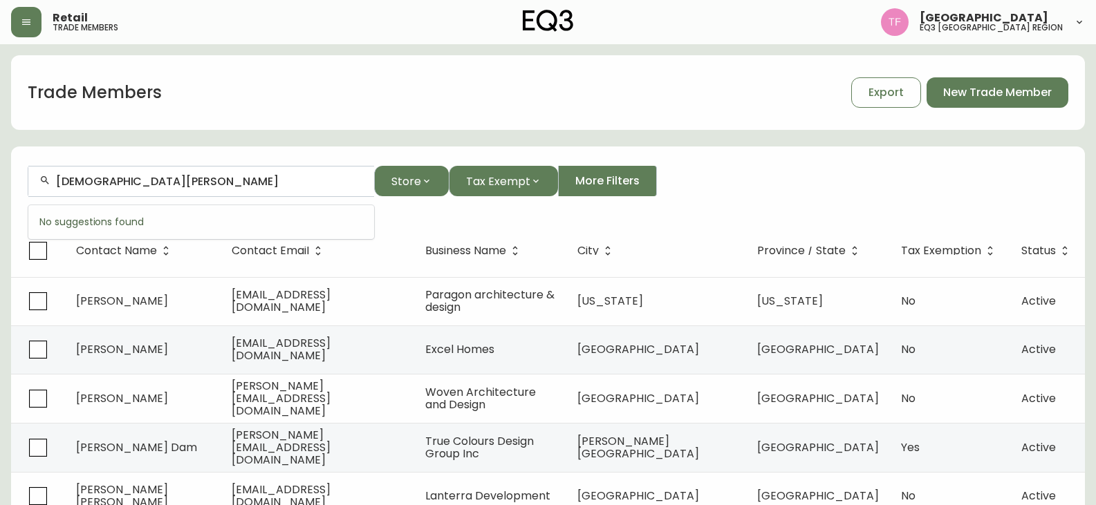
click at [189, 181] on input "[DEMOGRAPHIC_DATA][PERSON_NAME]" at bounding box center [209, 181] width 307 height 13
paste input "[PERSON_NAME]"
click at [248, 181] on input "[PERSON_NAME]" at bounding box center [209, 181] width 307 height 13
paste input "[PERSON_NAME]"
click at [140, 183] on input "[PERSON_NAME]" at bounding box center [209, 181] width 307 height 13
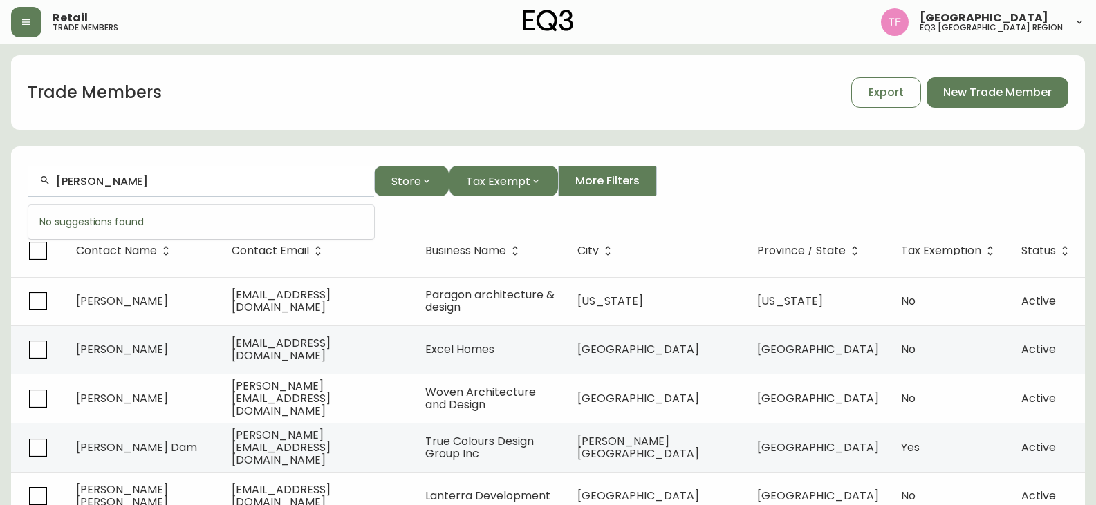
paste input "A BOITE DESIGN"
type input "LA BOITE DESIGN"
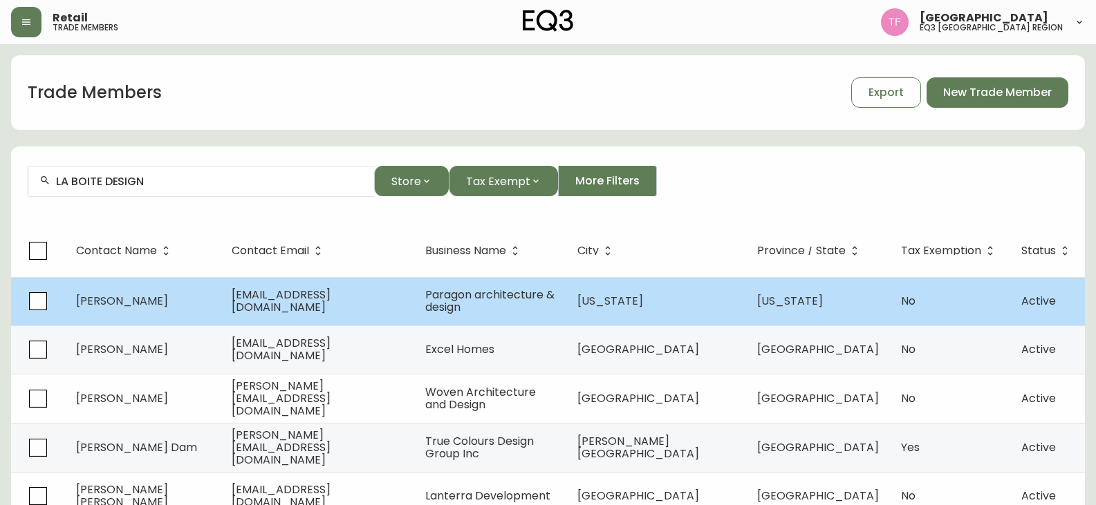
click at [358, 319] on td "[EMAIL_ADDRESS][DOMAIN_NAME]" at bounding box center [318, 301] width 194 height 48
select select "NY"
select select "US"
select select "US_EN"
select select "Other"
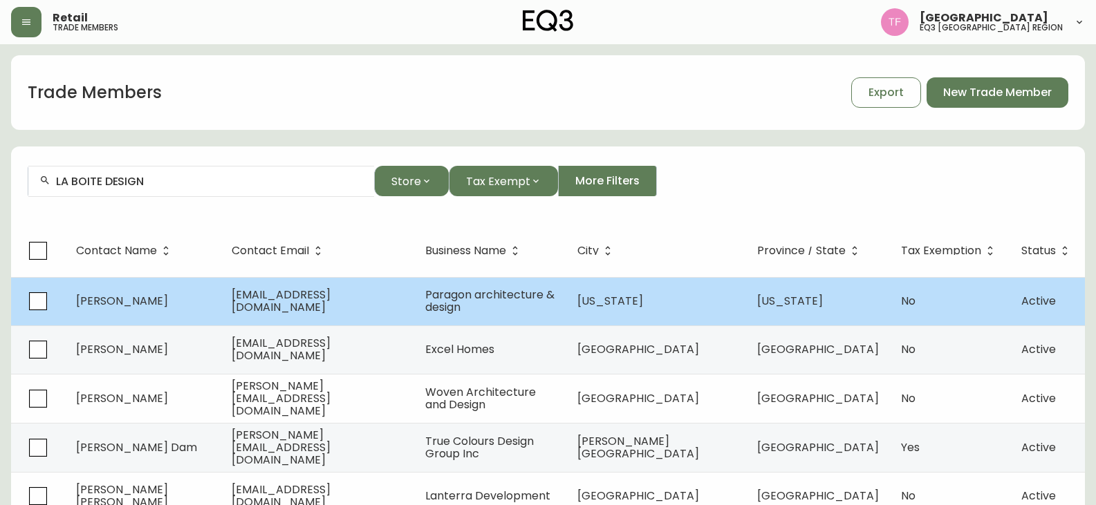
select select "Architect"
select select "false"
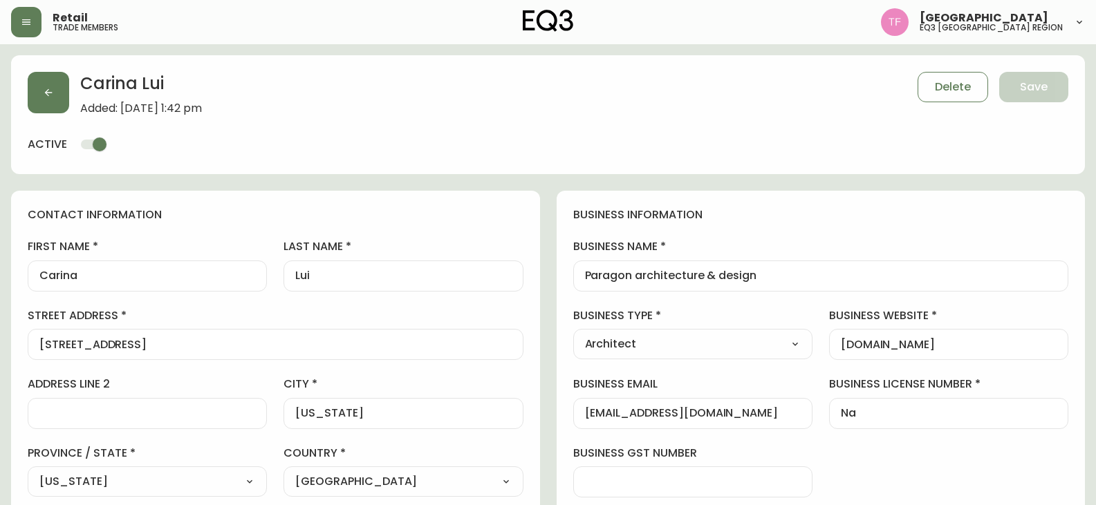
type input "EQ3 US Trade - [GEOGRAPHIC_DATA]"
select select "cm48zha2033ze0170ss7kujjb"
click at [25, 84] on div "[PERSON_NAME] Added: [DATE] 1:42 pm Delete Save active" at bounding box center [548, 114] width 1074 height 119
click at [33, 94] on button "button" at bounding box center [48, 92] width 41 height 41
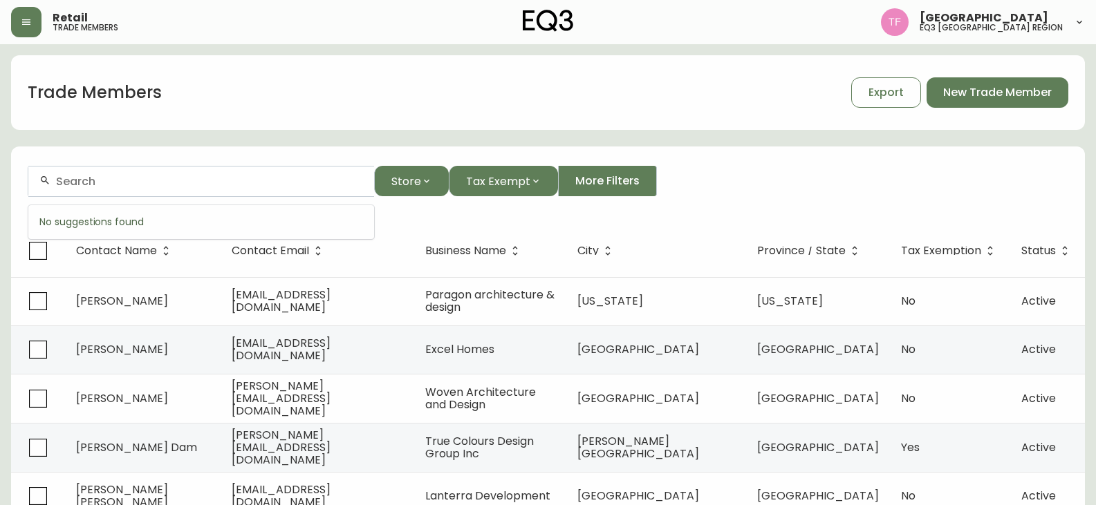
paste input "[PERSON_NAME]"
click at [189, 176] on input "[PERSON_NAME]" at bounding box center [209, 181] width 307 height 13
paste input "OSÉE TREBICHAVSKY"
click at [83, 176] on input "[PERSON_NAME]" at bounding box center [209, 181] width 307 height 13
click at [209, 188] on div "[PERSON_NAME]" at bounding box center [201, 181] width 346 height 31
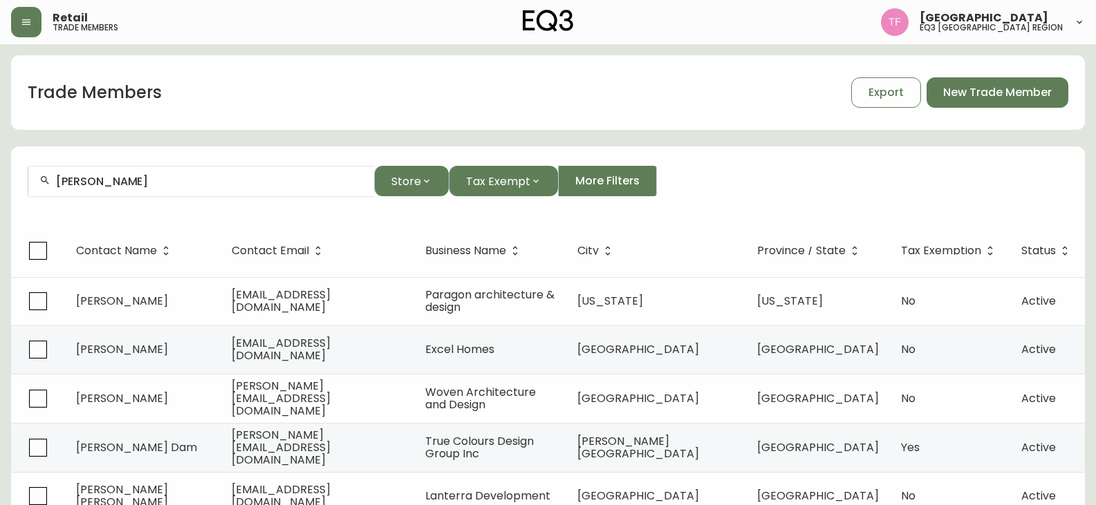
click at [165, 188] on div "[PERSON_NAME]" at bounding box center [201, 181] width 346 height 31
paste input "[PERSON_NAME]"
click at [162, 183] on input "[PERSON_NAME]" at bounding box center [209, 181] width 307 height 13
paste input "[PERSON_NAME]"
click at [142, 178] on input "[PERSON_NAME]" at bounding box center [209, 181] width 307 height 13
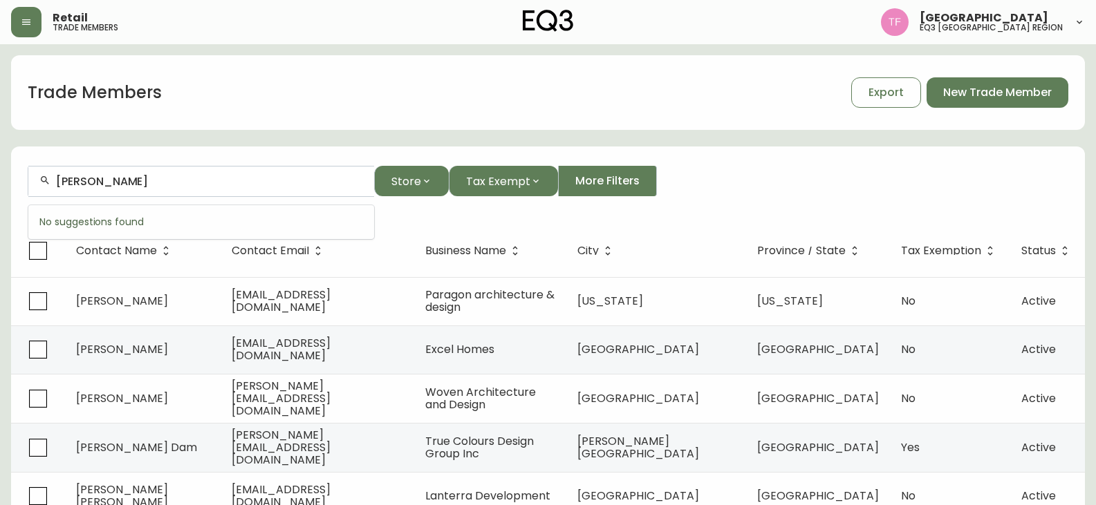
paste input "[PERSON_NAME]"
click at [170, 192] on div "[PERSON_NAME]" at bounding box center [201, 181] width 346 height 31
paste input "[PERSON_NAME]"
click at [195, 190] on div "[PERSON_NAME]" at bounding box center [201, 181] width 346 height 31
drag, startPoint x: 196, startPoint y: 189, endPoint x: 153, endPoint y: 184, distance: 42.5
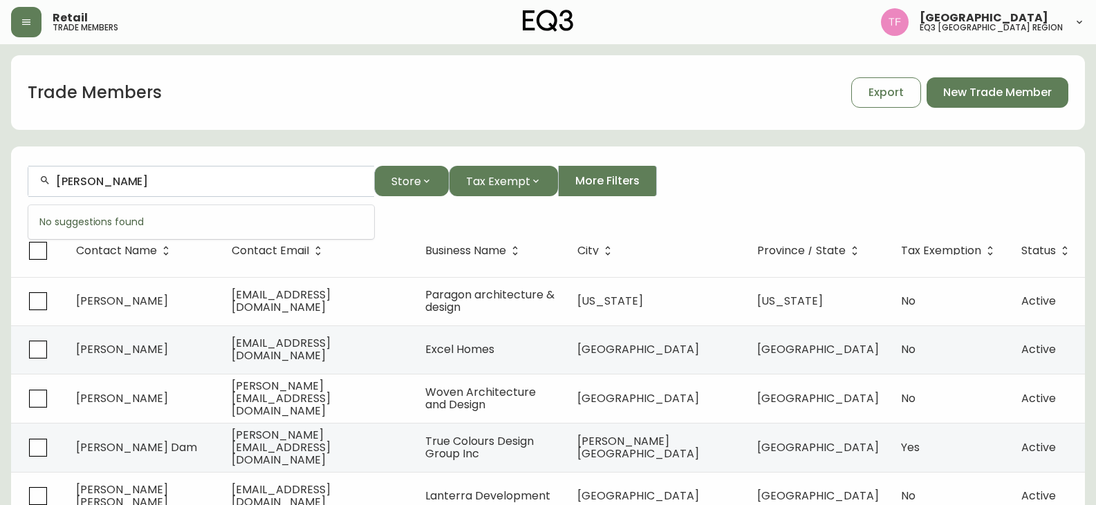
paste input "[PERSON_NAME]"
click at [225, 179] on input "[PERSON_NAME]" at bounding box center [209, 181] width 307 height 13
paste input "LES CHOIX D'[PERSON_NAME]"
click at [195, 178] on input "LES CHOIX D'[PERSON_NAME]" at bounding box center [209, 181] width 307 height 13
paste input "[PERSON_NAME]"
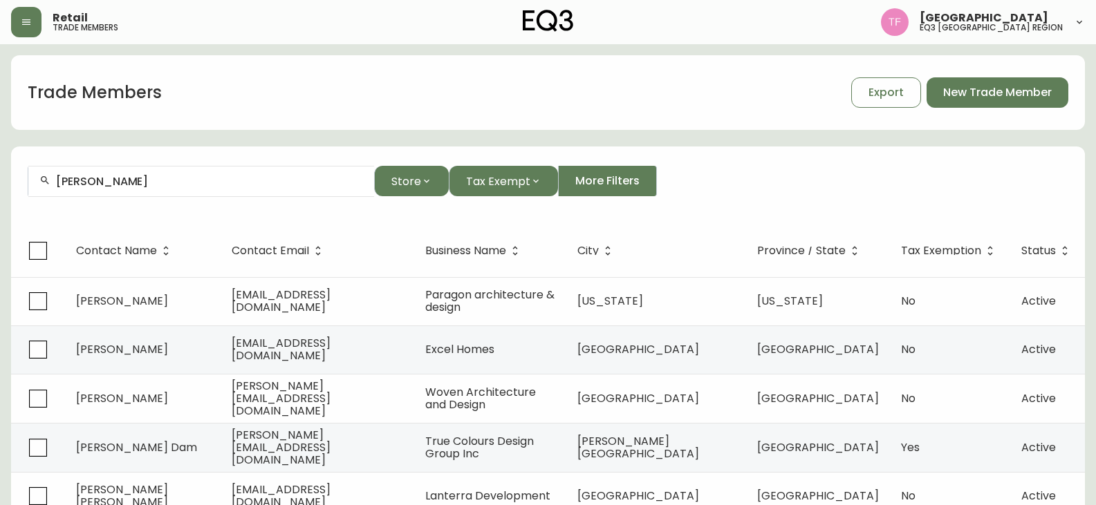
click at [151, 184] on input "[PERSON_NAME]" at bounding box center [209, 181] width 307 height 13
paste input "[PERSON_NAME]"
click at [173, 180] on input "[PERSON_NAME]" at bounding box center [209, 181] width 307 height 13
paste input "[PERSON_NAME]"
click at [112, 179] on input "[PERSON_NAME]" at bounding box center [209, 181] width 307 height 13
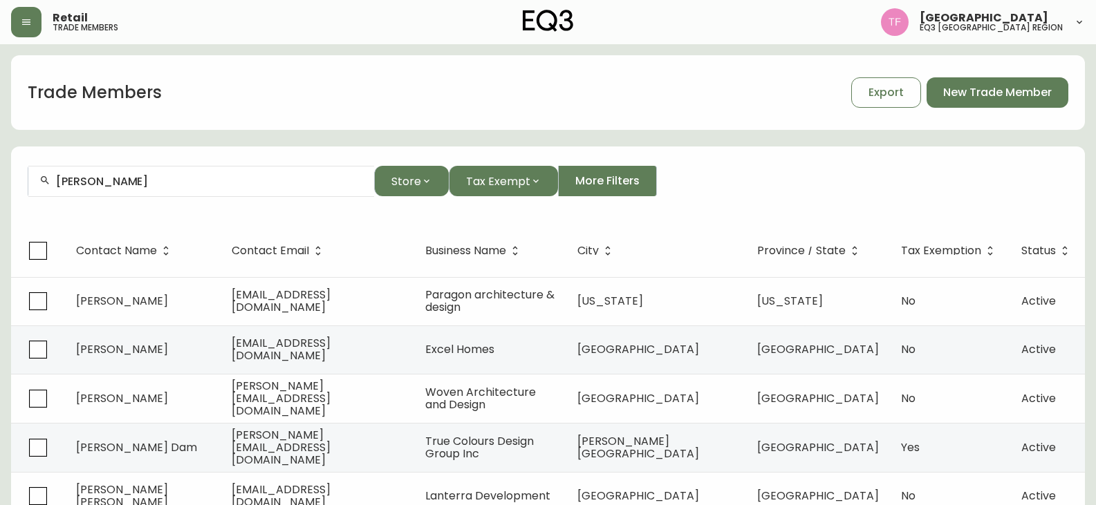
click at [149, 187] on input "[PERSON_NAME]" at bounding box center [209, 181] width 307 height 13
paste input "[PERSON_NAME]"
click at [149, 181] on input "[PERSON_NAME]" at bounding box center [209, 181] width 307 height 13
paste input "[PERSON_NAME]"
click at [144, 183] on input "[PERSON_NAME]" at bounding box center [209, 181] width 307 height 13
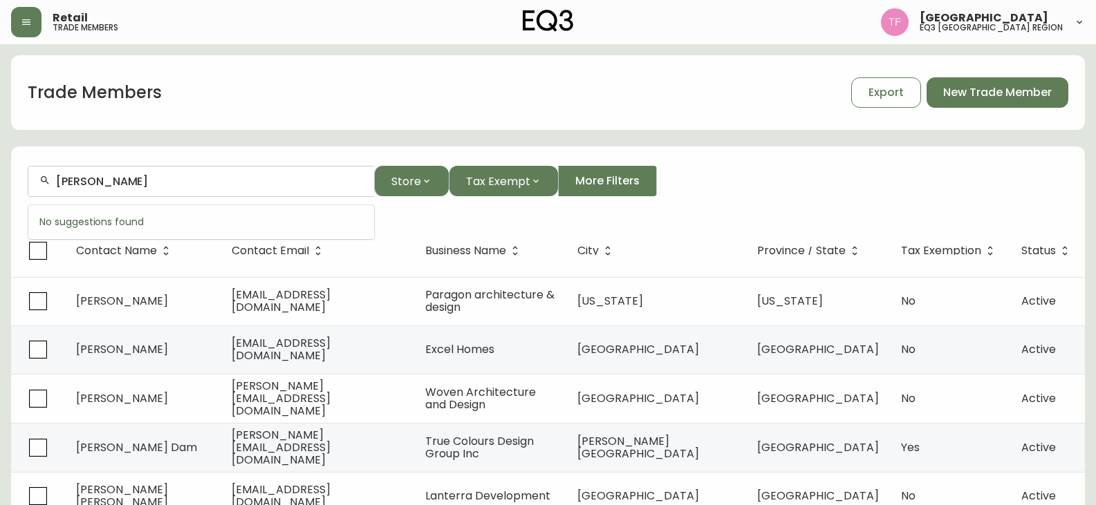
paste input "[PERSON_NAME]"
click at [168, 171] on div "[PERSON_NAME]" at bounding box center [201, 181] width 346 height 31
paste input "FRANCE [PERSON_NAME]"
click at [172, 184] on input "FRANCE [PERSON_NAME]" at bounding box center [209, 181] width 307 height 13
paste input "[PERSON_NAME]"
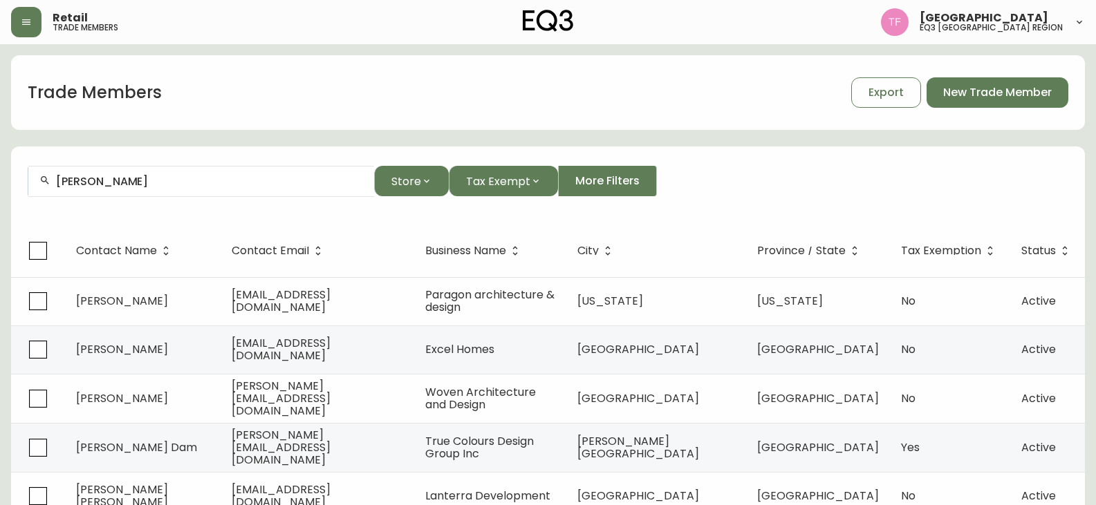
click at [155, 188] on div "[PERSON_NAME]" at bounding box center [201, 181] width 346 height 31
paste input "[PERSON_NAME]"
click at [146, 180] on input "[PERSON_NAME]" at bounding box center [209, 181] width 307 height 13
paste input "CHECK NAM LI"
click at [153, 180] on input "CHECK NAM LI" at bounding box center [209, 181] width 307 height 13
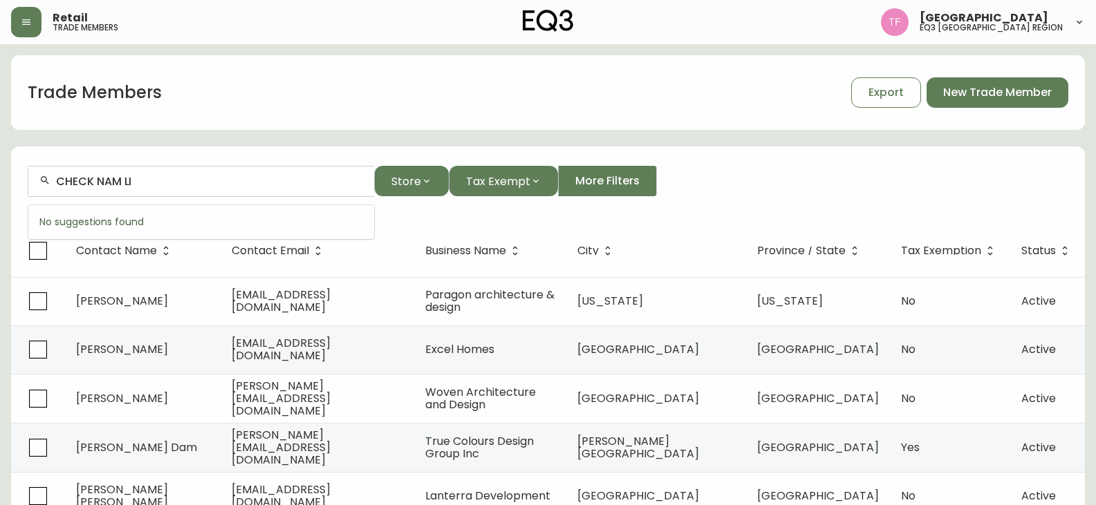
paste input "[PERSON_NAME]"
click at [187, 177] on input "[PERSON_NAME]" at bounding box center [209, 181] width 307 height 13
paste input "FRANCE [PERSON_NAME]"
click at [165, 180] on input "FRANCE [PERSON_NAME]" at bounding box center [209, 181] width 307 height 13
paste input "[PERSON_NAME]"
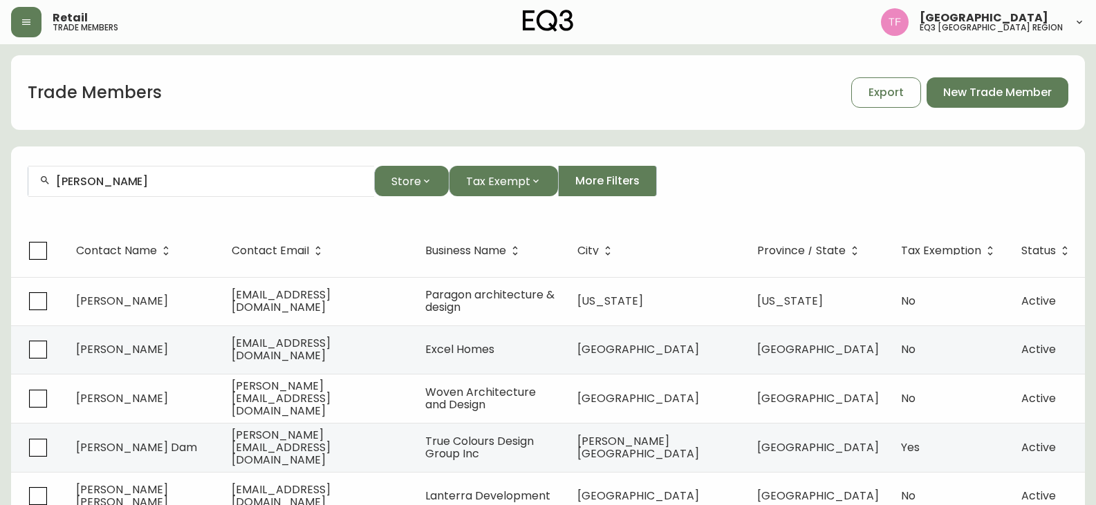
click at [113, 187] on input "[PERSON_NAME]" at bounding box center [209, 181] width 307 height 13
paste input "[PERSON_NAME]"
click at [156, 178] on input "[PERSON_NAME]" at bounding box center [209, 181] width 307 height 13
paste input "[PERSON_NAME]"
click at [210, 192] on div "[PERSON_NAME]" at bounding box center [201, 181] width 346 height 31
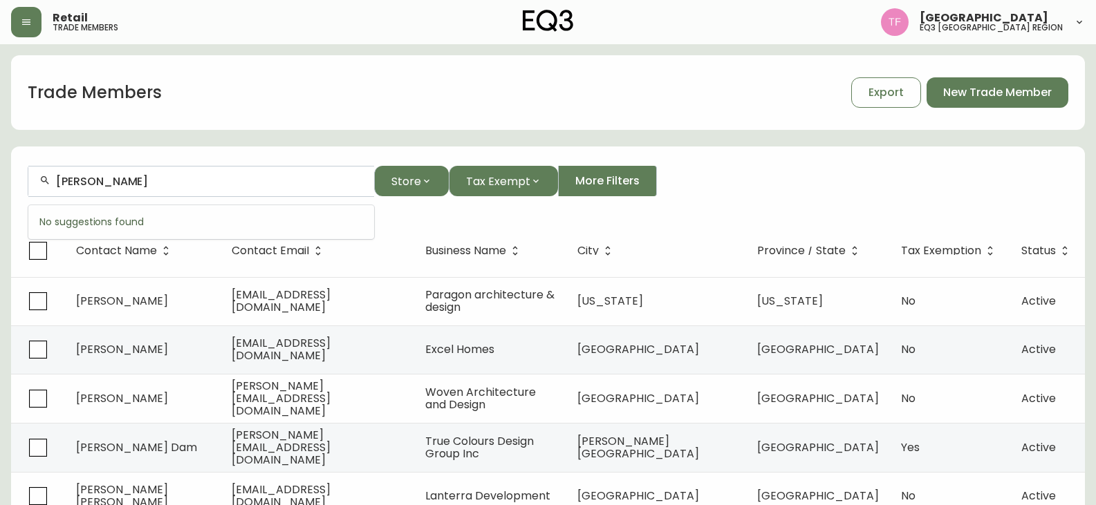
paste input "Eden Design Solutions"
click at [180, 255] on span "Inc." at bounding box center [171, 256] width 19 height 16
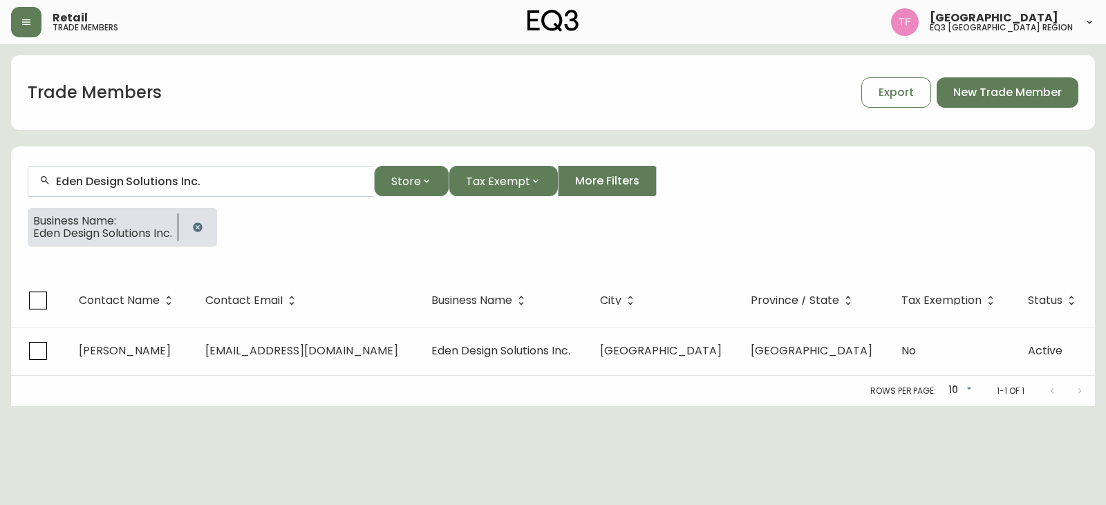
drag, startPoint x: 219, startPoint y: 174, endPoint x: 19, endPoint y: 178, distance: 199.9
click at [5, 178] on main "Trade Members Export New Trade Member Eden Design Solutions Inc. Store Tax Exem…" at bounding box center [553, 225] width 1106 height 362
drag, startPoint x: 189, startPoint y: 180, endPoint x: 212, endPoint y: 180, distance: 22.1
click at [191, 180] on input "Eden Design Solutions Inc." at bounding box center [209, 181] width 307 height 13
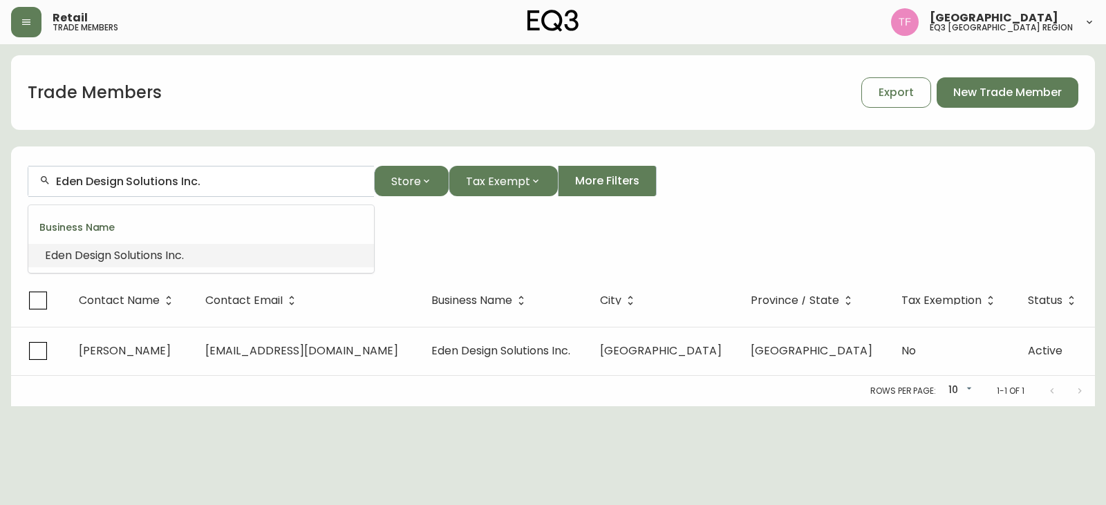
drag, startPoint x: 247, startPoint y: 183, endPoint x: 30, endPoint y: 183, distance: 217.1
click at [30, 183] on div "Eden Design Solutions Inc." at bounding box center [201, 181] width 346 height 31
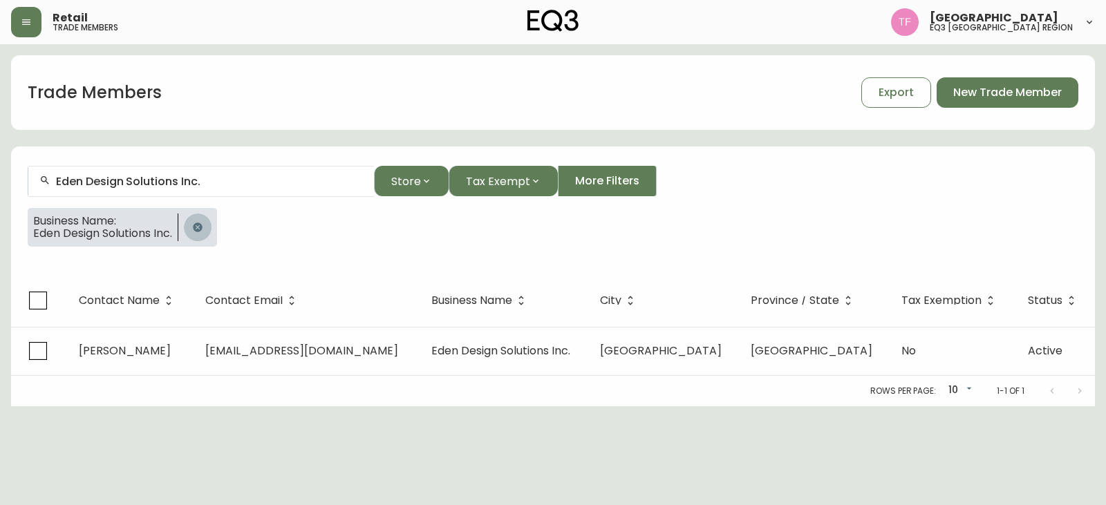
click at [199, 218] on button "button" at bounding box center [198, 228] width 28 height 28
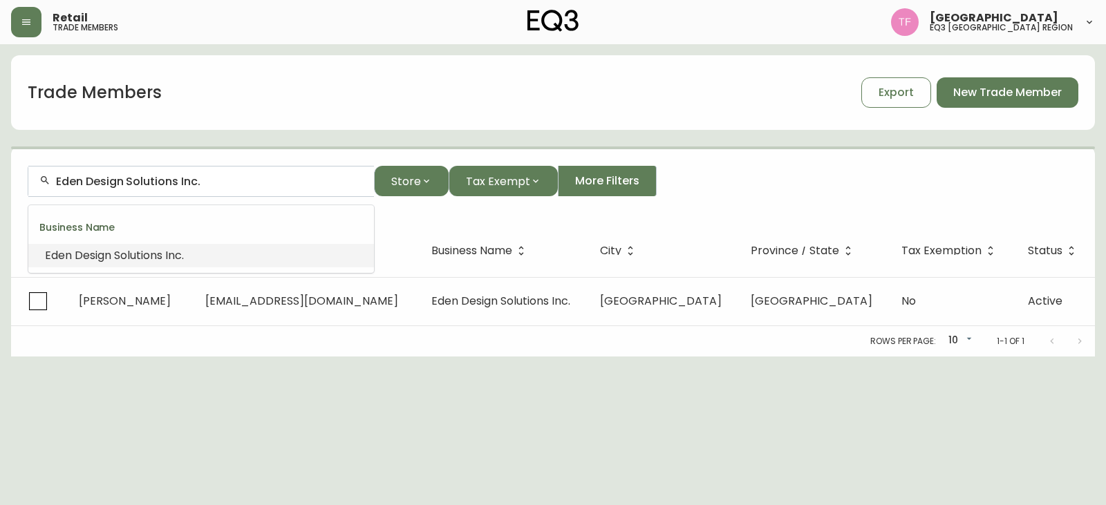
click at [227, 181] on input "Eden Design Solutions Inc." at bounding box center [209, 181] width 307 height 13
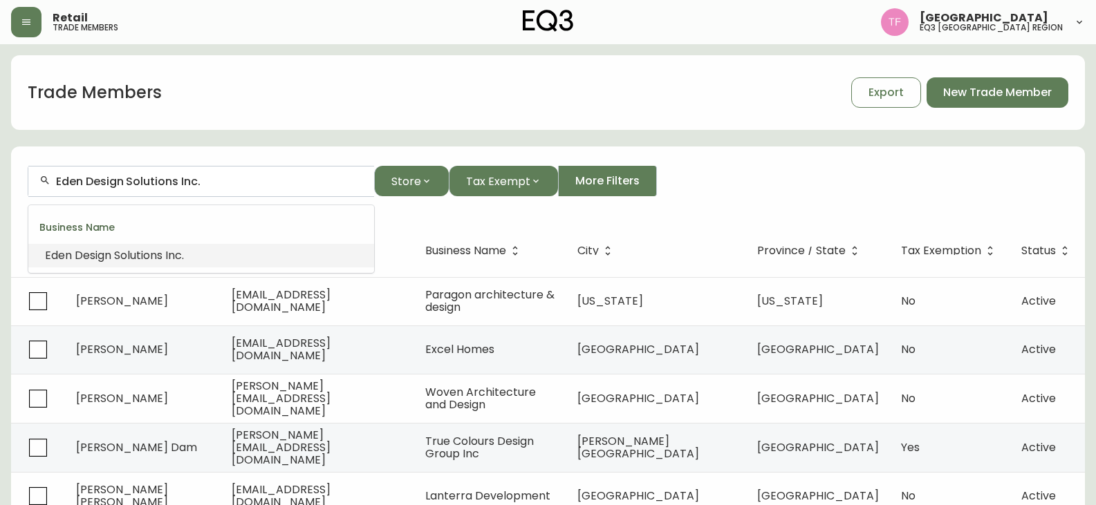
paste input "[PERSON_NAME]"
click at [133, 178] on input "[PERSON_NAME]" at bounding box center [209, 181] width 307 height 13
paste input "[PERSON_NAME]"
click at [155, 181] on input "[PERSON_NAME]" at bounding box center [209, 181] width 307 height 13
paste input "ROB & [PERSON_NAME]"
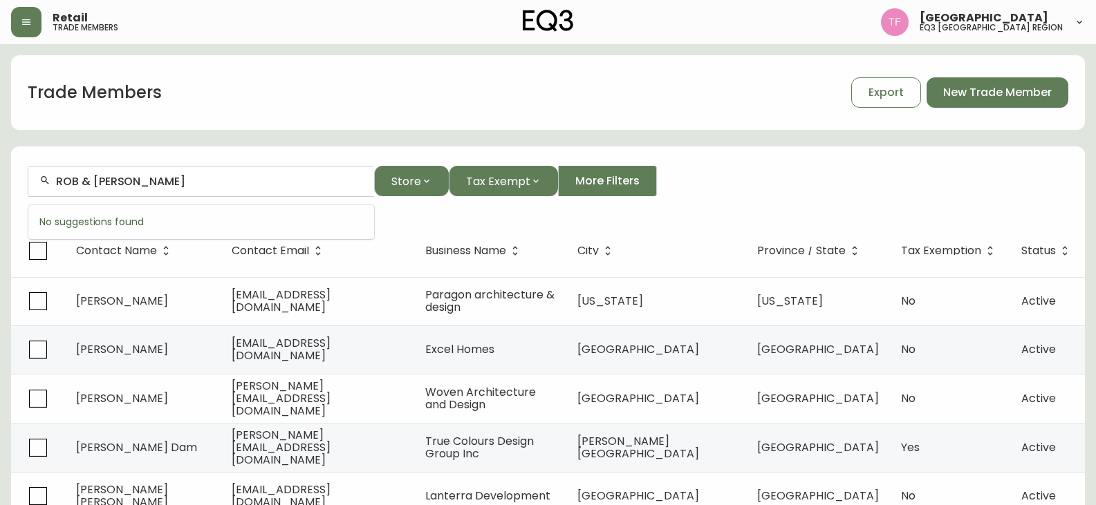
drag, startPoint x: 97, startPoint y: 178, endPoint x: 6, endPoint y: 178, distance: 90.6
click at [6, 178] on main "Trade Members Export New Trade Member ROB & [PERSON_NAME] Store Tax Exempt More…" at bounding box center [548, 420] width 1096 height 752
click at [85, 179] on input "[PERSON_NAME]" at bounding box center [209, 181] width 307 height 13
drag, startPoint x: 132, startPoint y: 171, endPoint x: 137, endPoint y: 180, distance: 10.8
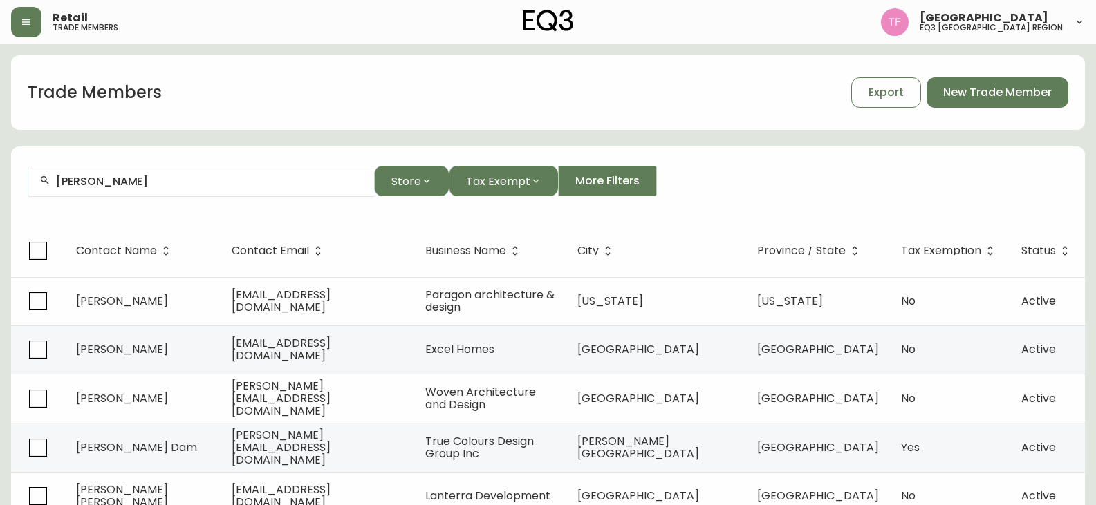
click at [132, 171] on div "[PERSON_NAME]" at bounding box center [201, 181] width 346 height 31
paste input "[PERSON_NAME]"
click at [139, 175] on input "[PERSON_NAME]" at bounding box center [209, 181] width 307 height 13
paste input "[PERSON_NAME]"
click at [153, 184] on input "[PERSON_NAME]" at bounding box center [209, 181] width 307 height 13
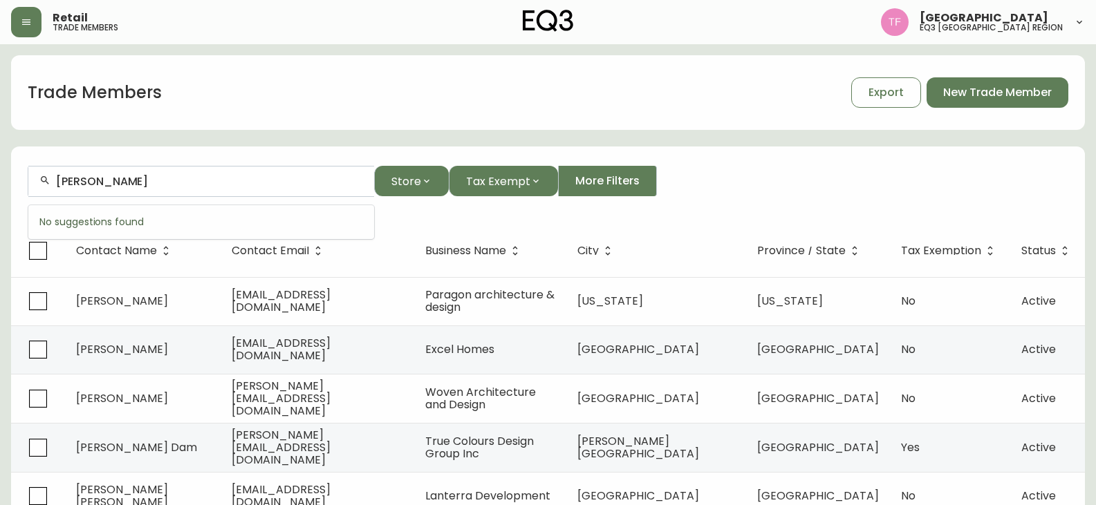
paste input "[PERSON_NAME] [PERSON_NAME]"
click at [182, 181] on input "[PERSON_NAME] [PERSON_NAME]" at bounding box center [209, 181] width 307 height 13
paste input "[PERSON_NAME]"
click at [145, 185] on input "[PERSON_NAME]" at bounding box center [209, 181] width 307 height 13
paste input "[PERSON_NAME]"
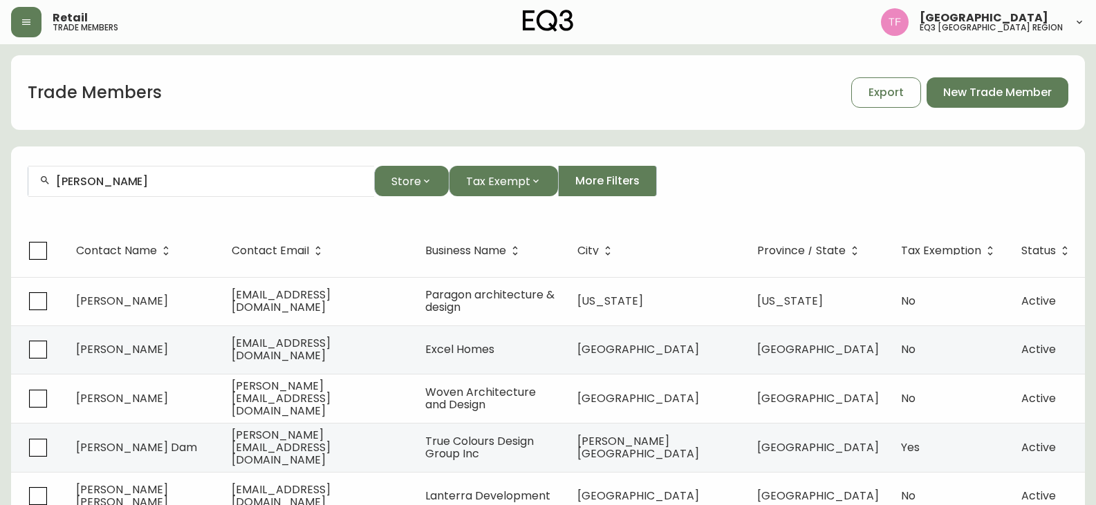
drag, startPoint x: 176, startPoint y: 195, endPoint x: 183, endPoint y: 188, distance: 9.8
click at [176, 195] on div "[PERSON_NAME]" at bounding box center [201, 181] width 346 height 31
paste input "[PERSON_NAME]"
click at [169, 174] on div "[PERSON_NAME]" at bounding box center [201, 181] width 346 height 31
paste input "[PERSON_NAME]"
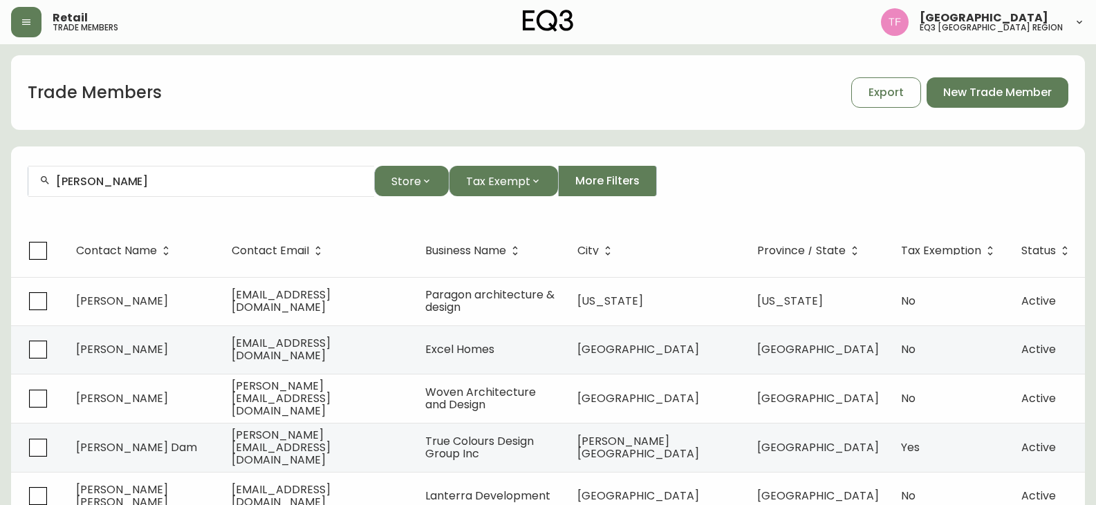
click at [162, 179] on input "[PERSON_NAME]" at bounding box center [209, 181] width 307 height 13
click at [193, 183] on input "[PERSON_NAME]" at bounding box center [209, 181] width 307 height 13
click at [173, 184] on input "[PERSON_NAME]" at bounding box center [209, 181] width 307 height 13
click at [171, 176] on input "[PERSON_NAME]" at bounding box center [209, 181] width 307 height 13
click at [167, 182] on input "[PERSON_NAME]" at bounding box center [209, 181] width 307 height 13
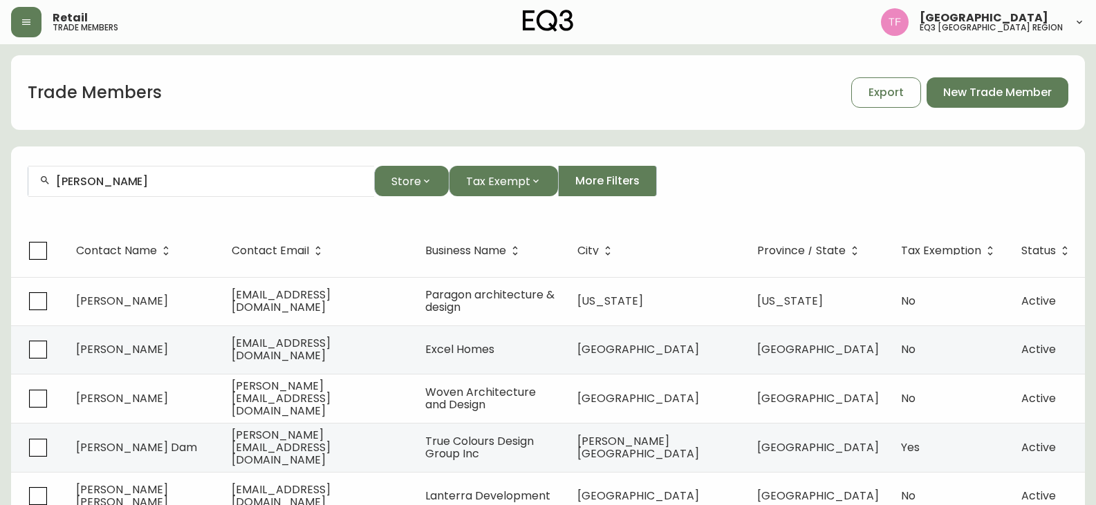
click at [131, 181] on input "[PERSON_NAME]" at bounding box center [209, 181] width 307 height 13
paste input "[PERSON_NAME]"
drag, startPoint x: 139, startPoint y: 174, endPoint x: 147, endPoint y: 176, distance: 8.6
click at [139, 175] on div "[PERSON_NAME]" at bounding box center [201, 181] width 346 height 31
paste input "[PERSON_NAME]"
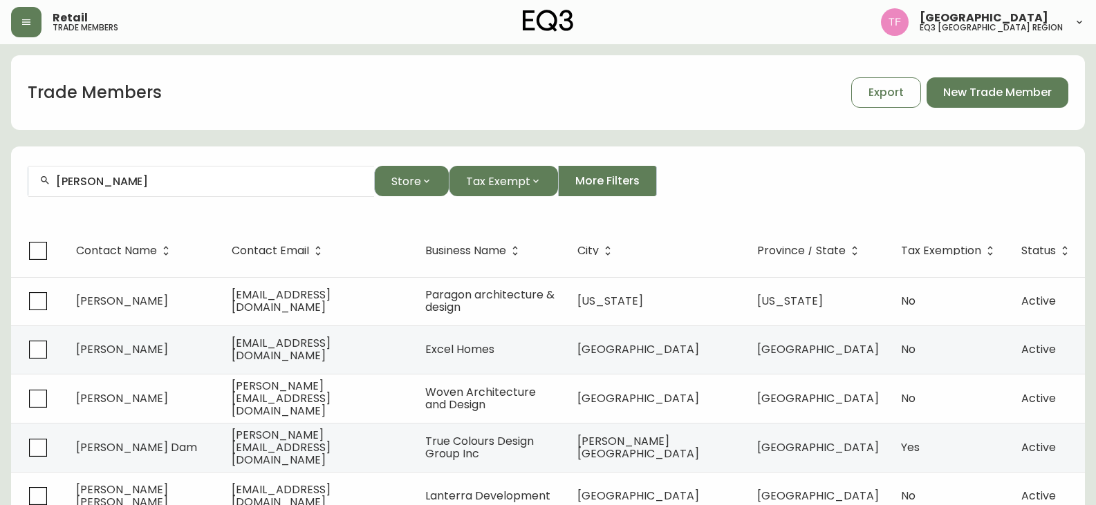
click at [167, 183] on input "[PERSON_NAME]" at bounding box center [209, 181] width 307 height 13
paste input "[PERSON_NAME]"
click at [162, 189] on div "[PERSON_NAME]" at bounding box center [201, 181] width 346 height 31
paste input "[PERSON_NAME]"
click at [136, 174] on div "[PERSON_NAME]" at bounding box center [201, 181] width 346 height 31
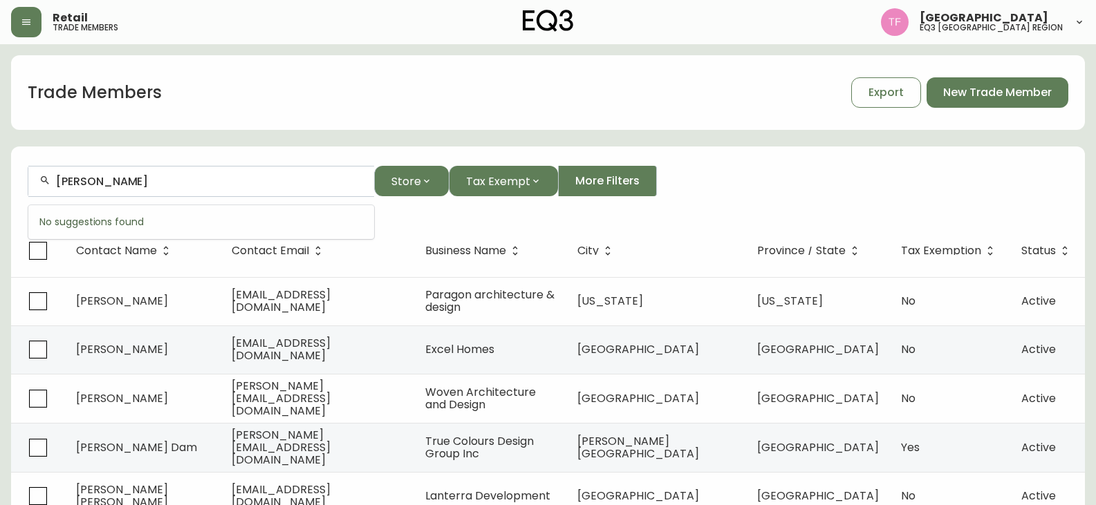
paste input "[PERSON_NAME]"
click at [157, 185] on input "[PERSON_NAME]" at bounding box center [209, 181] width 307 height 13
paste input "[PERSON_NAME]"
click at [158, 178] on input "[PERSON_NAME]" at bounding box center [209, 181] width 307 height 13
paste input "[PERSON_NAME]"
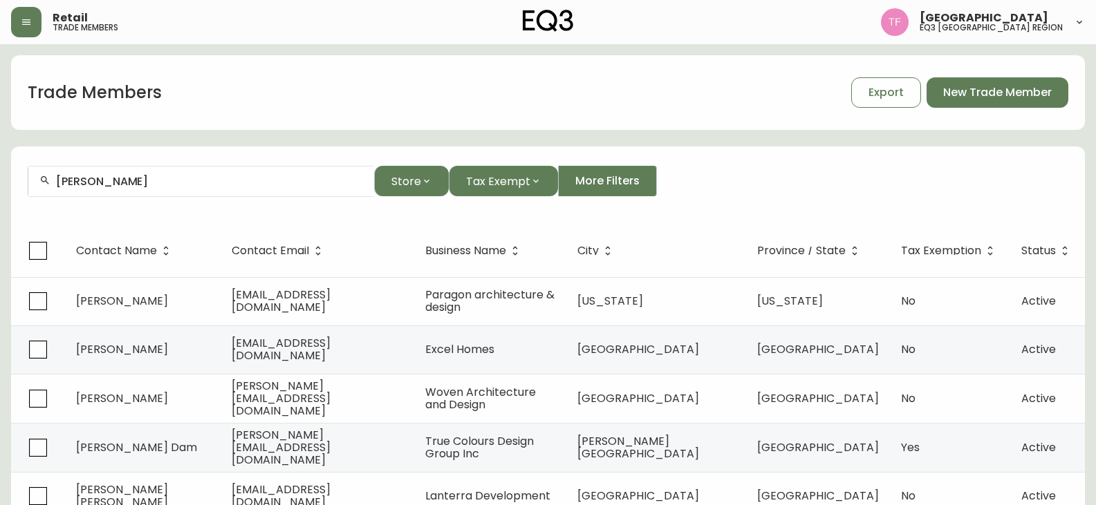
click at [149, 180] on input "[PERSON_NAME]" at bounding box center [209, 181] width 307 height 13
paste input "LENNAERT PEEK"
click at [147, 185] on input "LENNAERT PEEK" at bounding box center [209, 181] width 307 height 13
paste input "[PERSON_NAME]"
click at [147, 179] on input "[PERSON_NAME]" at bounding box center [209, 181] width 307 height 13
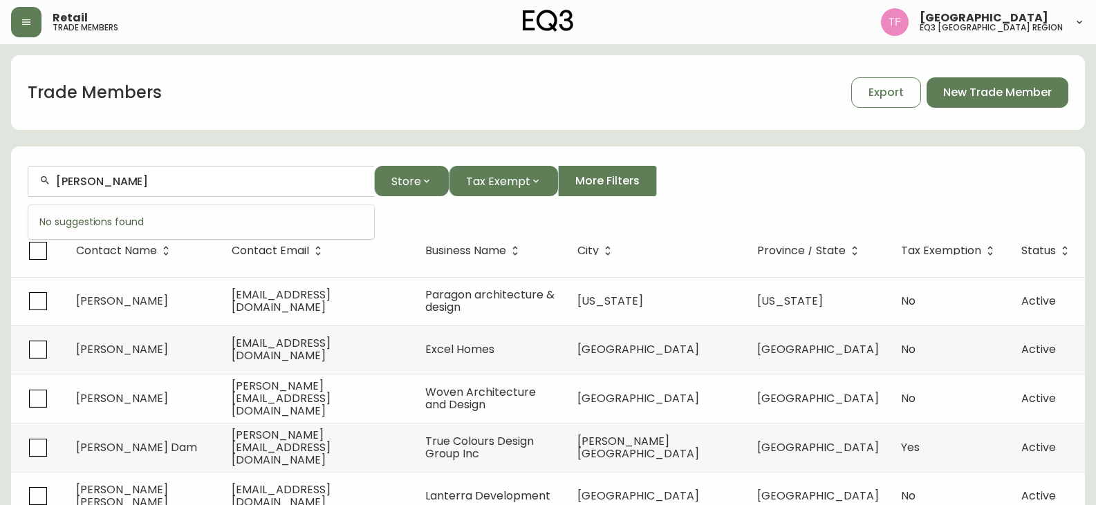
paste input "[PERSON_NAME]"
click at [186, 190] on div "[PERSON_NAME]" at bounding box center [201, 181] width 346 height 31
paste input "[PERSON_NAME]"
click at [191, 191] on div "[PERSON_NAME]" at bounding box center [201, 181] width 346 height 31
paste input "[PERSON_NAME]"
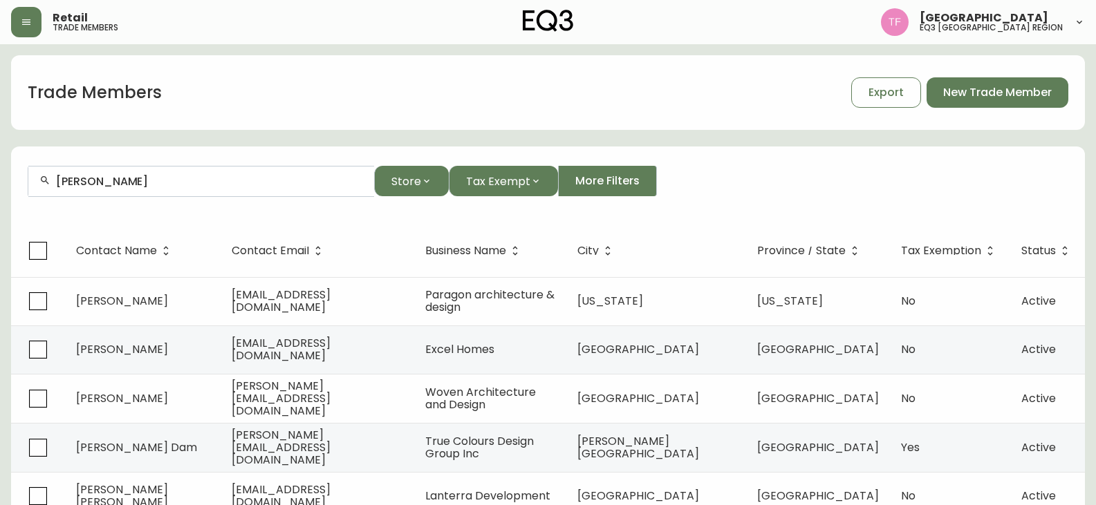
click at [148, 186] on input "[PERSON_NAME]" at bounding box center [209, 181] width 307 height 13
paste input "[PERSON_NAME]"
click at [173, 185] on input "[PERSON_NAME]" at bounding box center [209, 181] width 307 height 13
paste input "[PERSON_NAME]"
click at [138, 181] on input "[PERSON_NAME]" at bounding box center [209, 181] width 307 height 13
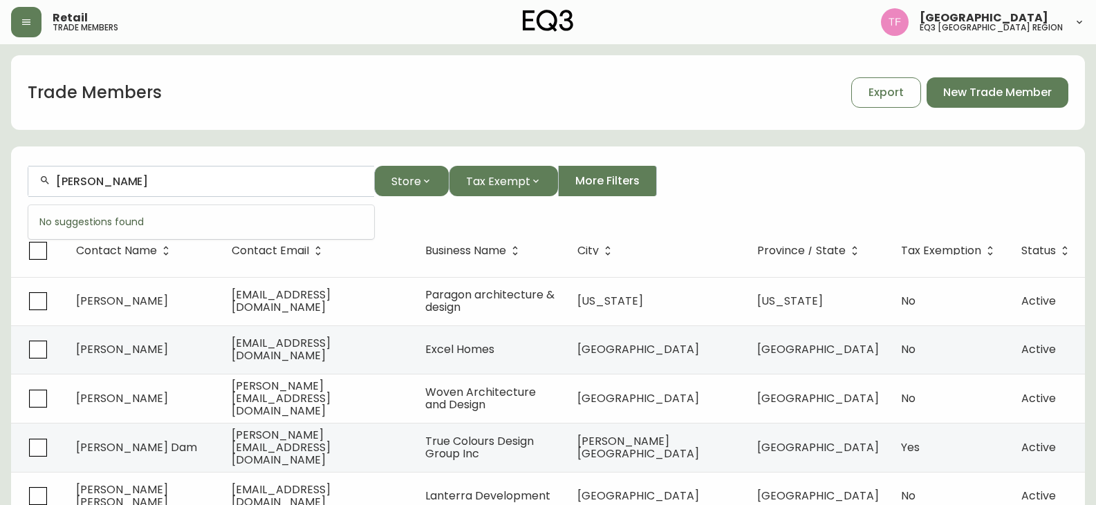
paste input "[PERSON_NAME] & [PERSON_NAME]"
drag, startPoint x: 110, startPoint y: 181, endPoint x: 39, endPoint y: 181, distance: 70.5
click at [39, 181] on div "[PERSON_NAME] & [PERSON_NAME]" at bounding box center [201, 181] width 346 height 31
click at [147, 179] on input "[PERSON_NAME]" at bounding box center [209, 181] width 307 height 13
drag, startPoint x: 192, startPoint y: 173, endPoint x: 92, endPoint y: 175, distance: 100.3
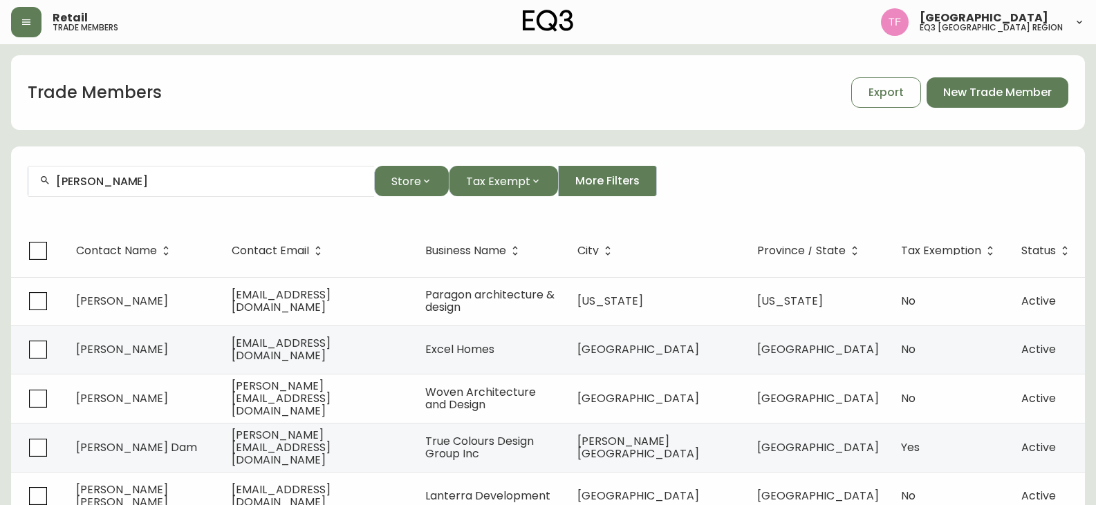
click at [192, 173] on div "[PERSON_NAME]" at bounding box center [201, 181] width 346 height 31
click at [73, 177] on input "[PERSON_NAME]" at bounding box center [209, 181] width 307 height 13
click at [122, 182] on input "[PERSON_NAME]" at bounding box center [209, 181] width 307 height 13
paste input "[PERSON_NAME]"
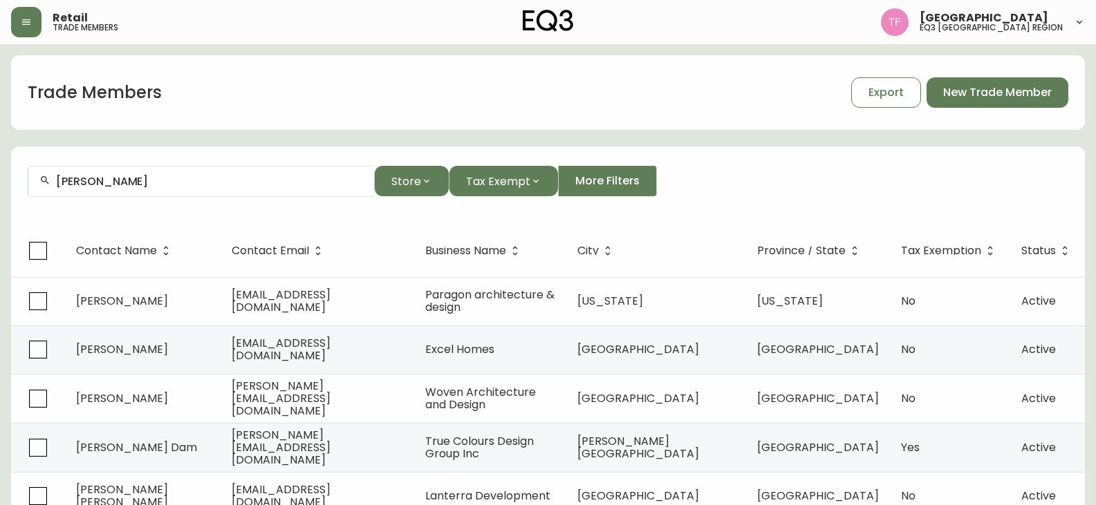
click at [210, 181] on input "[PERSON_NAME]" at bounding box center [209, 181] width 307 height 13
paste input "[PERSON_NAME]"
drag, startPoint x: 181, startPoint y: 188, endPoint x: 174, endPoint y: 184, distance: 8.1
click at [181, 188] on div "[PERSON_NAME]" at bounding box center [201, 181] width 346 height 31
paste input "[PERSON_NAME]"
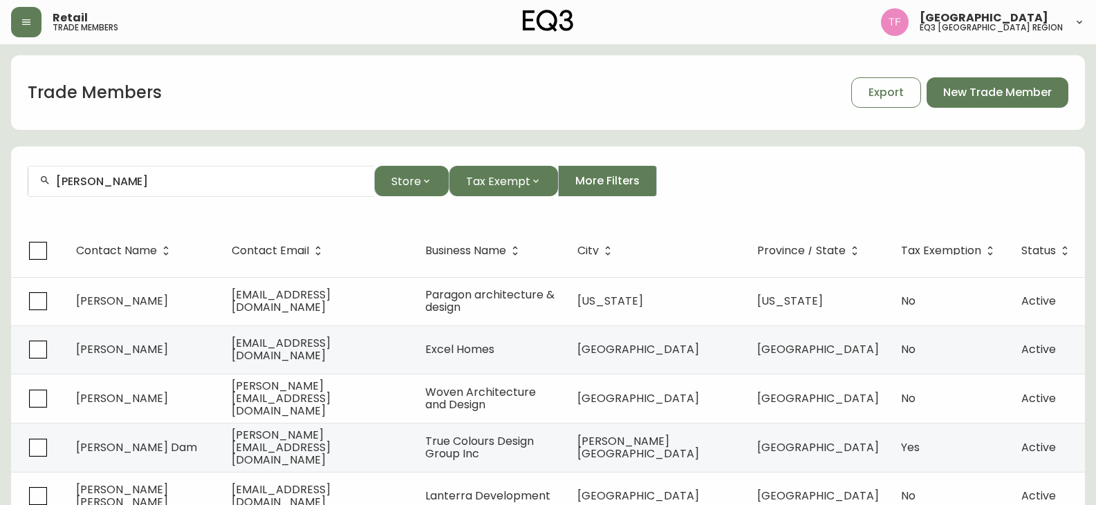
click at [151, 182] on input "[PERSON_NAME]" at bounding box center [209, 181] width 307 height 13
paste input "[PERSON_NAME]"
click at [141, 184] on input "[PERSON_NAME]" at bounding box center [209, 181] width 307 height 13
paste input "[PERSON_NAME]"
click at [178, 180] on input "[PERSON_NAME]" at bounding box center [209, 181] width 307 height 13
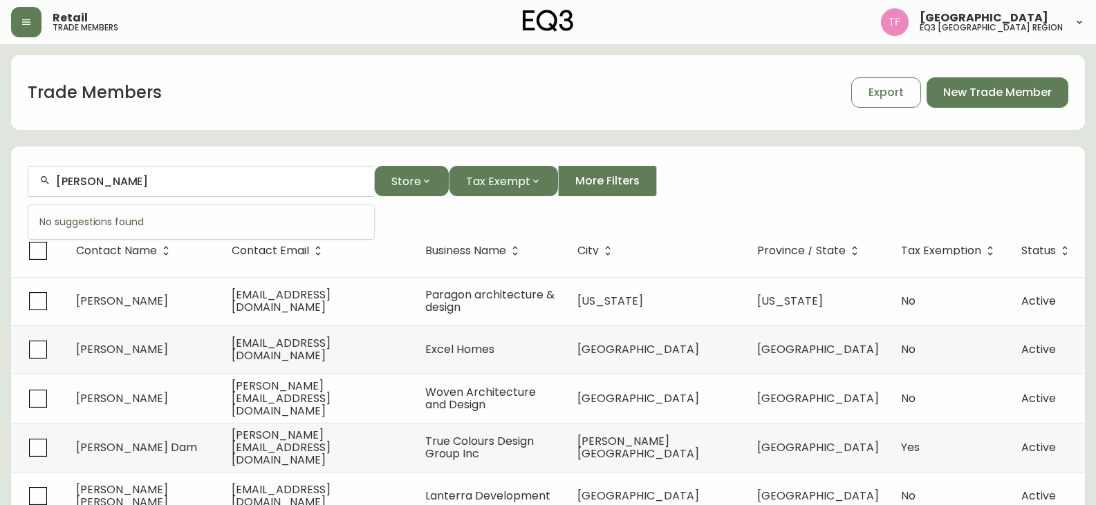
paste input "[PERSON_NAME]"
click at [158, 176] on input "[PERSON_NAME]" at bounding box center [209, 181] width 307 height 13
paste input "[PERSON_NAME]"
click at [136, 180] on input "[PERSON_NAME]" at bounding box center [209, 181] width 307 height 13
paste input "[PERSON_NAME]"
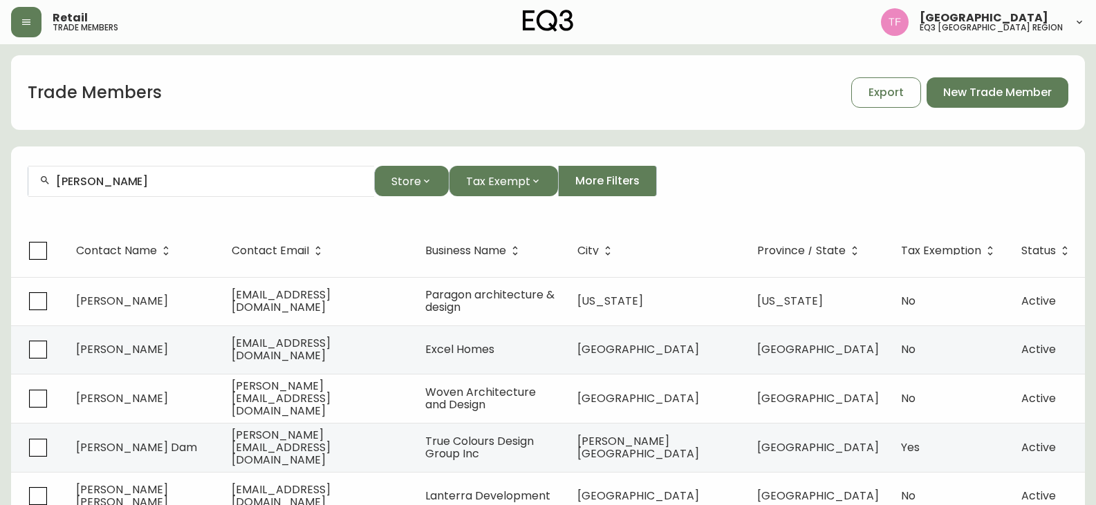
click at [205, 183] on input "[PERSON_NAME]" at bounding box center [209, 181] width 307 height 13
paste input "[PERSON_NAME]"
click at [230, 183] on input "[PERSON_NAME]" at bounding box center [209, 181] width 307 height 13
paste input "[PERSON_NAME]"
click at [158, 180] on input "[PERSON_NAME]" at bounding box center [209, 181] width 307 height 13
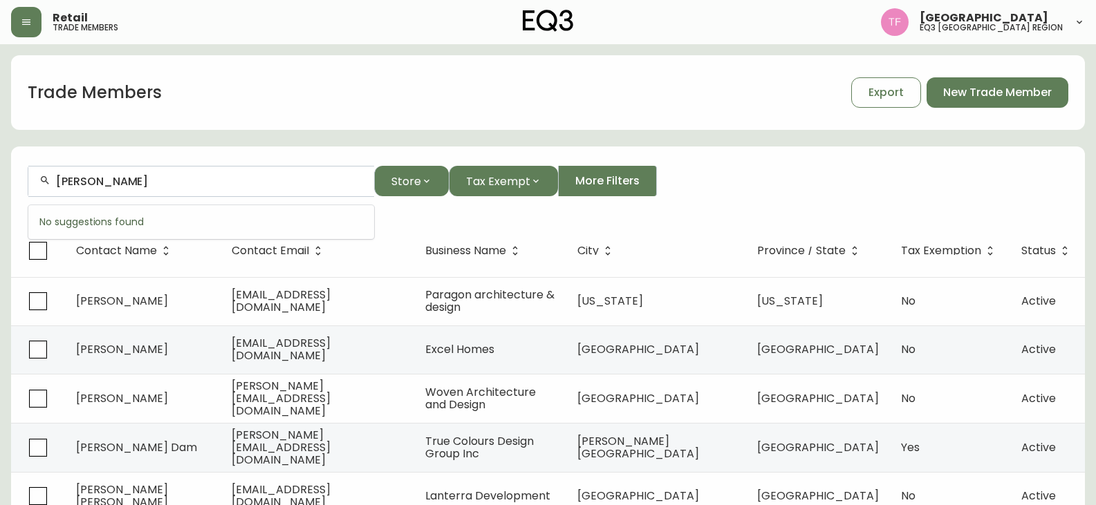
drag, startPoint x: 136, startPoint y: 174, endPoint x: 118, endPoint y: 184, distance: 20.4
paste input "2777862 ONT INC"
click at [171, 180] on input "2777862 ONT INC" at bounding box center [209, 181] width 307 height 13
paste input "[PERSON_NAME]"
click at [167, 187] on input "[PERSON_NAME]" at bounding box center [209, 181] width 307 height 13
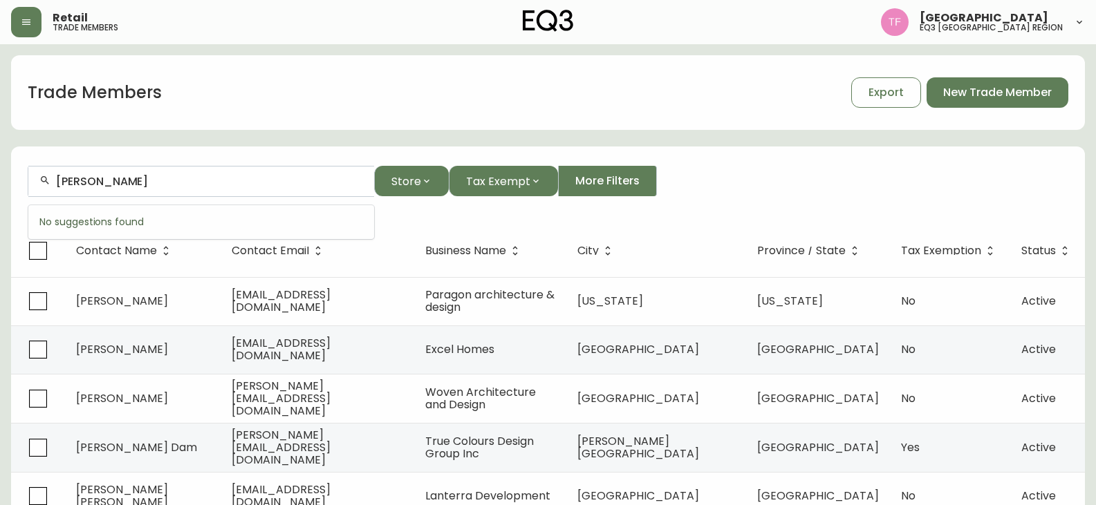
paste input "[PERSON_NAME]"
click at [160, 184] on input "[PERSON_NAME]" at bounding box center [209, 181] width 307 height 13
paste input "[PERSON_NAME]"
click at [216, 178] on input "[PERSON_NAME]" at bounding box center [209, 181] width 307 height 13
paste input "[PERSON_NAME]"
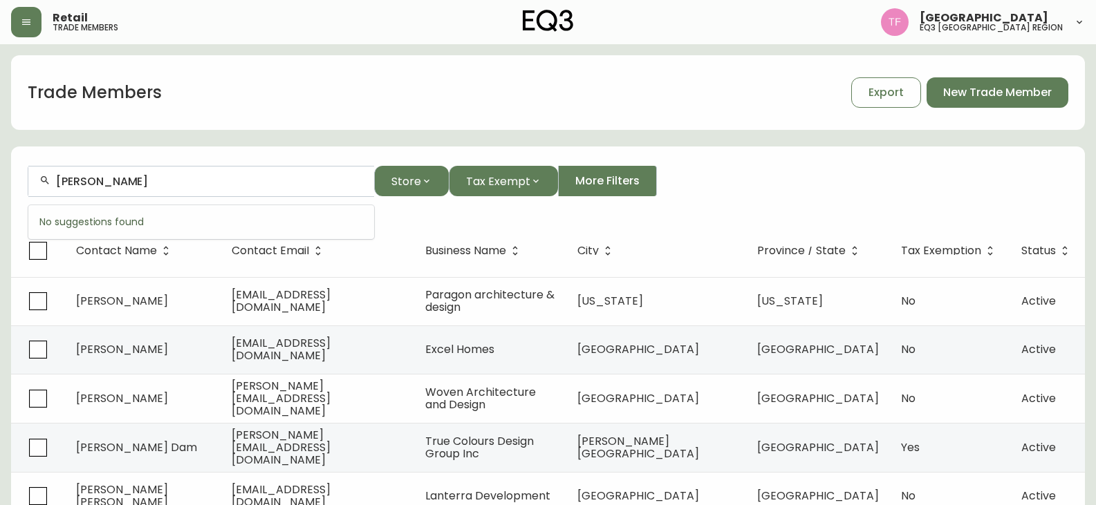
click at [148, 176] on input "[PERSON_NAME]" at bounding box center [209, 181] width 307 height 13
paste input "[PERSON_NAME]"
click at [171, 183] on input "[PERSON_NAME]" at bounding box center [209, 181] width 307 height 13
paste input "[PERSON_NAME]"
click at [195, 181] on input "[PERSON_NAME]" at bounding box center [209, 181] width 307 height 13
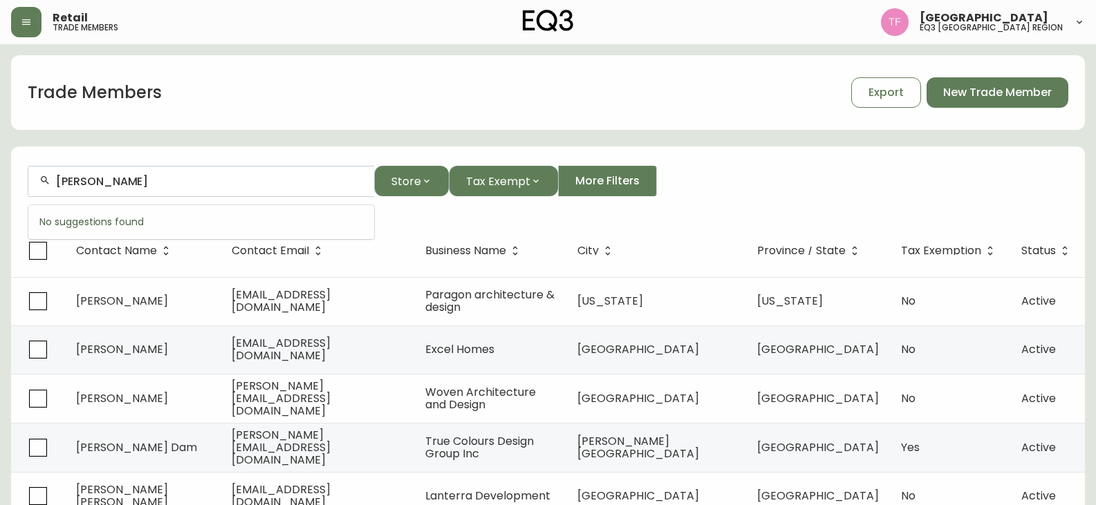
paste input "[PERSON_NAME]"
click at [164, 182] on input "[PERSON_NAME]" at bounding box center [209, 181] width 307 height 13
paste
click at [151, 182] on input "10001833459 0NTARIO" at bounding box center [209, 181] width 307 height 13
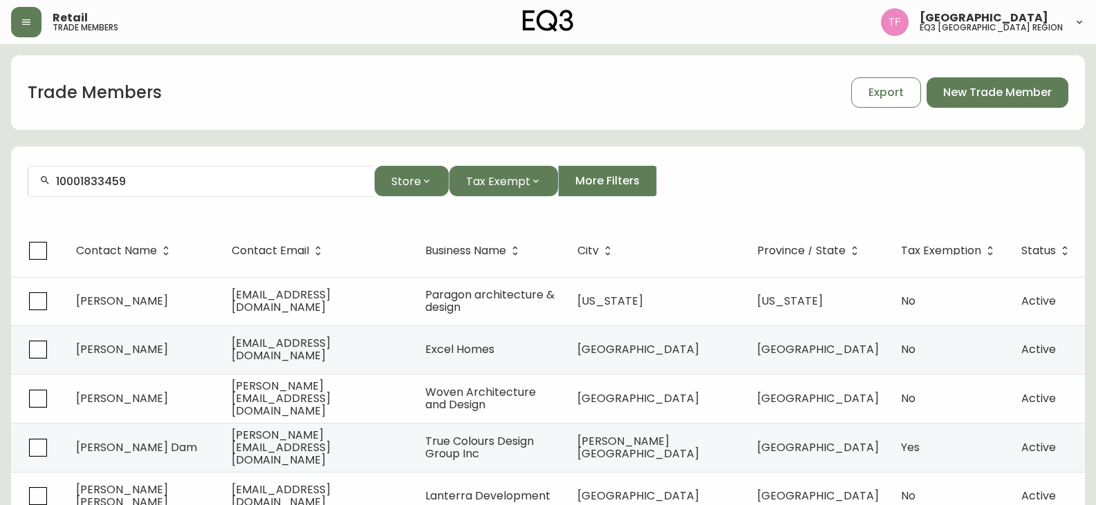
click at [118, 181] on input "10001833459" at bounding box center [209, 181] width 307 height 13
click at [142, 180] on input "[PERSON_NAME]" at bounding box center [209, 181] width 307 height 13
click at [131, 179] on input "[PERSON_NAME]" at bounding box center [209, 181] width 307 height 13
click at [151, 178] on input "[PERSON_NAME]" at bounding box center [209, 181] width 307 height 13
click at [164, 175] on input "[PERSON_NAME]" at bounding box center [209, 181] width 307 height 13
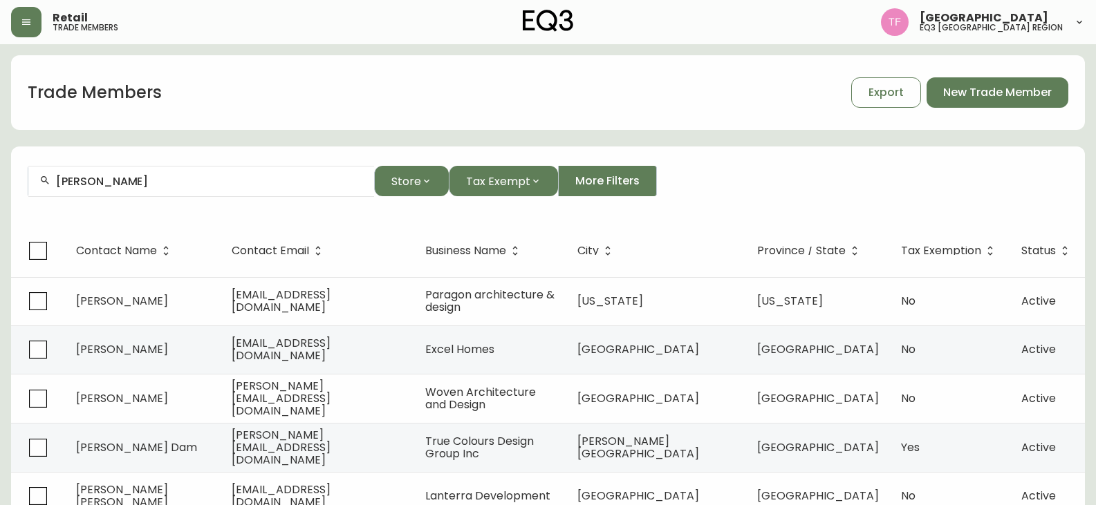
click at [87, 182] on input "[PERSON_NAME]" at bounding box center [209, 181] width 307 height 13
click at [171, 180] on input "[PERSON_NAME]" at bounding box center [209, 181] width 307 height 13
click at [156, 180] on input "[PERSON_NAME]" at bounding box center [209, 181] width 307 height 13
drag, startPoint x: 121, startPoint y: 175, endPoint x: 126, endPoint y: 183, distance: 9.0
click at [121, 176] on input "11393537" at bounding box center [209, 181] width 307 height 13
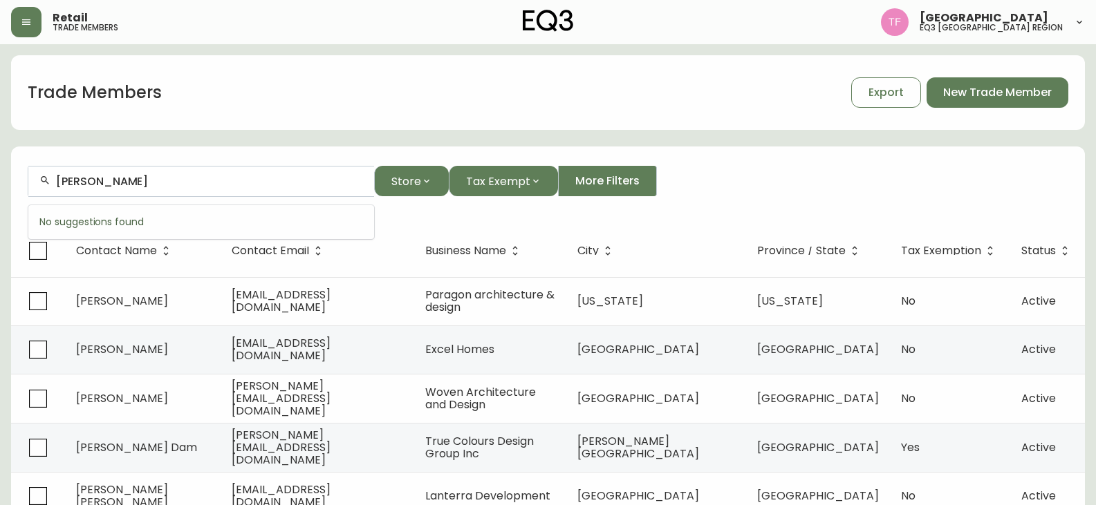
click at [164, 183] on input "[PERSON_NAME]" at bounding box center [209, 181] width 307 height 13
click at [205, 185] on input "[PERSON_NAME][DATE]" at bounding box center [209, 181] width 307 height 13
drag, startPoint x: 129, startPoint y: 186, endPoint x: 134, endPoint y: 181, distance: 7.3
click at [129, 186] on input "[PERSON_NAME]" at bounding box center [209, 181] width 307 height 13
click at [189, 183] on input "[PERSON_NAME]" at bounding box center [209, 181] width 307 height 13
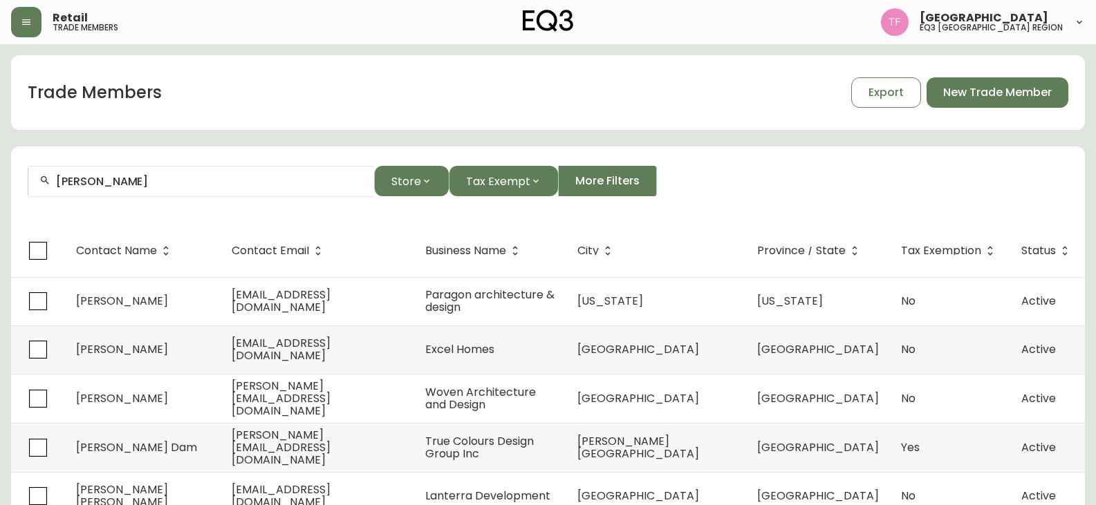
click at [174, 174] on div "[PERSON_NAME]" at bounding box center [201, 181] width 346 height 31
drag, startPoint x: 165, startPoint y: 183, endPoint x: 158, endPoint y: 179, distance: 7.5
click at [158, 179] on input "[PERSON_NAME]" at bounding box center [209, 181] width 307 height 13
click at [171, 179] on input "[PERSON_NAME]" at bounding box center [209, 181] width 307 height 13
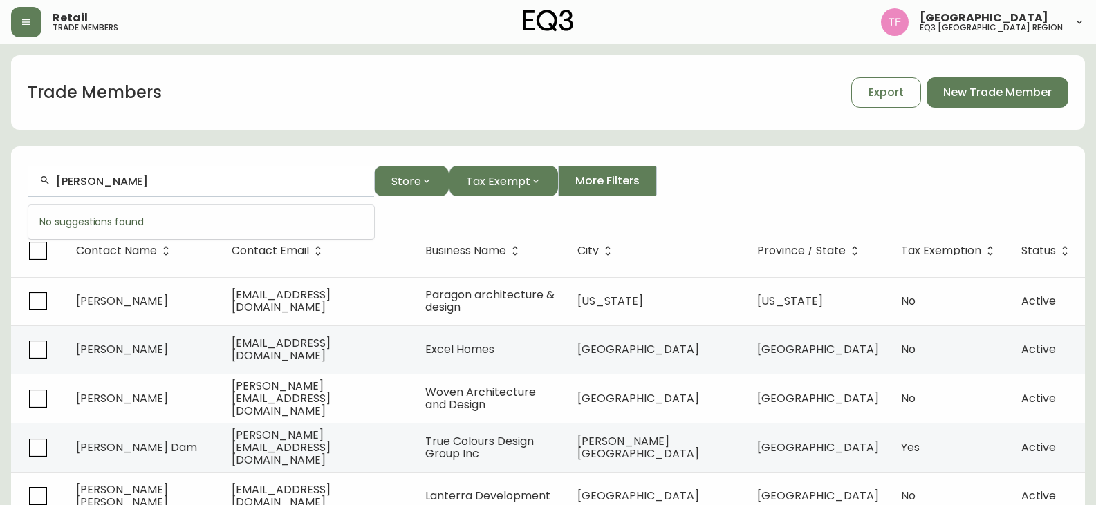
click at [171, 179] on input "[PERSON_NAME]" at bounding box center [209, 181] width 307 height 13
click at [171, 178] on input "[PERSON_NAME]" at bounding box center [209, 181] width 307 height 13
click at [194, 185] on input "[PERSON_NAME]" at bounding box center [209, 181] width 307 height 13
click at [142, 180] on input "[PERSON_NAME]" at bounding box center [209, 181] width 307 height 13
click at [153, 178] on input "[PERSON_NAME]" at bounding box center [209, 181] width 307 height 13
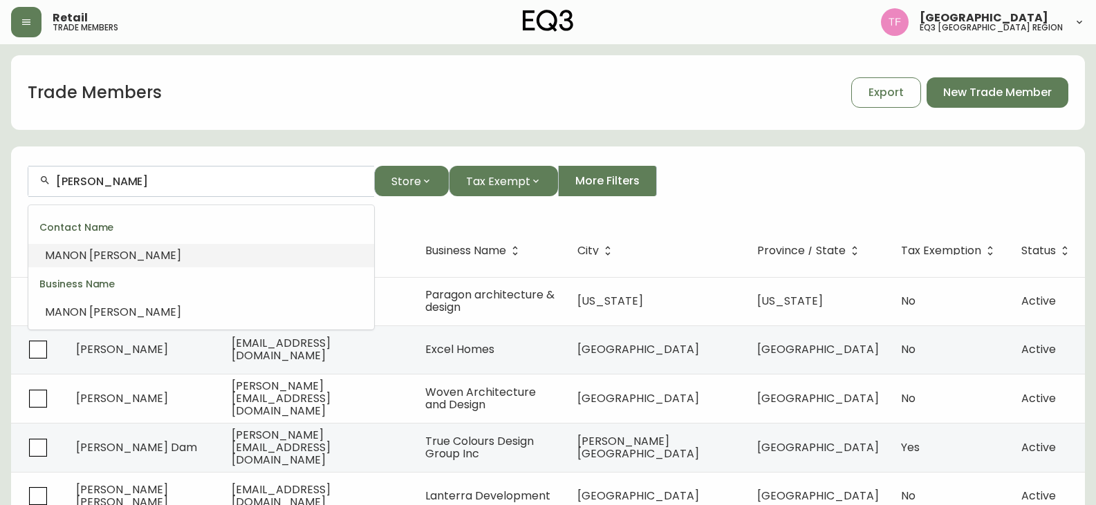
click at [150, 183] on input "[PERSON_NAME]" at bounding box center [209, 181] width 307 height 13
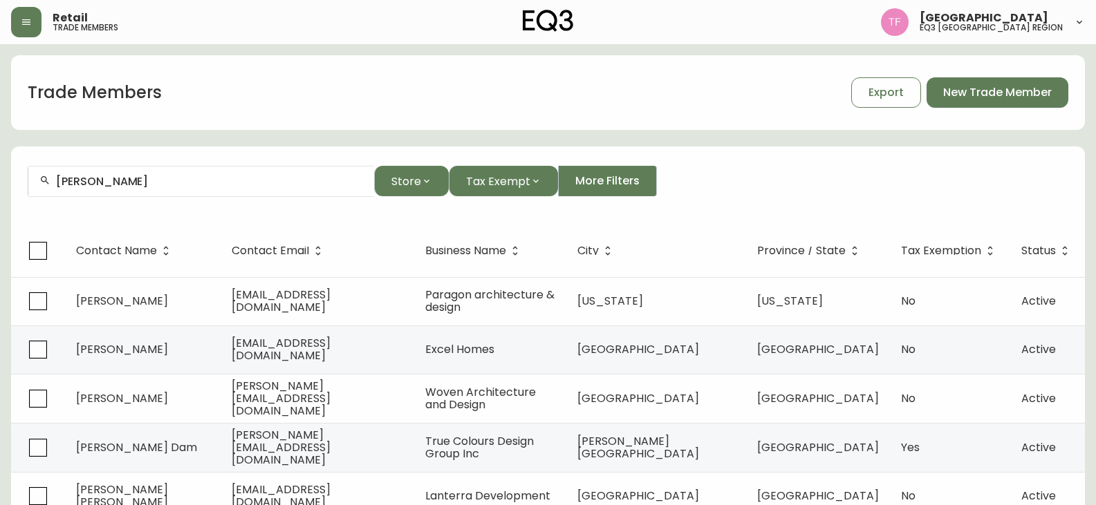
click at [151, 190] on div "[PERSON_NAME]" at bounding box center [201, 181] width 346 height 31
click at [238, 183] on input "[PERSON_NAME]" at bounding box center [209, 181] width 307 height 13
click at [168, 182] on input "[PERSON_NAME]" at bounding box center [209, 181] width 307 height 13
click at [129, 177] on input "[PERSON_NAME]" at bounding box center [209, 181] width 307 height 13
click at [84, 178] on input "[PERSON_NAME]" at bounding box center [209, 181] width 307 height 13
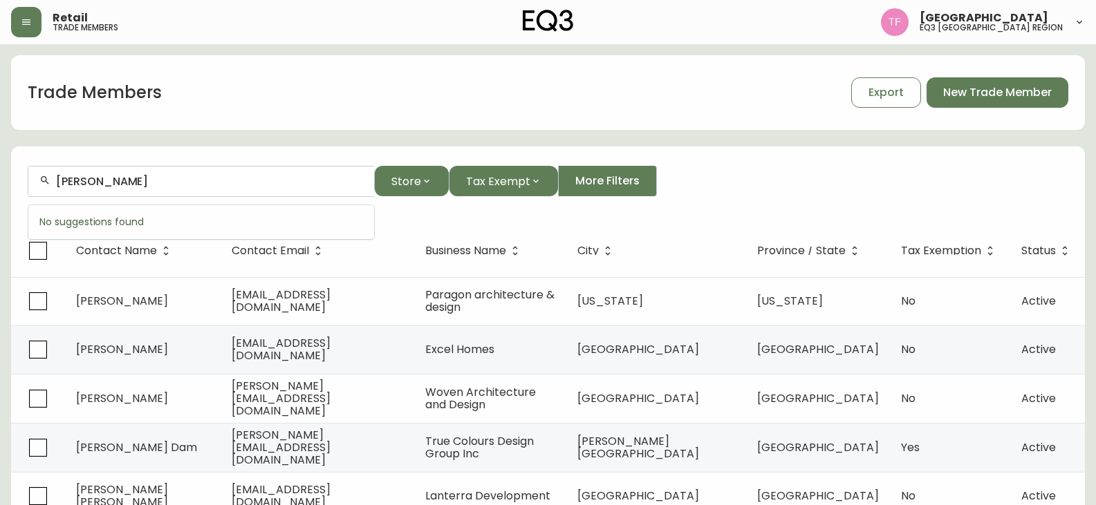
click at [142, 182] on input "[PERSON_NAME]" at bounding box center [209, 181] width 307 height 13
click at [142, 178] on input "[PERSON_NAME]" at bounding box center [209, 181] width 307 height 13
click at [136, 175] on input "[PERSON_NAME]" at bounding box center [209, 181] width 307 height 13
click at [135, 191] on div "[PERSON_NAME]" at bounding box center [201, 181] width 346 height 31
click at [181, 182] on input "[PERSON_NAME]" at bounding box center [209, 181] width 307 height 13
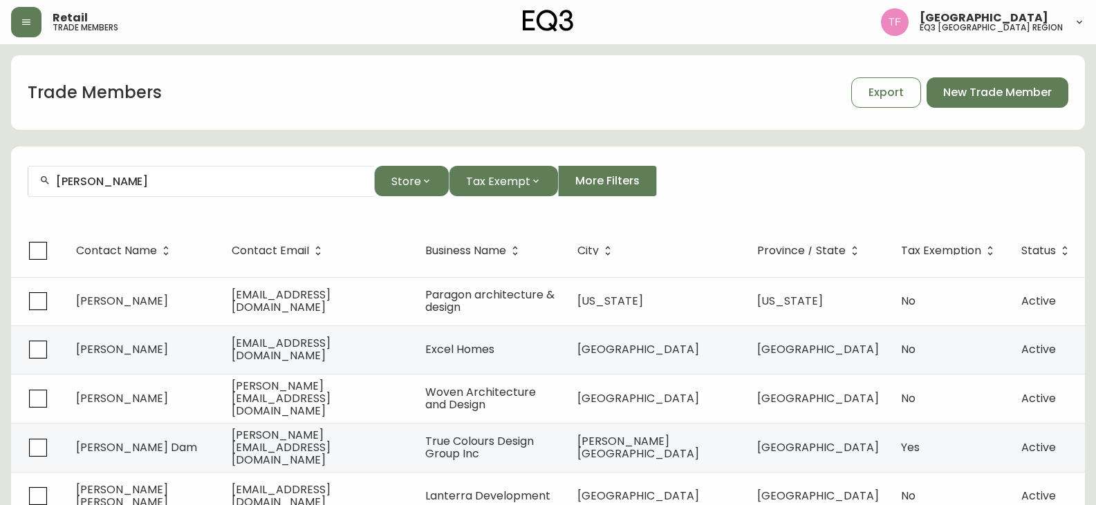
click at [111, 183] on input "[PERSON_NAME]" at bounding box center [209, 181] width 307 height 13
click at [125, 180] on input "[PERSON_NAME]" at bounding box center [209, 181] width 307 height 13
click at [176, 182] on input "[PERSON_NAME]" at bounding box center [209, 181] width 307 height 13
click at [212, 190] on div "[PERSON_NAME]" at bounding box center [201, 181] width 346 height 31
click at [145, 180] on input "[PERSON_NAME]" at bounding box center [209, 181] width 307 height 13
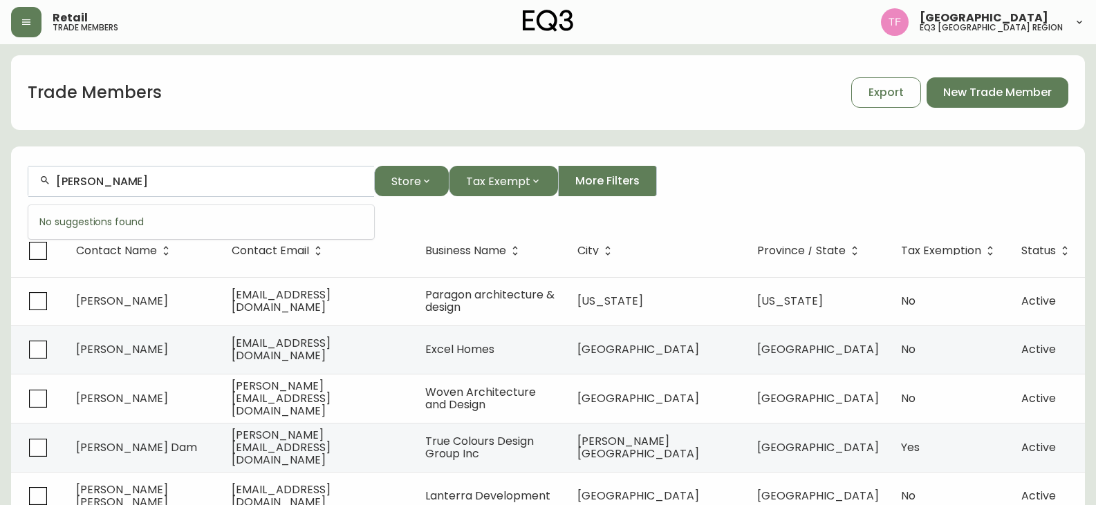
click at [146, 185] on input "[PERSON_NAME]" at bounding box center [209, 181] width 307 height 13
click at [161, 192] on div "[PERSON_NAME]" at bounding box center [201, 181] width 346 height 31
click at [163, 183] on input "[PERSON_NAME]" at bounding box center [209, 181] width 307 height 13
click at [174, 182] on input "[PERSON_NAME]" at bounding box center [209, 181] width 307 height 13
click at [193, 188] on div "[PERSON_NAME]" at bounding box center [201, 181] width 346 height 31
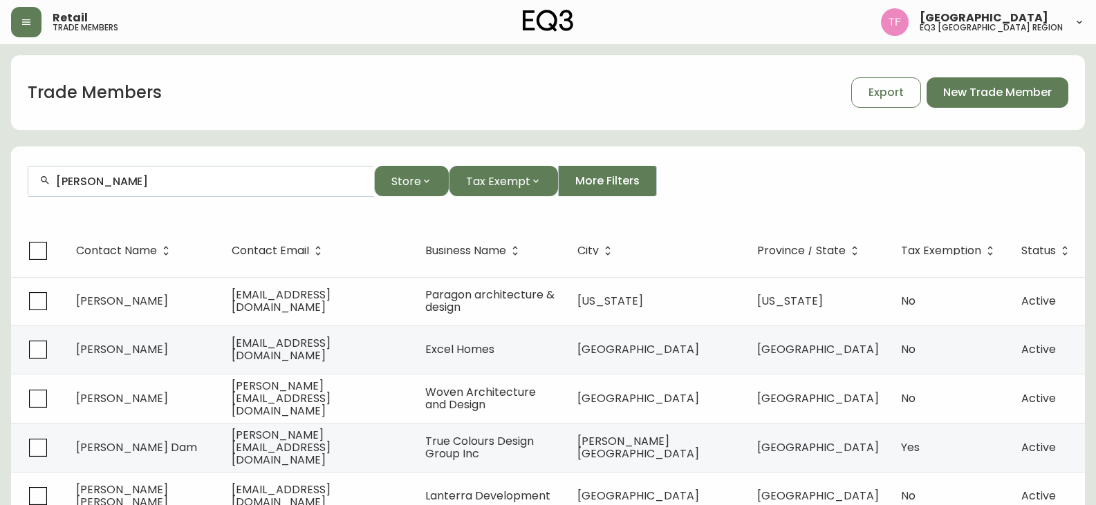
click at [207, 178] on input "[PERSON_NAME]" at bounding box center [209, 181] width 307 height 13
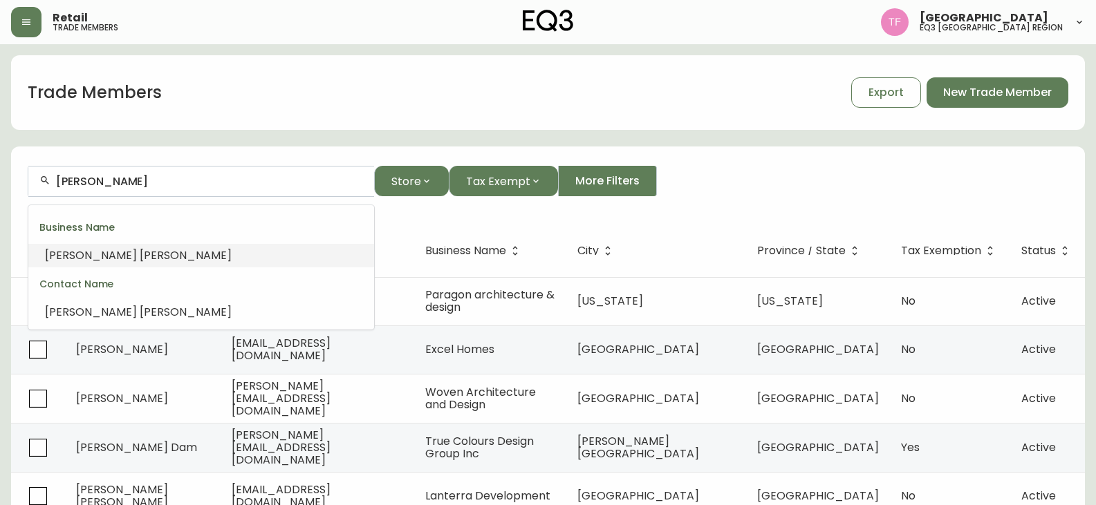
click at [152, 180] on input "[PERSON_NAME]" at bounding box center [209, 181] width 307 height 13
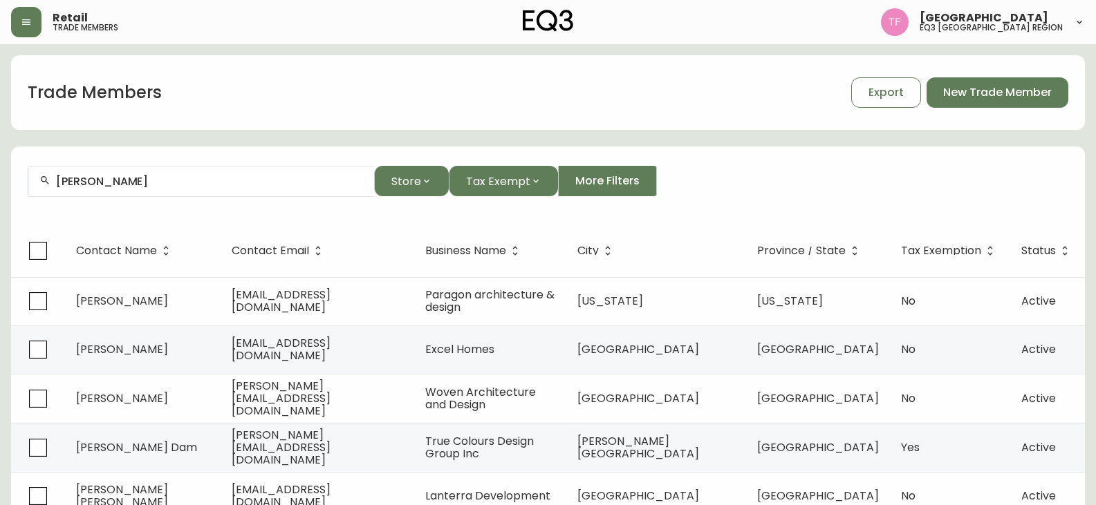
click at [190, 183] on input "[PERSON_NAME]" at bounding box center [209, 181] width 307 height 13
click at [181, 184] on input "[PERSON_NAME]" at bounding box center [209, 181] width 307 height 13
drag, startPoint x: 175, startPoint y: 198, endPoint x: 178, endPoint y: 188, distance: 10.1
click at [175, 198] on form "[PERSON_NAME] Store Tax Exempt More Filters" at bounding box center [548, 186] width 1074 height 75
click at [179, 186] on input "[PERSON_NAME]" at bounding box center [209, 181] width 307 height 13
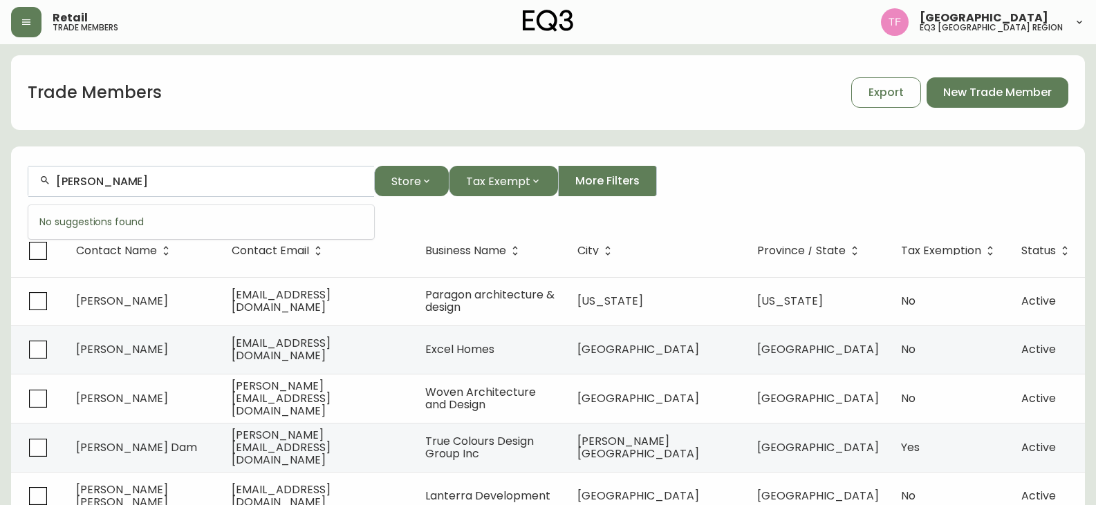
click at [182, 183] on input "[PERSON_NAME]" at bounding box center [209, 181] width 307 height 13
click at [183, 182] on input "[PERSON_NAME]" at bounding box center [209, 181] width 307 height 13
click at [192, 177] on input "[PERSON_NAME]" at bounding box center [209, 181] width 307 height 13
click at [252, 184] on input "[PERSON_NAME]" at bounding box center [209, 181] width 307 height 13
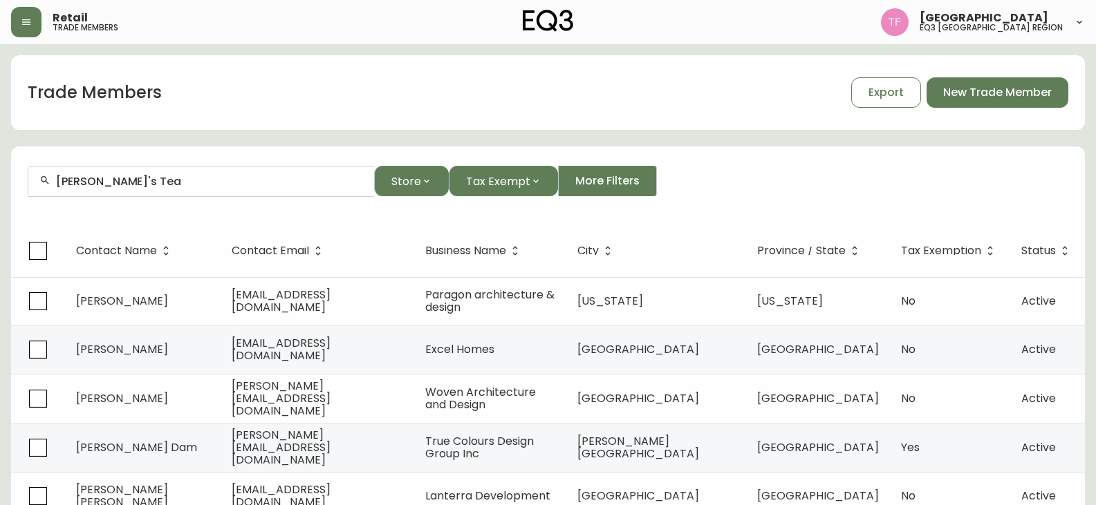
click at [183, 168] on div "[PERSON_NAME]'s Tea" at bounding box center [201, 181] width 346 height 31
click at [143, 178] on input "[PERSON_NAME]" at bounding box center [209, 181] width 307 height 13
click at [133, 178] on input "[PERSON_NAME]" at bounding box center [209, 181] width 307 height 13
click at [144, 178] on input "[PERSON_NAME]" at bounding box center [209, 181] width 307 height 13
click at [165, 186] on input "[PERSON_NAME]" at bounding box center [209, 181] width 307 height 13
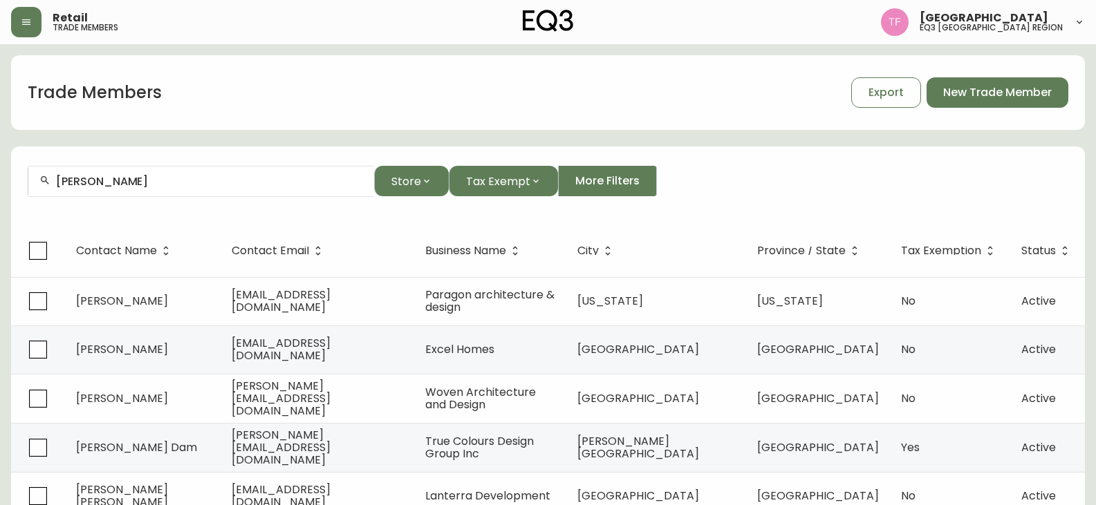
click at [197, 188] on div "[PERSON_NAME]" at bounding box center [201, 181] width 346 height 31
drag, startPoint x: 197, startPoint y: 188, endPoint x: 176, endPoint y: 183, distance: 22.0
click at [166, 180] on input "[PERSON_NAME]" at bounding box center [209, 181] width 307 height 13
click at [134, 176] on input "[PERSON_NAME]" at bounding box center [209, 181] width 307 height 13
click at [146, 180] on input "[PERSON_NAME]" at bounding box center [209, 181] width 307 height 13
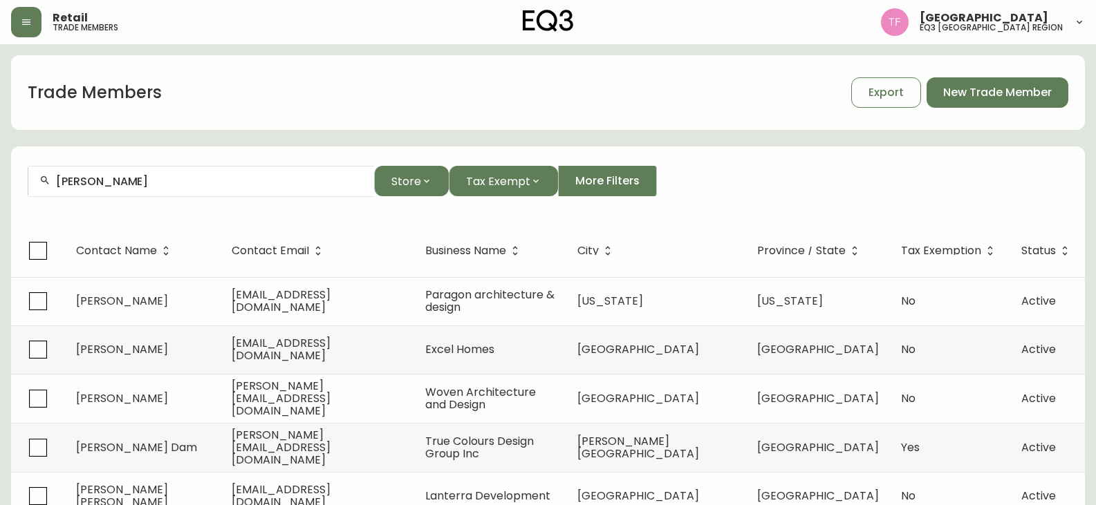
click at [143, 194] on div "[PERSON_NAME]" at bounding box center [201, 181] width 346 height 31
click at [124, 183] on input "[PERSON_NAME]" at bounding box center [209, 181] width 307 height 13
click at [136, 178] on input "[PERSON_NAME]" at bounding box center [209, 181] width 307 height 13
click at [160, 188] on div "[PERSON_NAME]" at bounding box center [201, 181] width 346 height 31
drag, startPoint x: 160, startPoint y: 188, endPoint x: 143, endPoint y: 182, distance: 18.4
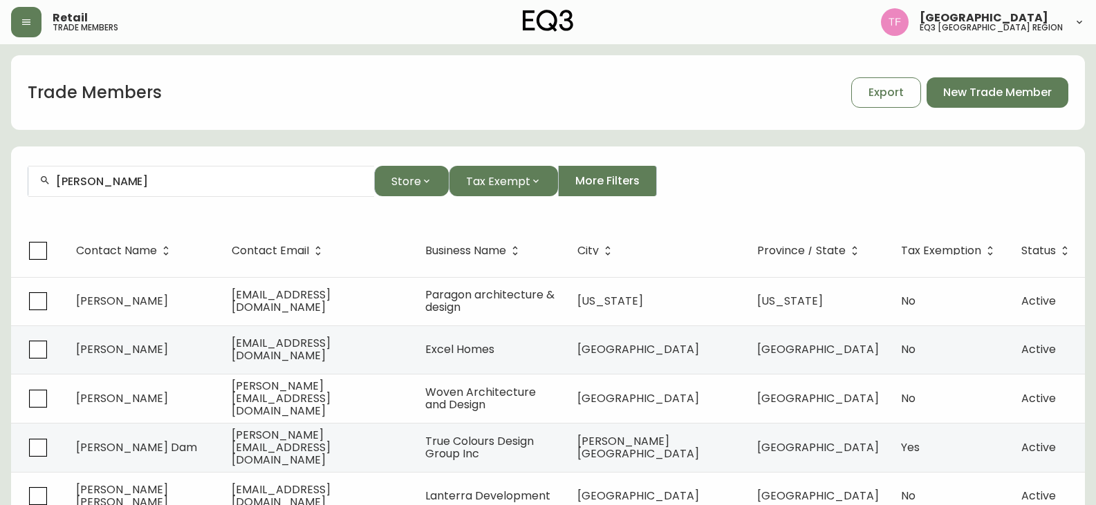
click at [151, 178] on input "[PERSON_NAME]" at bounding box center [209, 181] width 307 height 13
click at [116, 187] on input "[PERSON_NAME]" at bounding box center [209, 181] width 307 height 13
click at [136, 183] on input "[PERSON_NAME]" at bounding box center [209, 181] width 307 height 13
click at [159, 177] on input "CLINIC KINE SANTE" at bounding box center [209, 181] width 307 height 13
click at [150, 183] on input "AMERICI CON" at bounding box center [209, 181] width 307 height 13
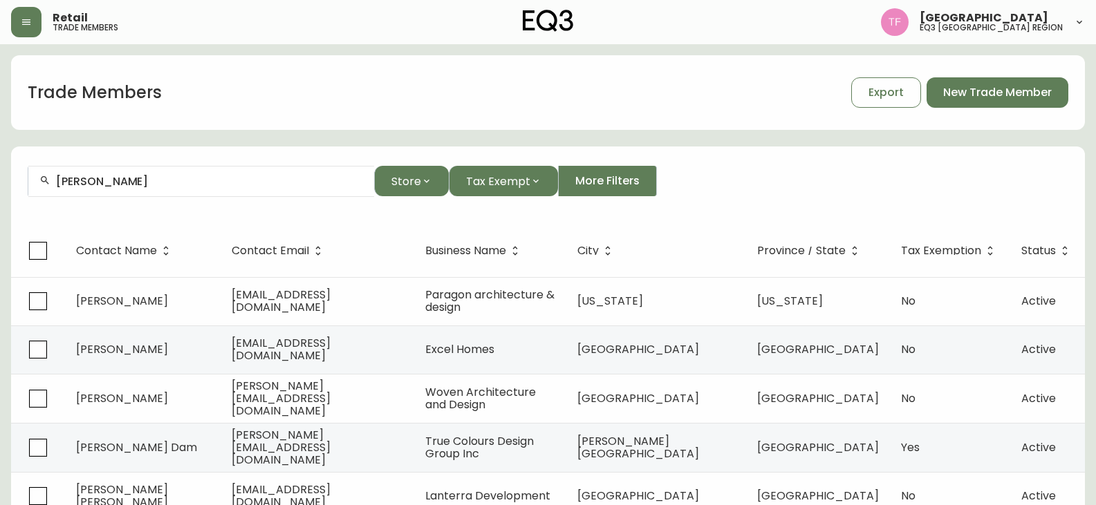
click at [145, 185] on input "[PERSON_NAME]" at bounding box center [209, 181] width 307 height 13
click at [156, 188] on div "[PERSON_NAME]" at bounding box center [201, 181] width 346 height 31
click at [176, 187] on input "[PERSON_NAME]" at bounding box center [209, 181] width 307 height 13
click at [134, 178] on input "NASSIM OLIVE" at bounding box center [209, 181] width 307 height 13
click at [183, 183] on input "[PERSON_NAME]" at bounding box center [209, 181] width 307 height 13
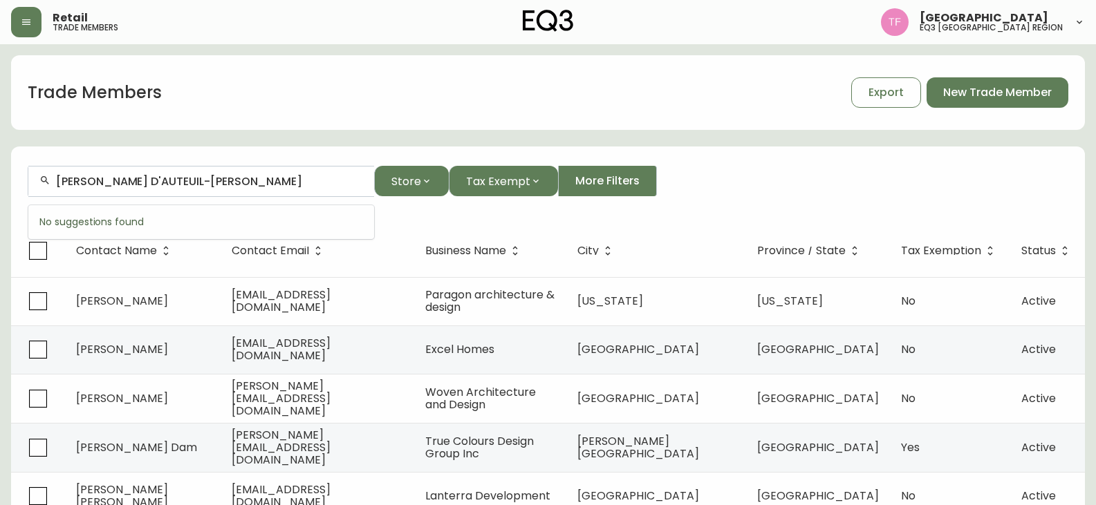
drag, startPoint x: 228, startPoint y: 177, endPoint x: 165, endPoint y: 177, distance: 63.6
click at [165, 177] on input "[PERSON_NAME] D'AUTEUIL-[PERSON_NAME]" at bounding box center [209, 181] width 307 height 13
click at [160, 181] on input "[PERSON_NAME]" at bounding box center [209, 181] width 307 height 13
click at [116, 183] on input "[PERSON_NAME]" at bounding box center [209, 181] width 307 height 13
click at [130, 187] on input "[PERSON_NAME]" at bounding box center [209, 181] width 307 height 13
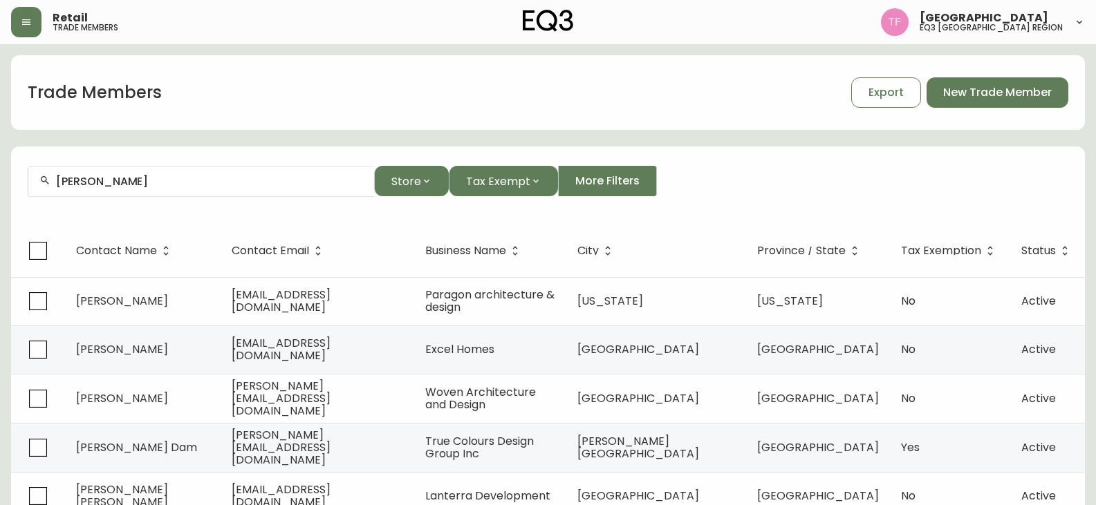
click at [131, 177] on input "[PERSON_NAME]" at bounding box center [209, 181] width 307 height 13
click at [144, 185] on input "[PERSON_NAME]" at bounding box center [209, 181] width 307 height 13
click at [127, 189] on div "[PERSON_NAME]" at bounding box center [201, 181] width 346 height 31
click at [86, 177] on input "ALIZÉ [PERSON_NAME]" at bounding box center [209, 181] width 307 height 13
click at [145, 182] on input "ALIZE [PERSON_NAME]" at bounding box center [209, 181] width 307 height 13
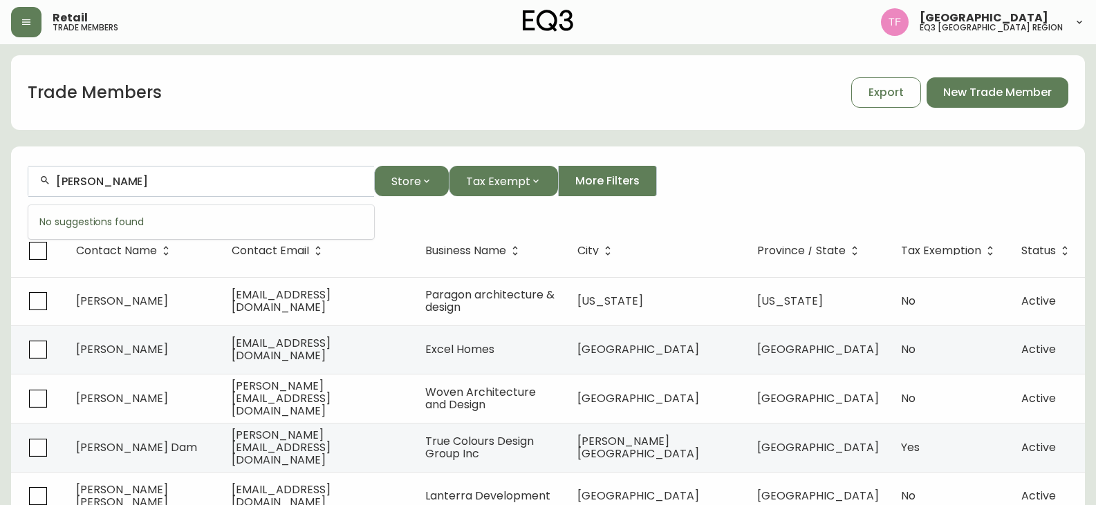
click at [111, 187] on input "[PERSON_NAME]" at bounding box center [209, 181] width 307 height 13
click at [145, 178] on input "[PERSON_NAME]" at bounding box center [209, 181] width 307 height 13
click at [104, 179] on input "[PERSON_NAME]" at bounding box center [209, 181] width 307 height 13
click at [263, 185] on input "[PERSON_NAME]" at bounding box center [209, 181] width 307 height 13
click at [171, 184] on input "[PERSON_NAME]" at bounding box center [209, 181] width 307 height 13
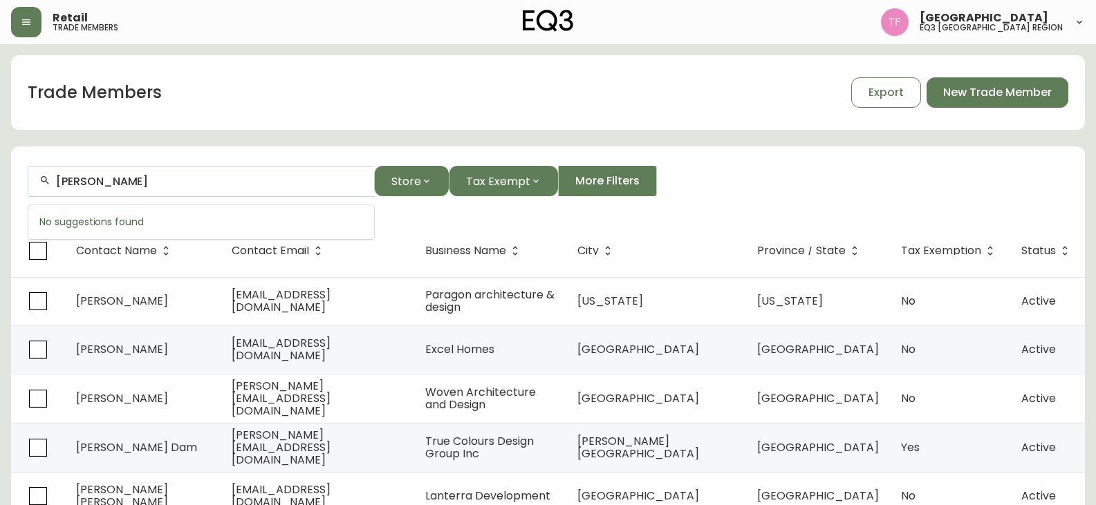
click at [120, 183] on input "[PERSON_NAME]" at bounding box center [209, 181] width 307 height 13
click at [165, 178] on input "[PERSON_NAME]" at bounding box center [209, 181] width 307 height 13
click at [152, 181] on input "[PERSON_NAME]" at bounding box center [209, 181] width 307 height 13
click at [138, 174] on div "[PERSON_NAME]" at bounding box center [201, 181] width 346 height 31
click at [222, 185] on input "YACINE OULD-A" at bounding box center [209, 181] width 307 height 13
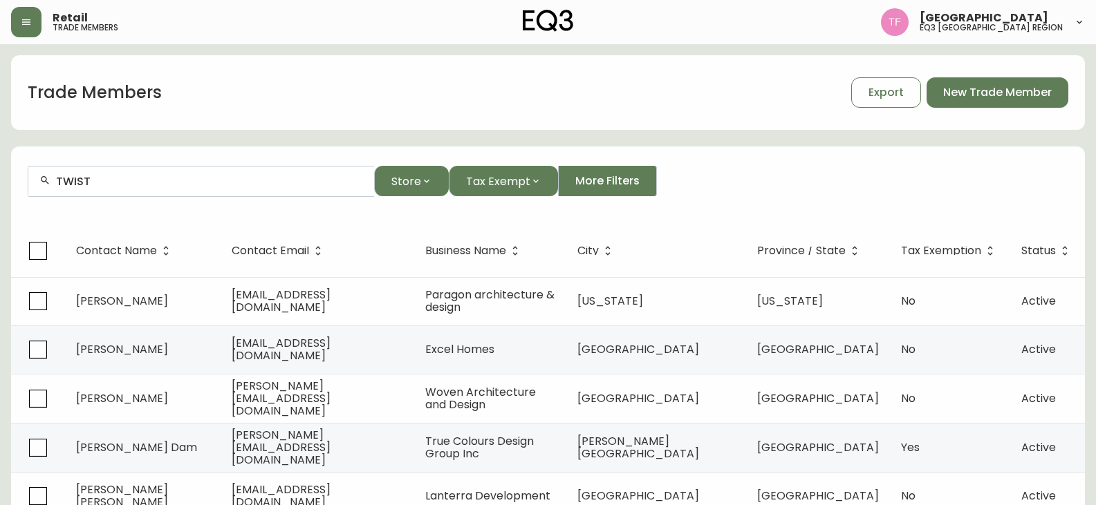
click at [125, 177] on input "TWIST" at bounding box center [209, 181] width 307 height 13
click at [162, 254] on span "NDOMINIUMS INC." at bounding box center [133, 256] width 95 height 16
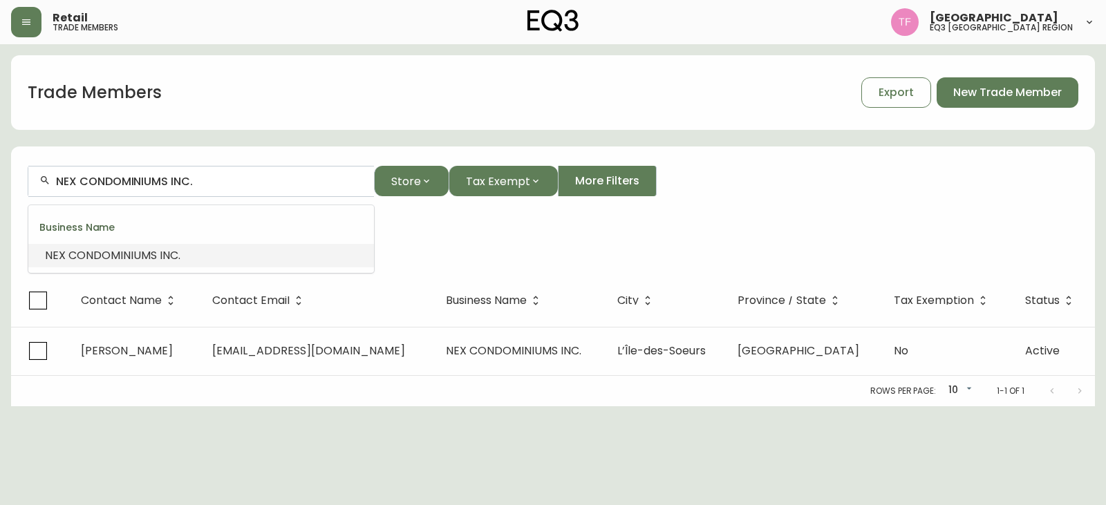
drag, startPoint x: 230, startPoint y: 187, endPoint x: 35, endPoint y: 184, distance: 195.0
click at [35, 184] on div "NEX CONDOMINIUMS INC." at bounding box center [201, 181] width 346 height 31
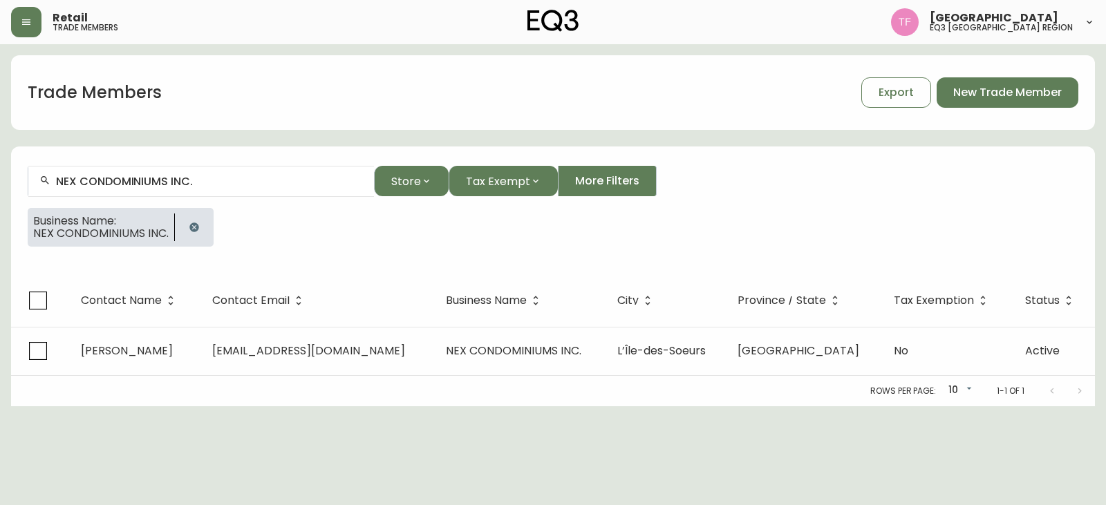
drag, startPoint x: 192, startPoint y: 227, endPoint x: 201, endPoint y: 212, distance: 18.0
click at [192, 227] on icon "button" at bounding box center [193, 227] width 9 height 9
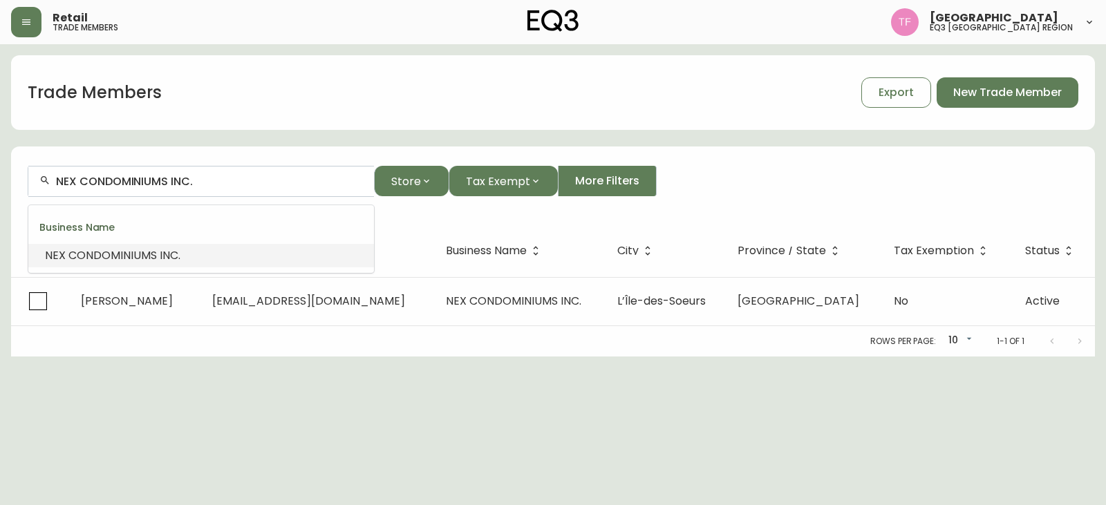
click at [212, 179] on input "NEX CONDOMINIUMS INC." at bounding box center [209, 181] width 307 height 13
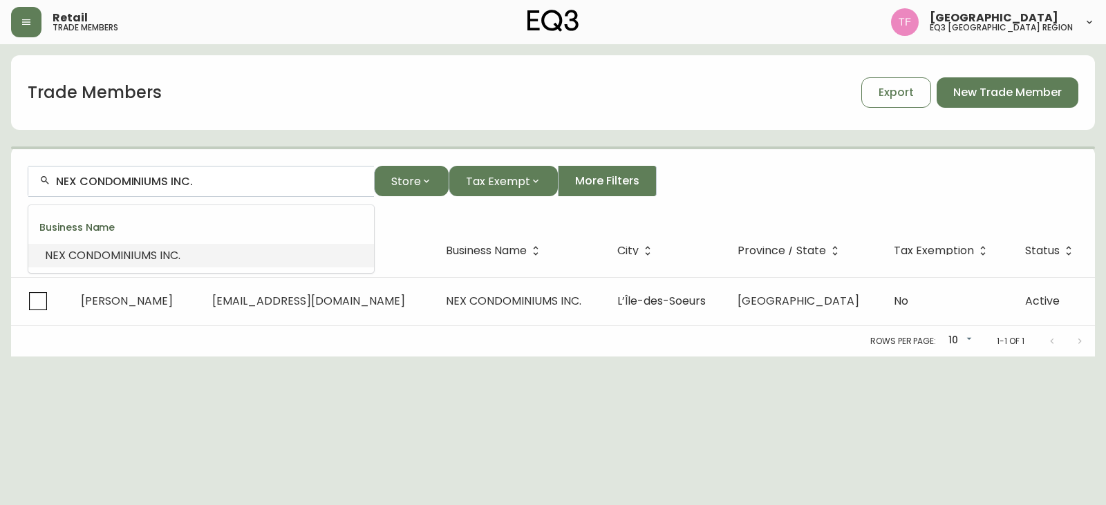
click at [224, 178] on input "NEX CONDOMINIUMS INC." at bounding box center [209, 181] width 307 height 13
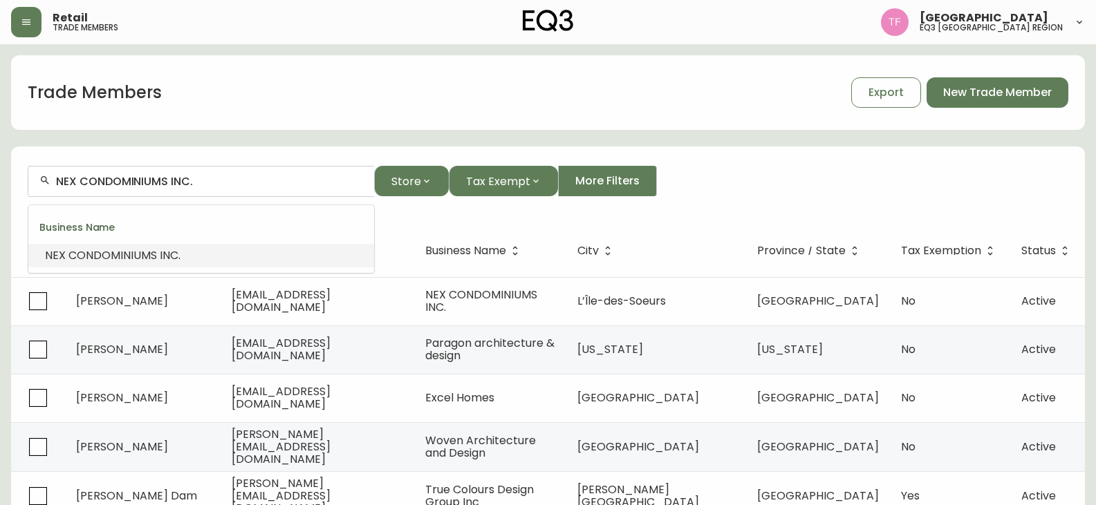
drag, startPoint x: 225, startPoint y: 178, endPoint x: -245, endPoint y: 178, distance: 470.1
click at [0, 178] on html "Retail trade members [GEOGRAPHIC_DATA] eq3 midwest & west region Trade Members …" at bounding box center [548, 397] width 1096 height 795
click at [180, 251] on span "00 PIZZERIA NAPOLITAINE" at bounding box center [132, 256] width 135 height 16
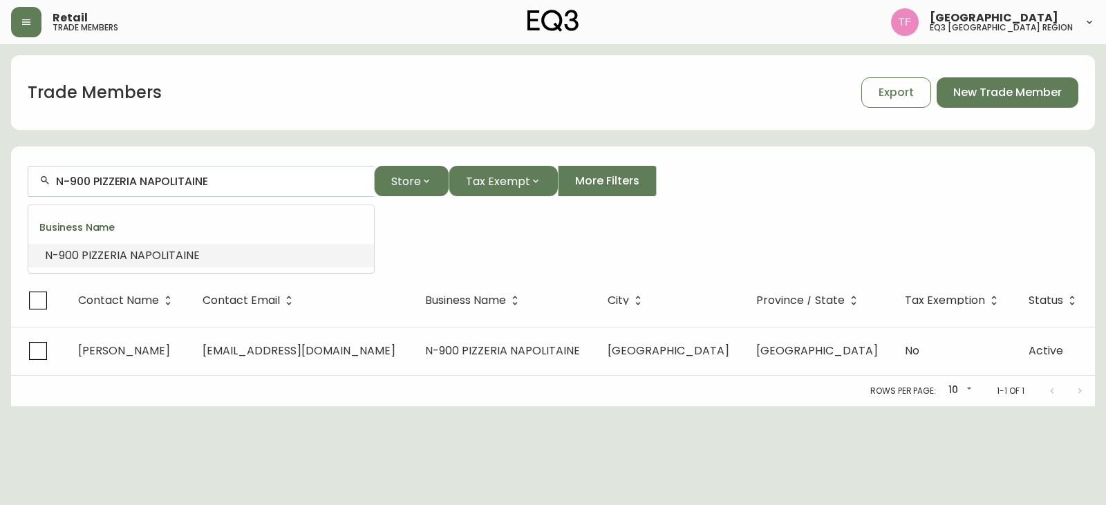
drag, startPoint x: 239, startPoint y: 177, endPoint x: 54, endPoint y: 177, distance: 184.6
click at [54, 177] on div "N-900 PIZZERIA NAPOLITAINE" at bounding box center [201, 181] width 346 height 31
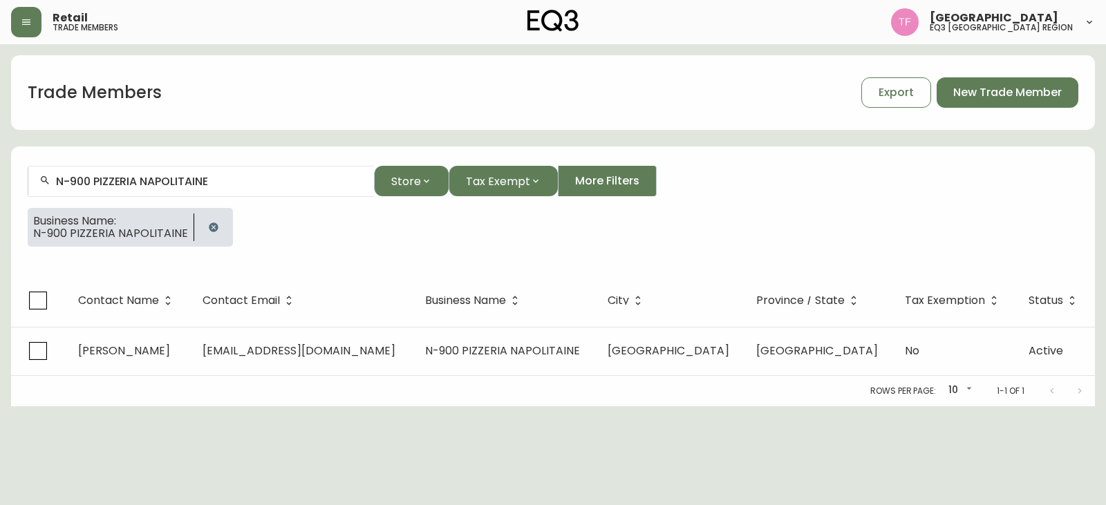
click at [212, 221] on button "button" at bounding box center [214, 228] width 28 height 28
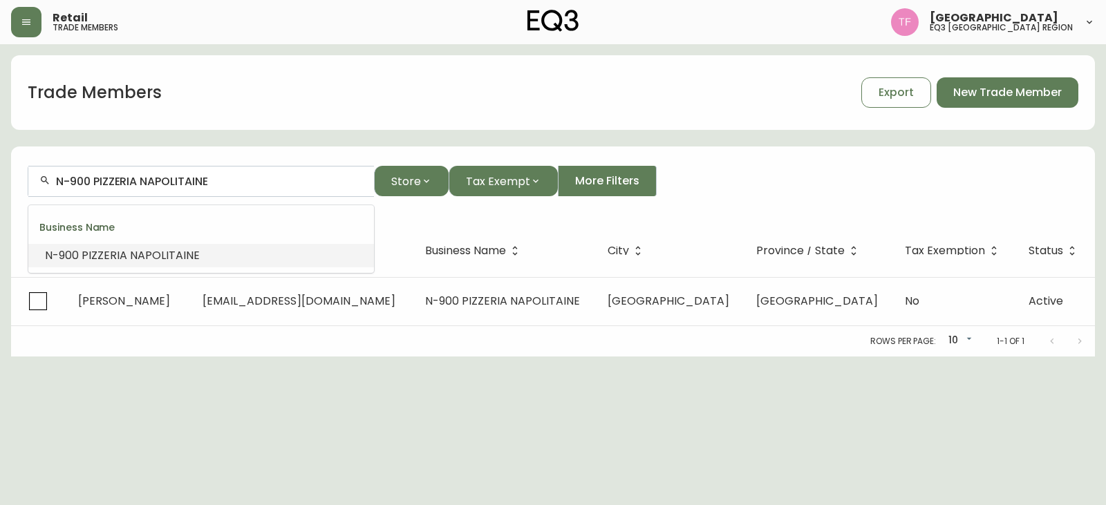
click at [234, 180] on input "N-900 PIZZERIA NAPOLITAINE" at bounding box center [209, 181] width 307 height 13
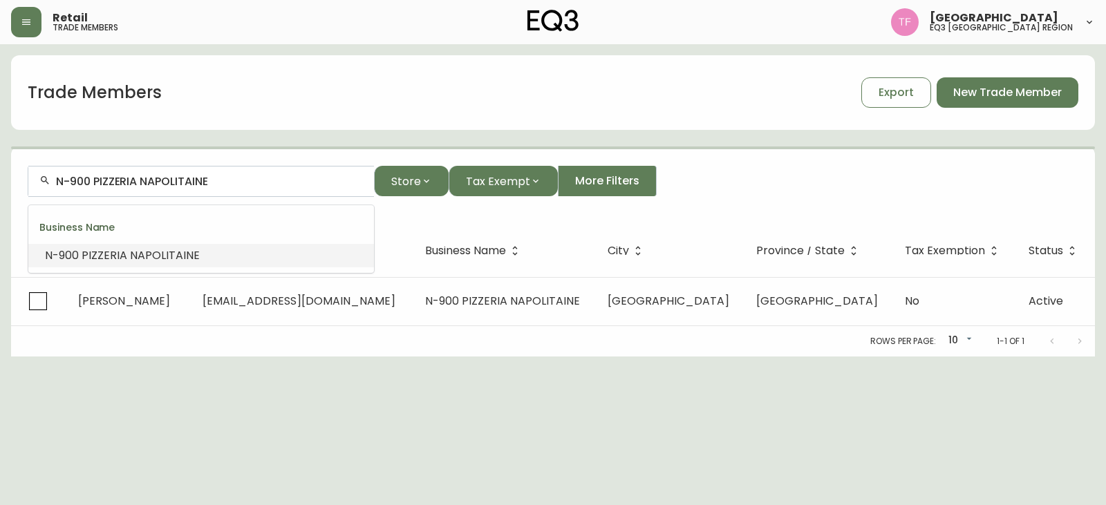
click at [234, 180] on input "N-900 PIZZERIA NAPOLITAINE" at bounding box center [209, 181] width 307 height 13
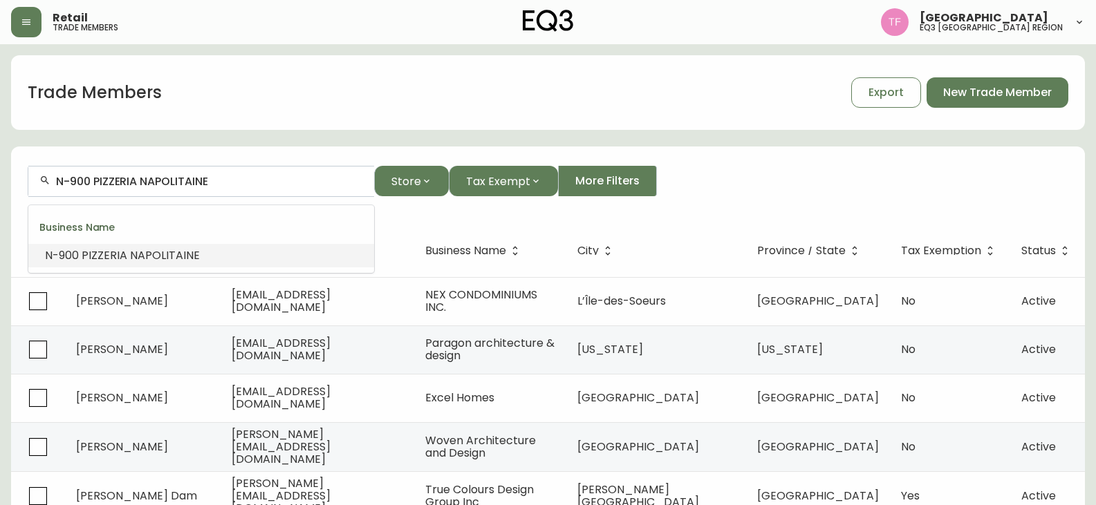
type input "p"
type input "o"
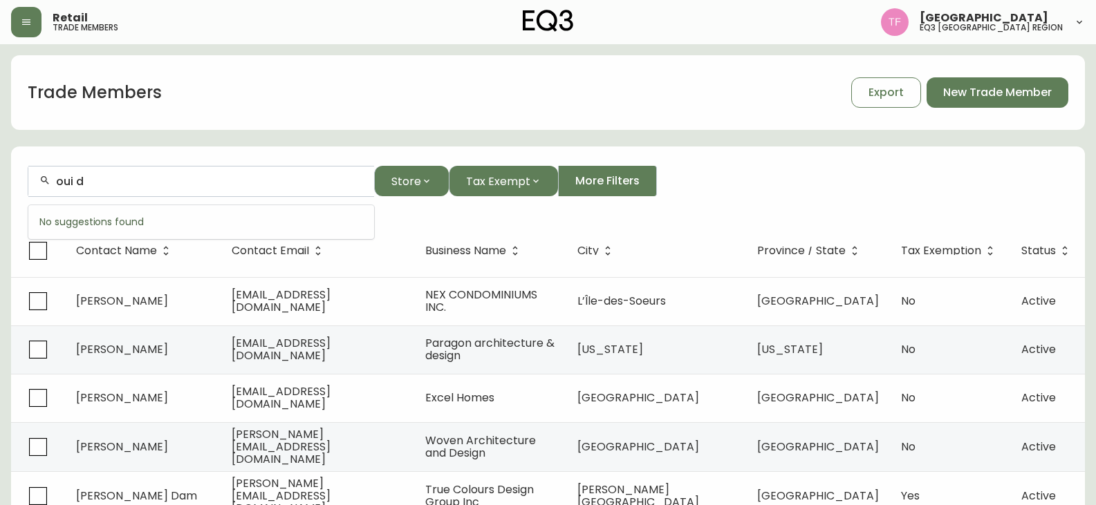
click at [154, 187] on input "oui d" at bounding box center [209, 181] width 307 height 13
drag, startPoint x: 93, startPoint y: 181, endPoint x: -10, endPoint y: 181, distance: 103.7
click at [0, 181] on html "Retail trade members [GEOGRAPHIC_DATA] eq3 midwest & west region Trade Members …" at bounding box center [548, 397] width 1096 height 795
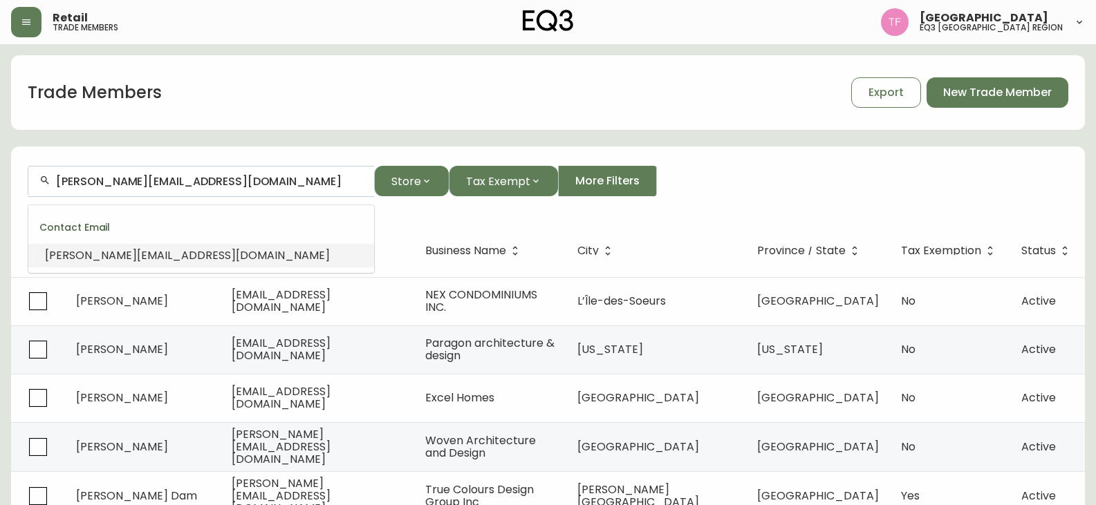
click at [297, 259] on li "[PERSON_NAME][EMAIL_ADDRESS][DOMAIN_NAME]" at bounding box center [201, 256] width 346 height 24
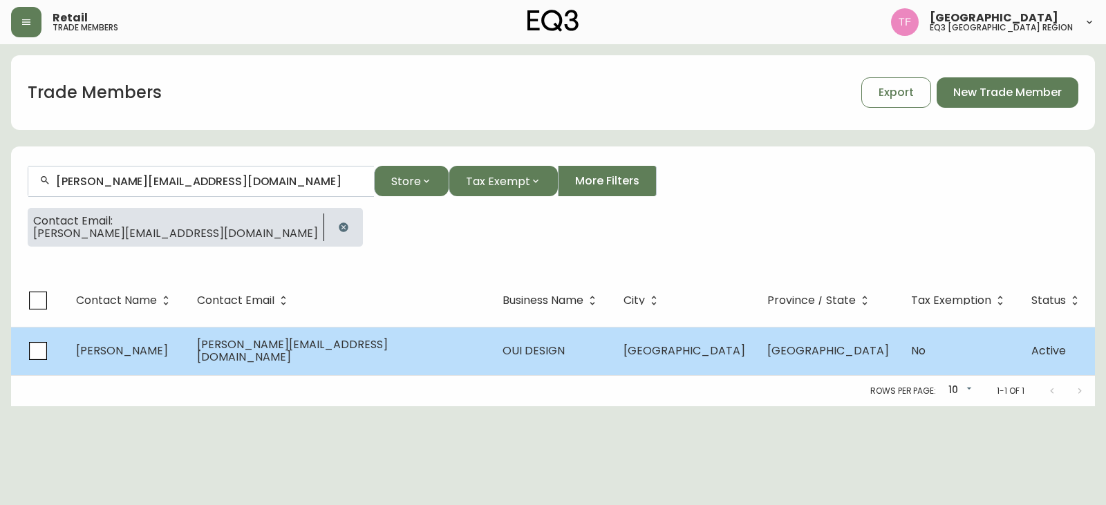
type input "[PERSON_NAME][EMAIL_ADDRESS][DOMAIN_NAME]"
click at [534, 353] on td "OUI DESIGN" at bounding box center [552, 351] width 121 height 48
select select "QC"
select select "CA"
select select "CA_EN"
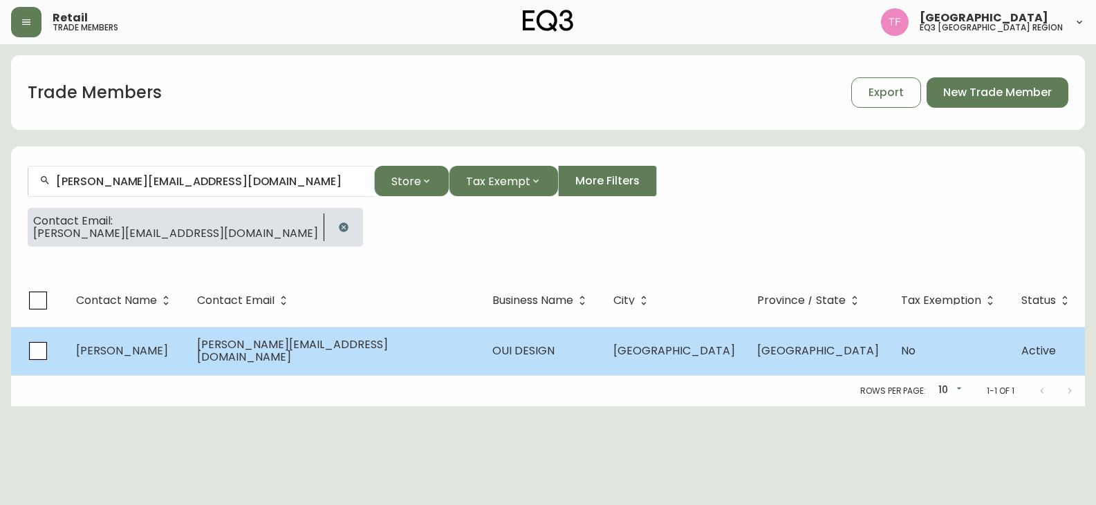
select select "Other"
select select "Interior Designer"
select select "false"
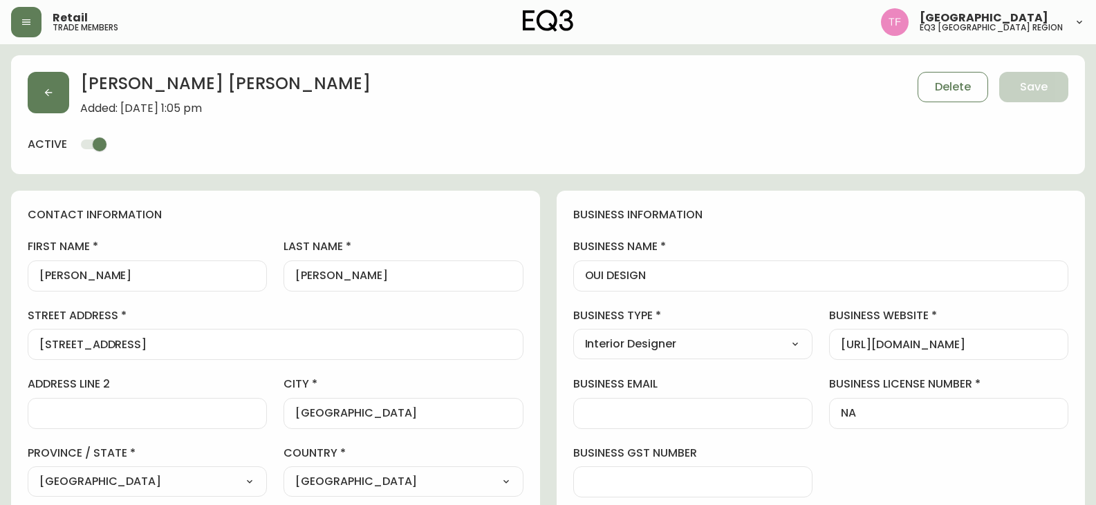
type input "EQ3 [GEOGRAPHIC_DATA] - [GEOGRAPHIC_DATA]"
select select "cjw10z96t00cw6gs04aeyfqxf"
drag, startPoint x: 730, startPoint y: 276, endPoint x: 481, endPoint y: 276, distance: 248.9
